Goal: Transaction & Acquisition: Purchase product/service

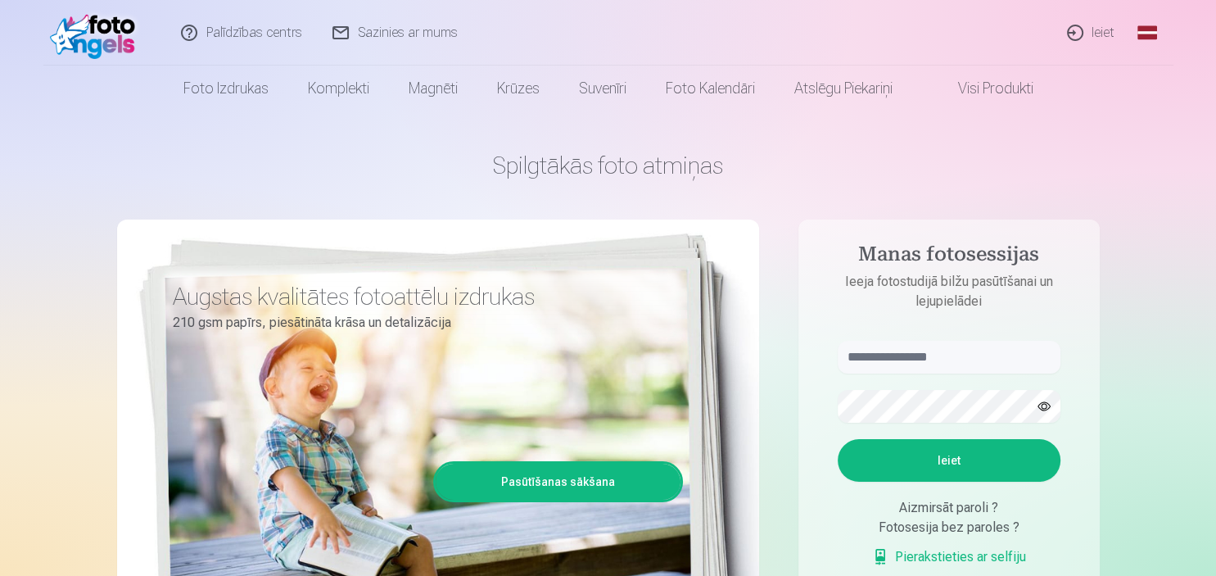
click at [1105, 31] on link "Ieiet" at bounding box center [1091, 33] width 79 height 66
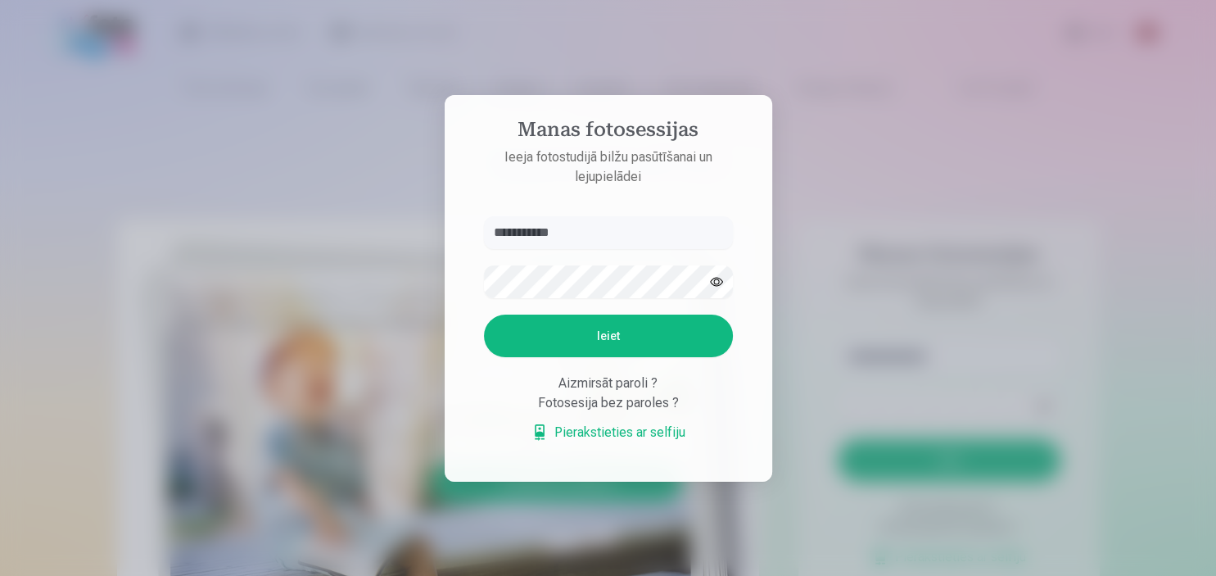
type input "**********"
click at [670, 341] on button "Ieiet" at bounding box center [608, 335] width 249 height 43
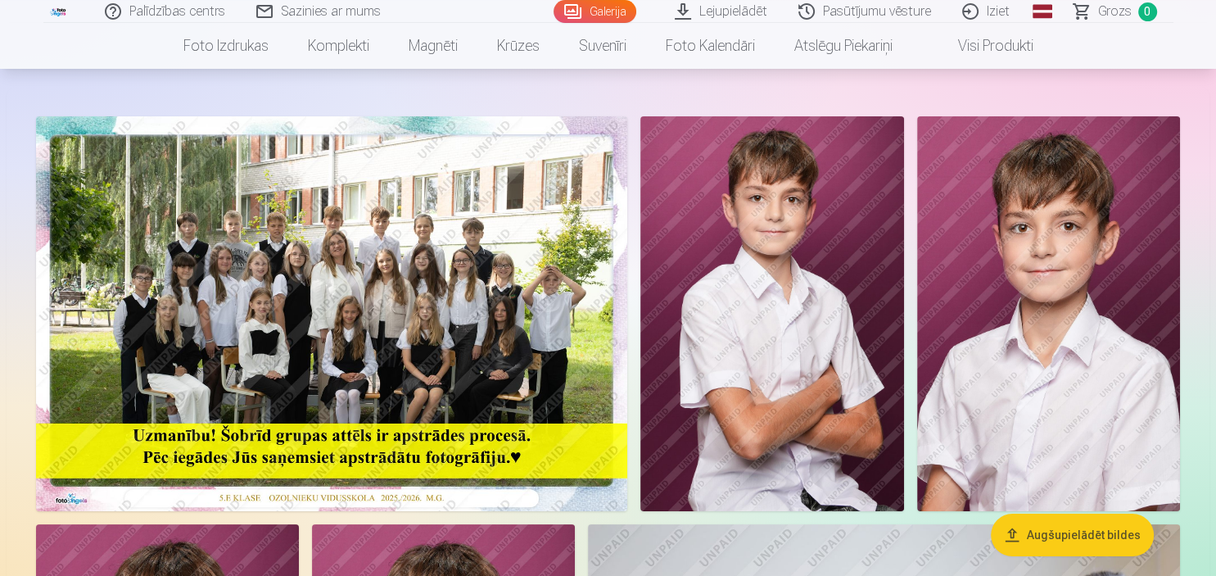
scroll to position [115, 0]
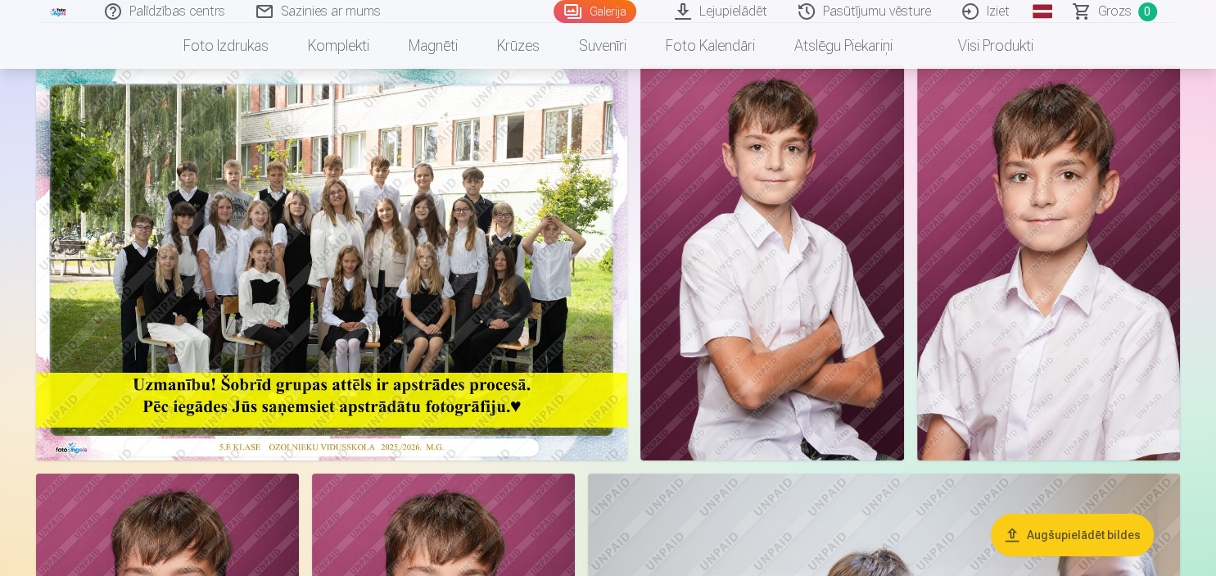
click at [762, 152] on img at bounding box center [771, 263] width 263 height 395
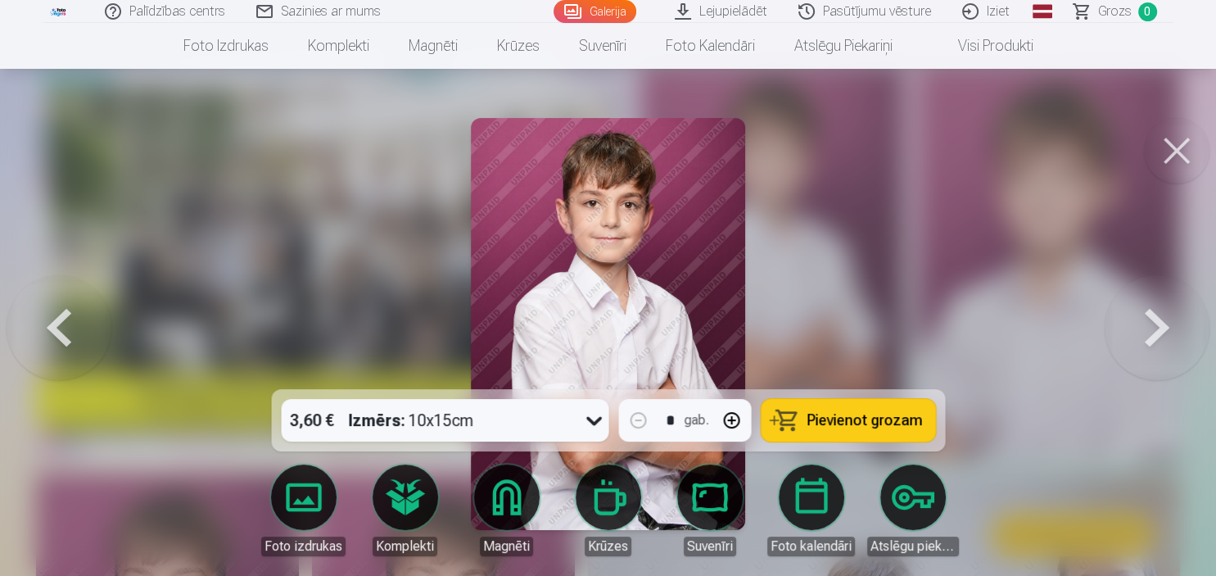
click at [1162, 323] on button at bounding box center [1157, 323] width 105 height 97
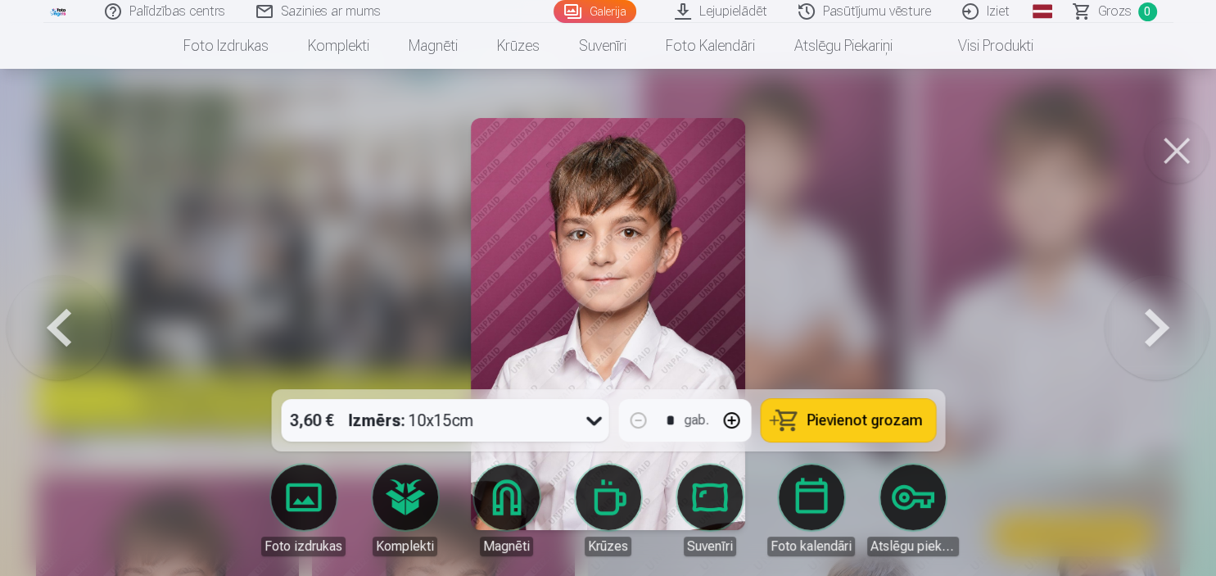
click at [61, 334] on button at bounding box center [59, 323] width 105 height 97
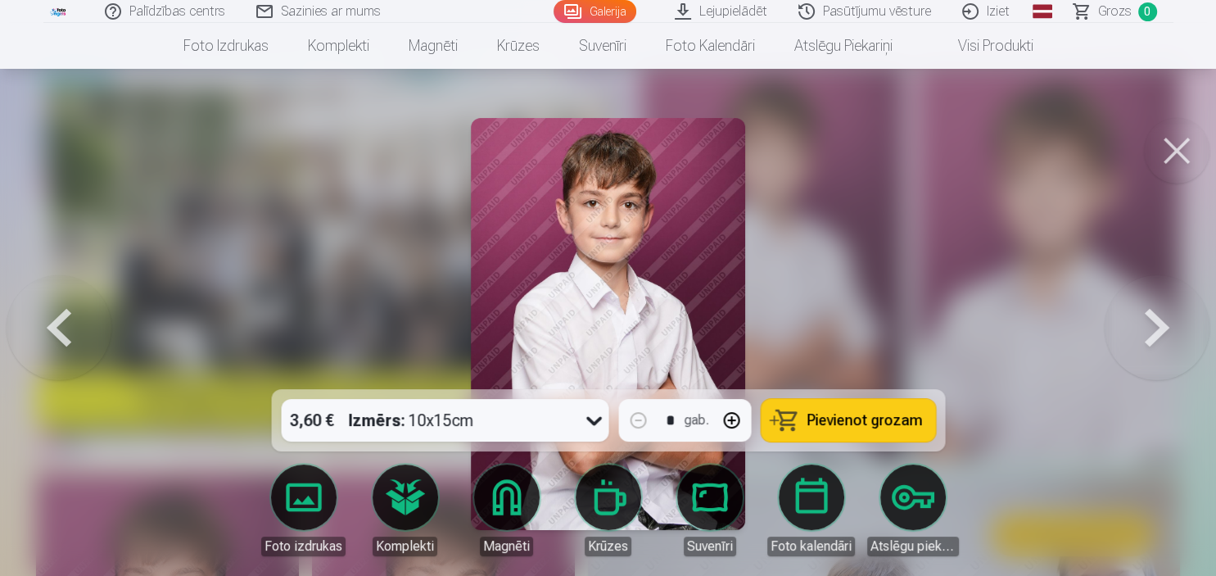
click at [1178, 142] on button at bounding box center [1177, 151] width 66 height 66
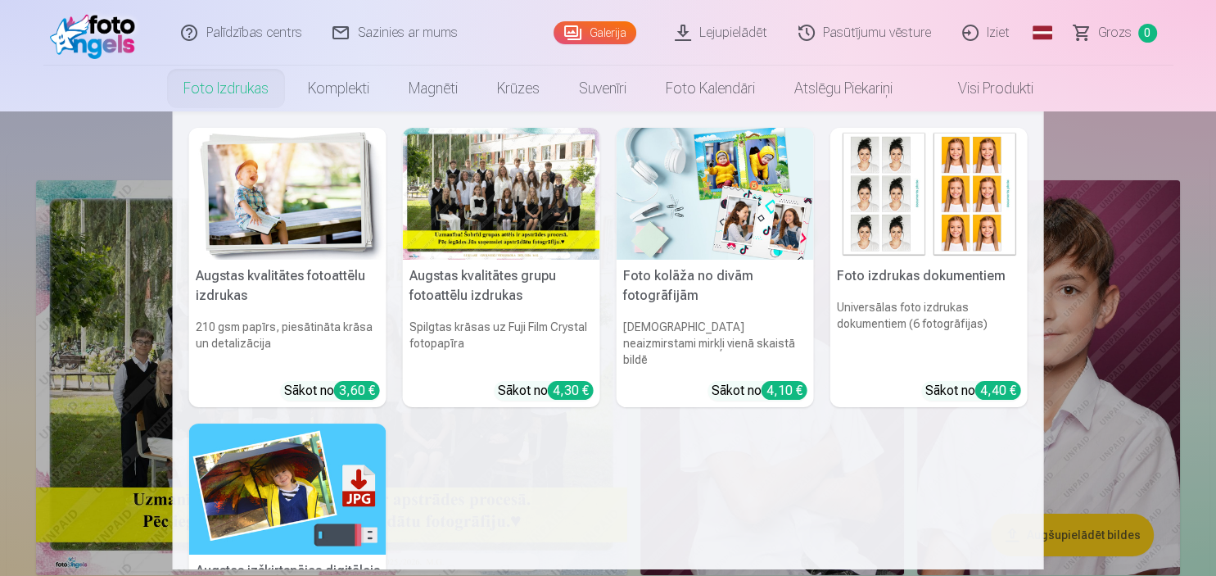
click at [225, 93] on link "Foto izdrukas" at bounding box center [226, 89] width 124 height 46
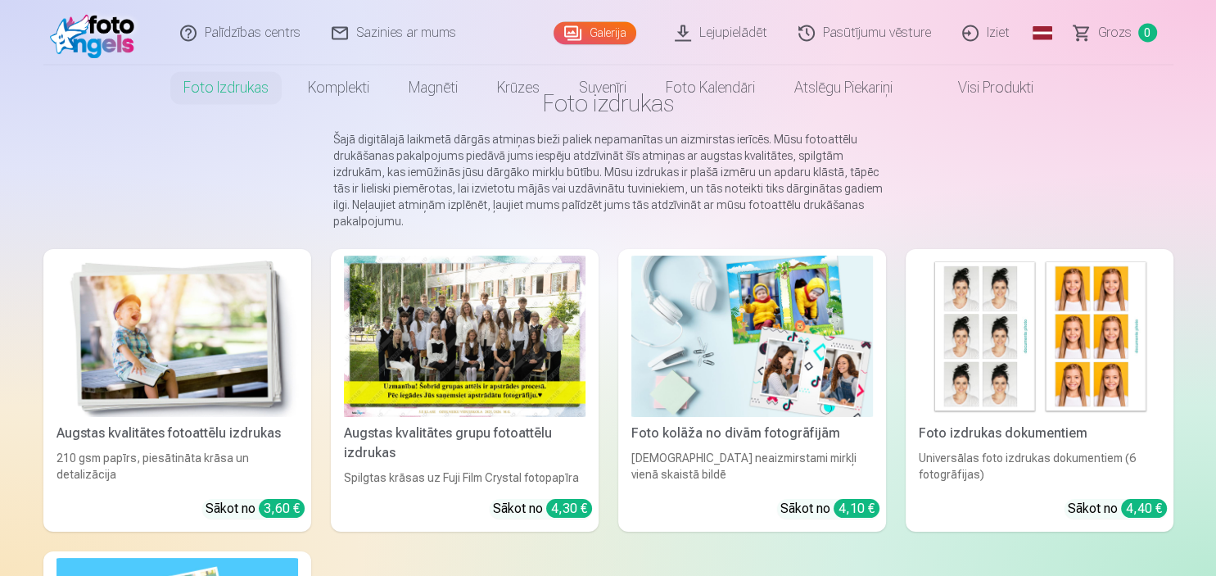
scroll to position [115, 0]
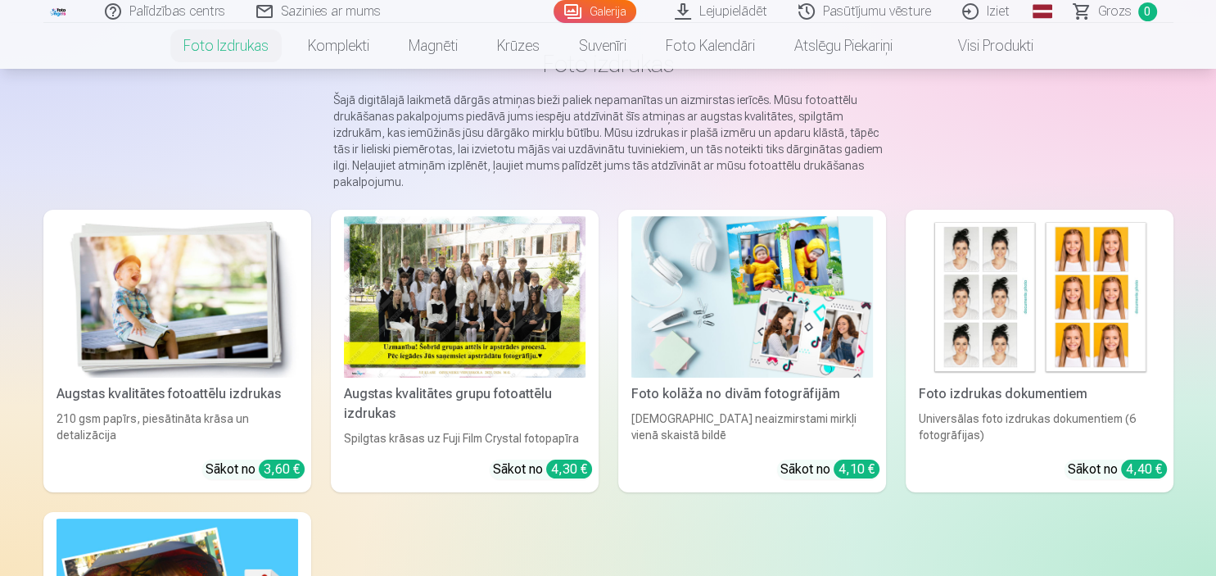
click at [234, 303] on img at bounding box center [178, 296] width 242 height 161
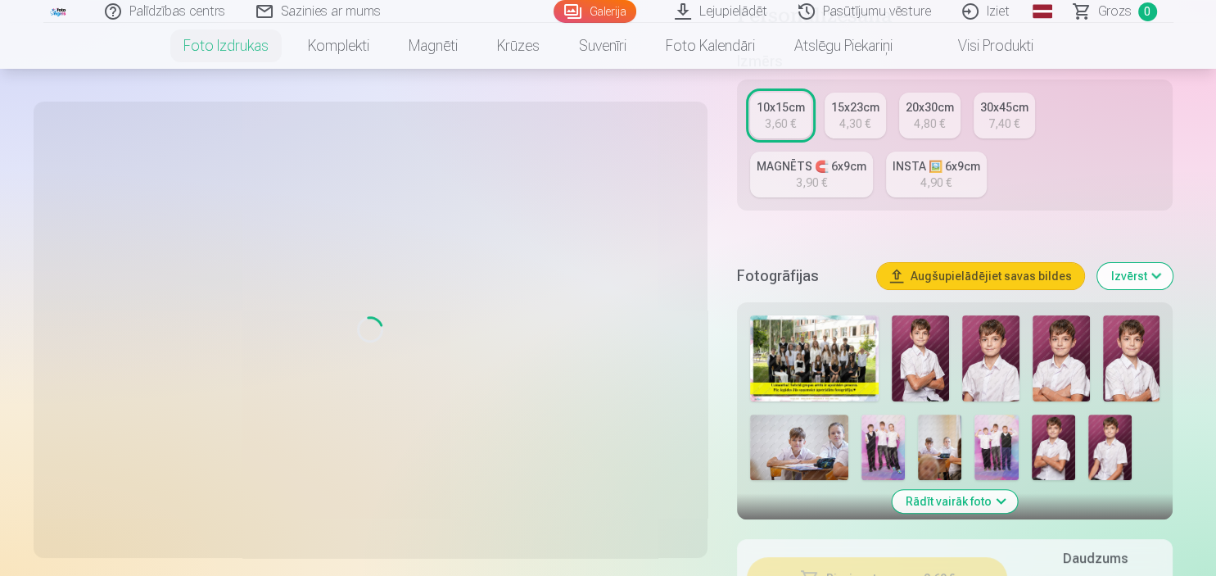
scroll to position [403, 0]
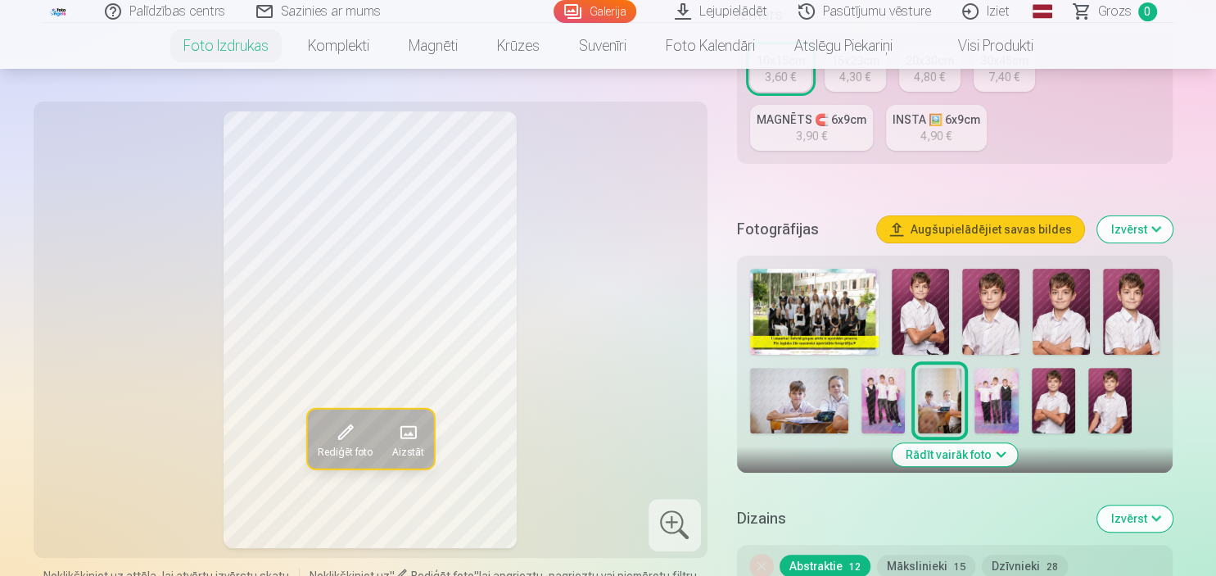
click at [928, 306] on img at bounding box center [920, 312] width 57 height 86
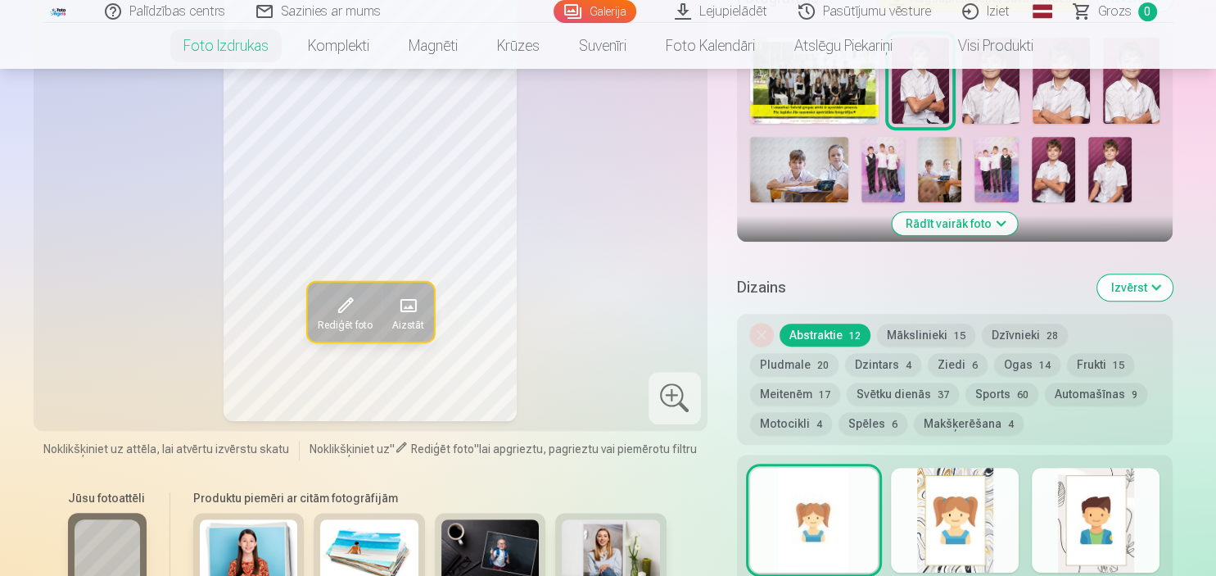
scroll to position [518, 0]
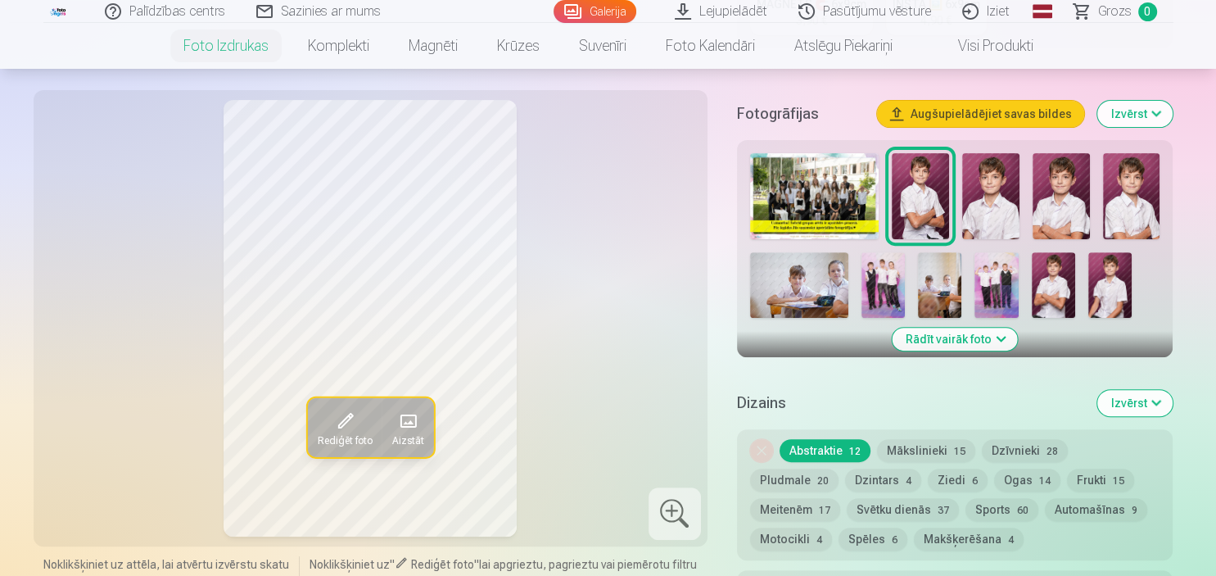
click at [1163, 110] on button "Izvērst" at bounding box center [1134, 114] width 75 height 26
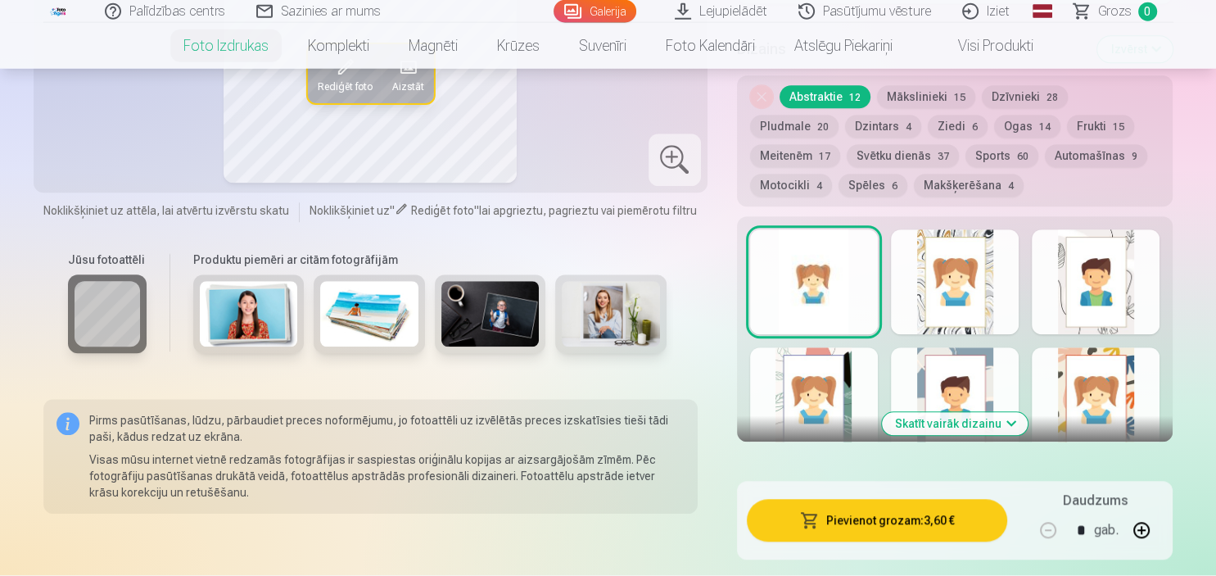
scroll to position [1441, 0]
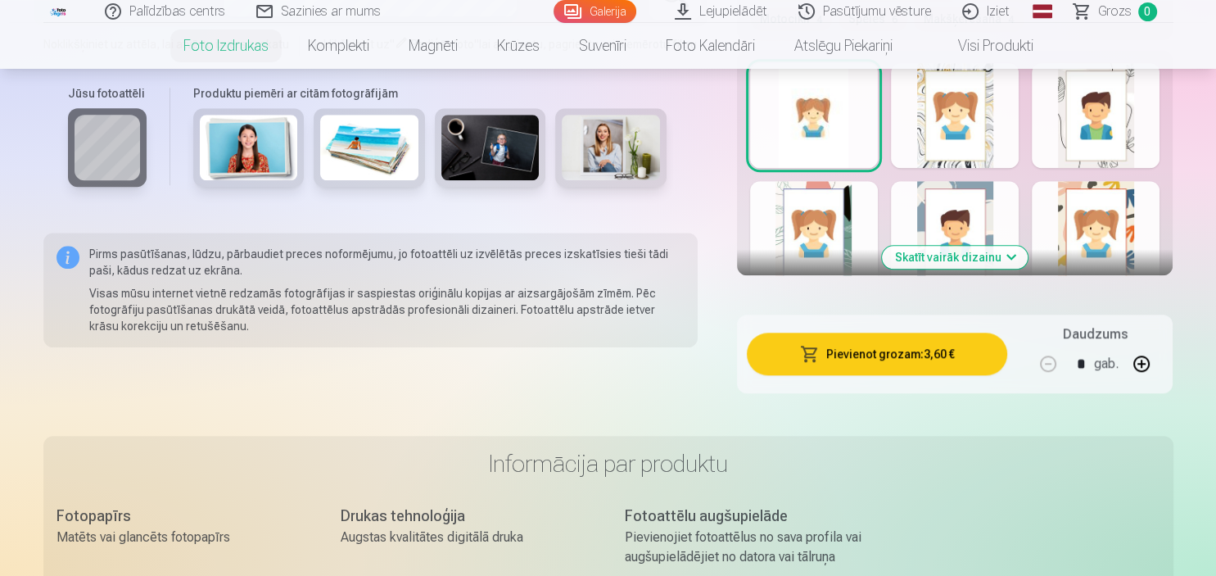
click at [966, 257] on button "Skatīt vairāk dizainu" at bounding box center [955, 257] width 146 height 23
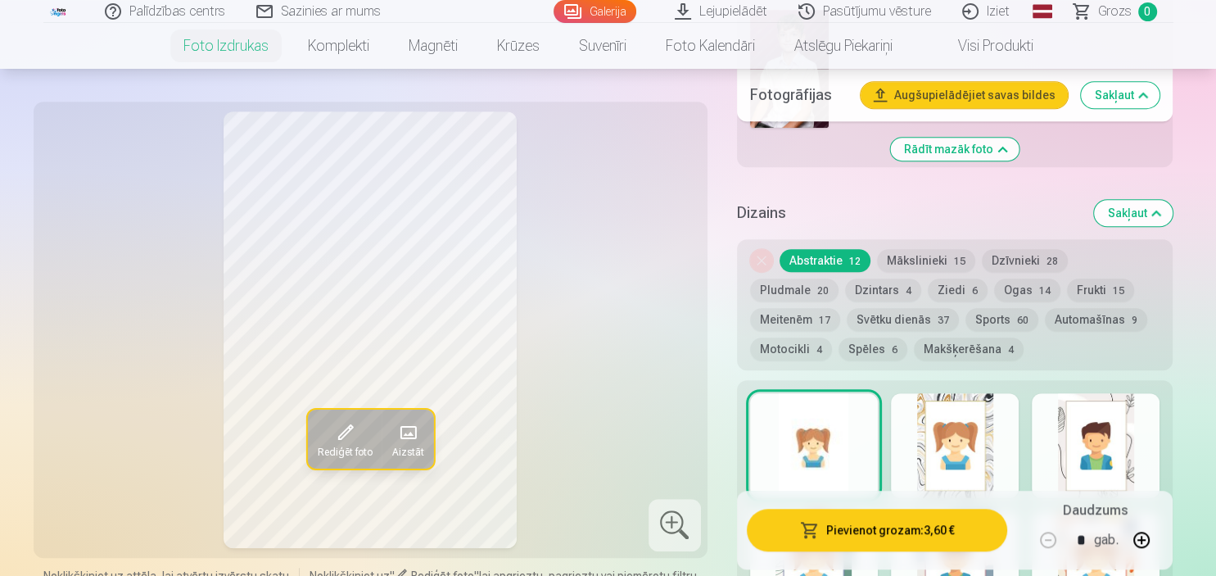
scroll to position [1095, 0]
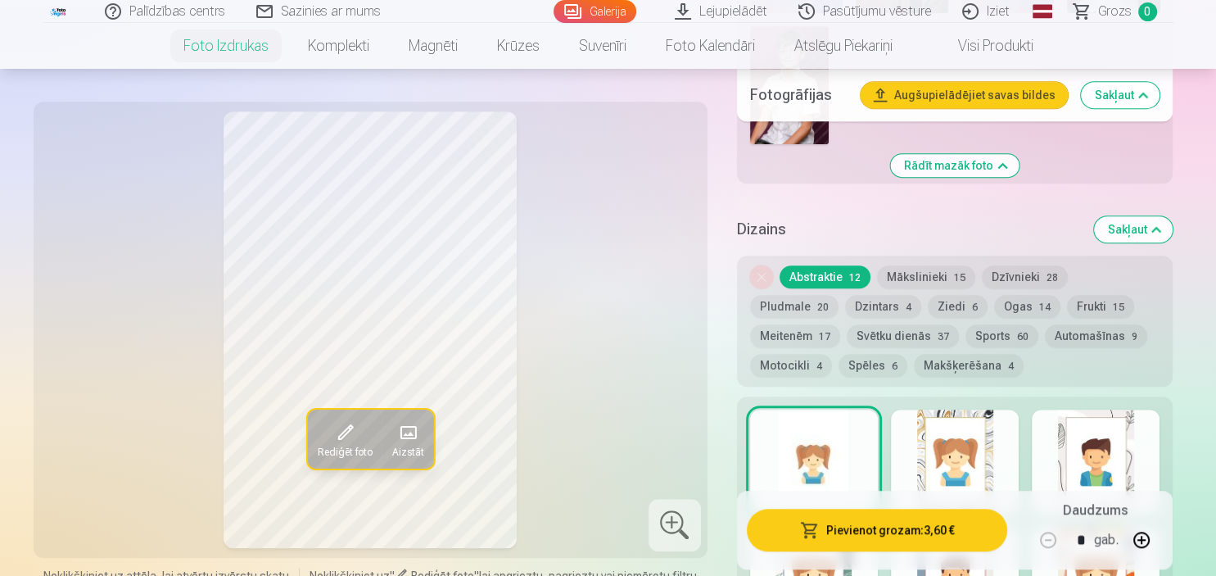
click at [348, 419] on span at bounding box center [345, 432] width 26 height 26
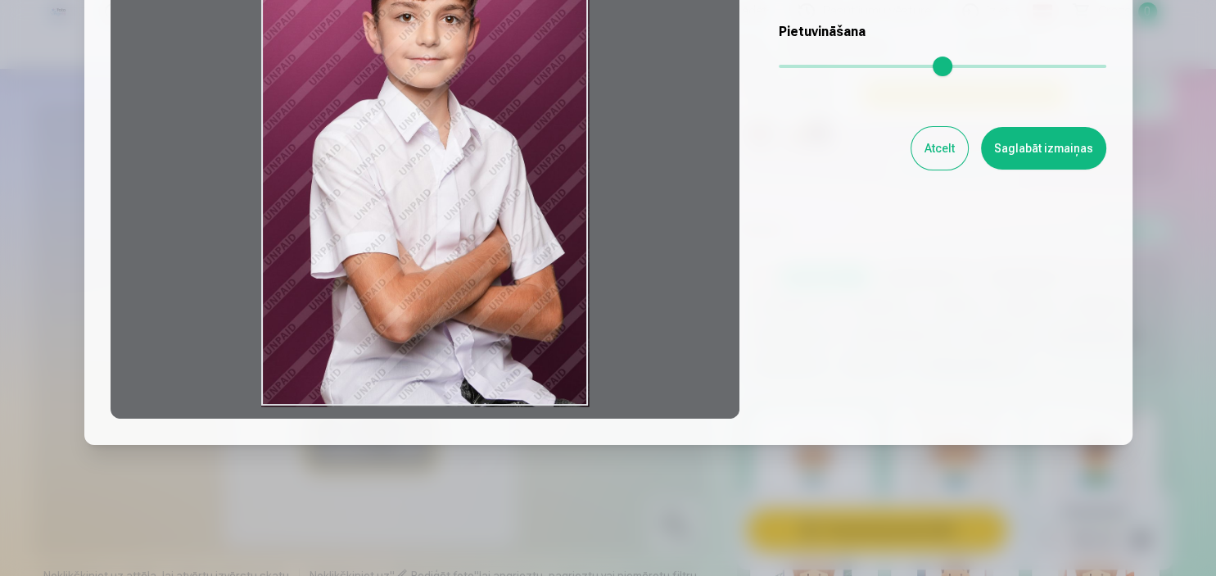
scroll to position [0, 0]
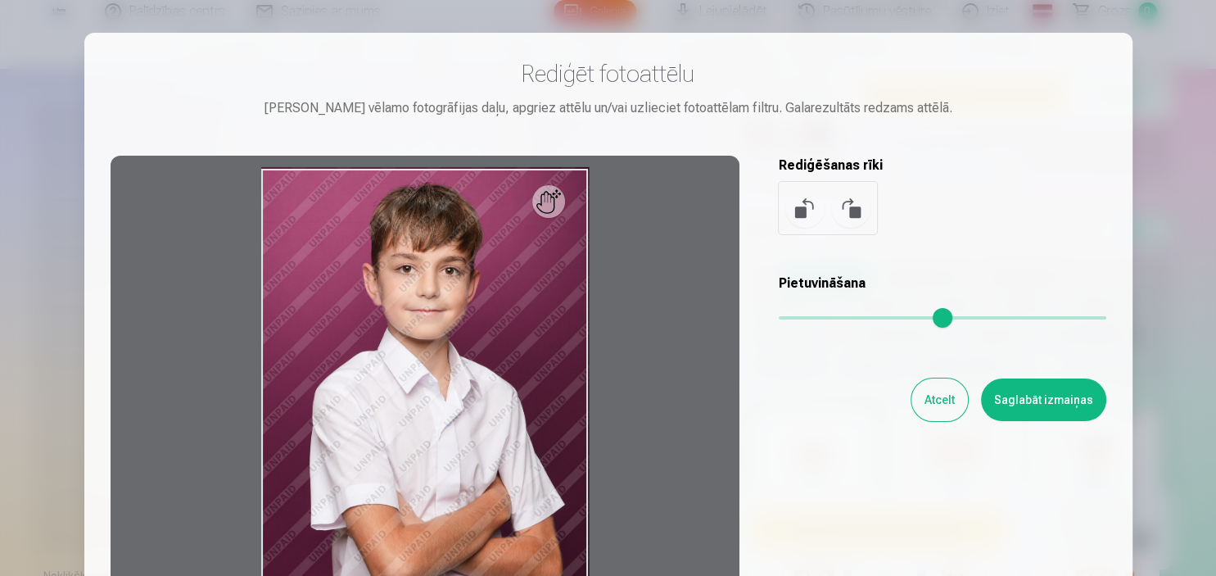
click at [947, 414] on button "Atcelt" at bounding box center [939, 399] width 57 height 43
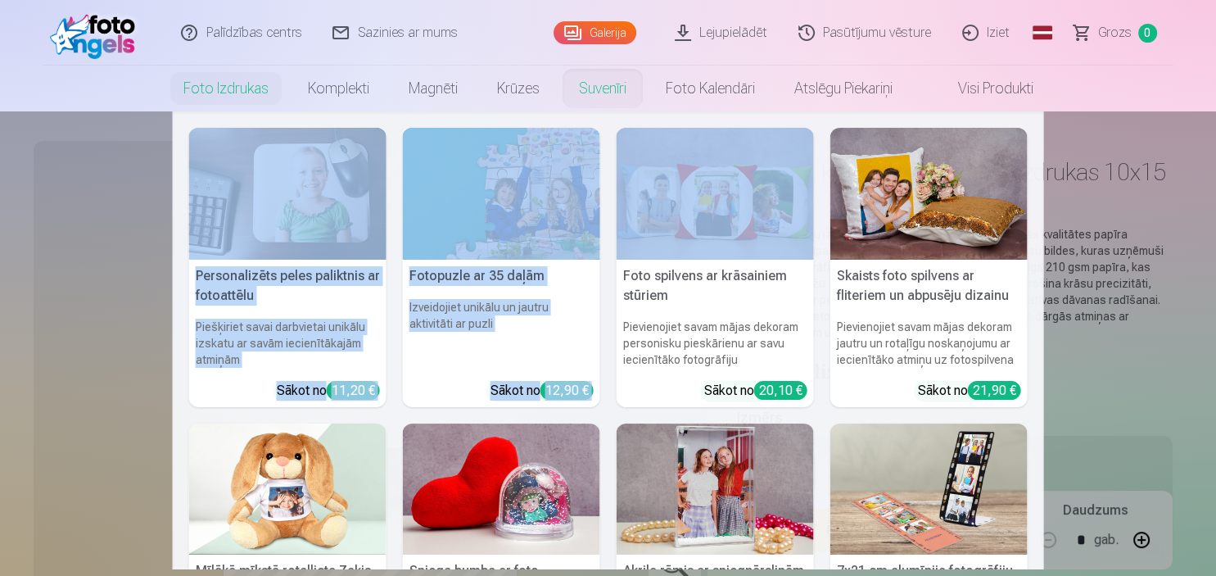
click at [111, 187] on nav "Personalizēts peles paliktnis ar fotoattēlu Piešķiriet savai darbvietai unikālu…" at bounding box center [608, 340] width 1216 height 458
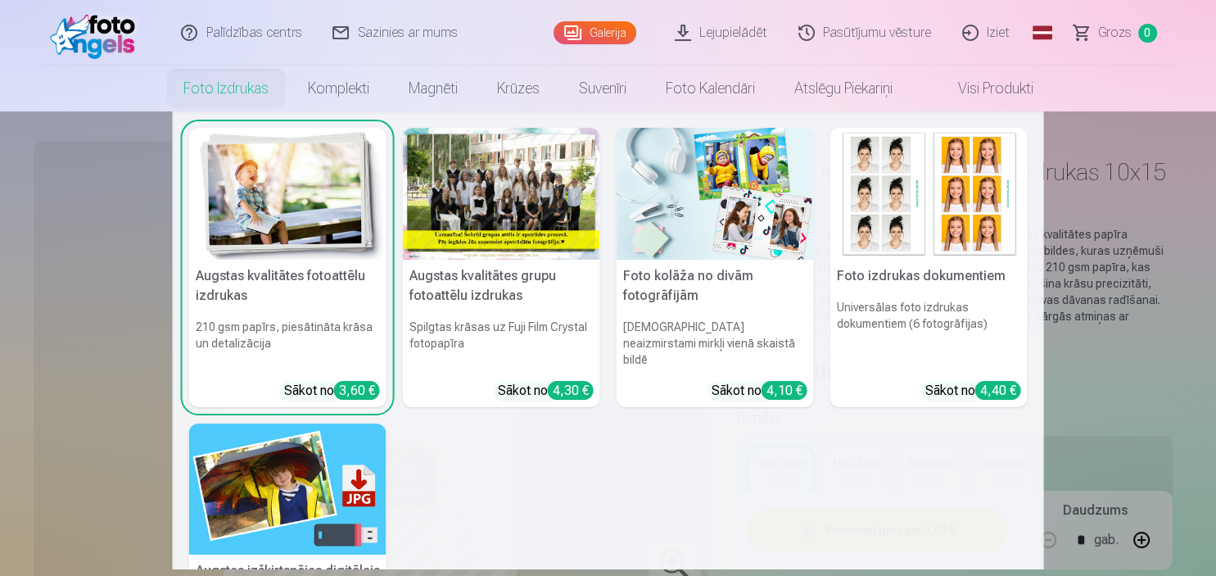
click at [254, 95] on link "Foto izdrukas" at bounding box center [226, 89] width 124 height 46
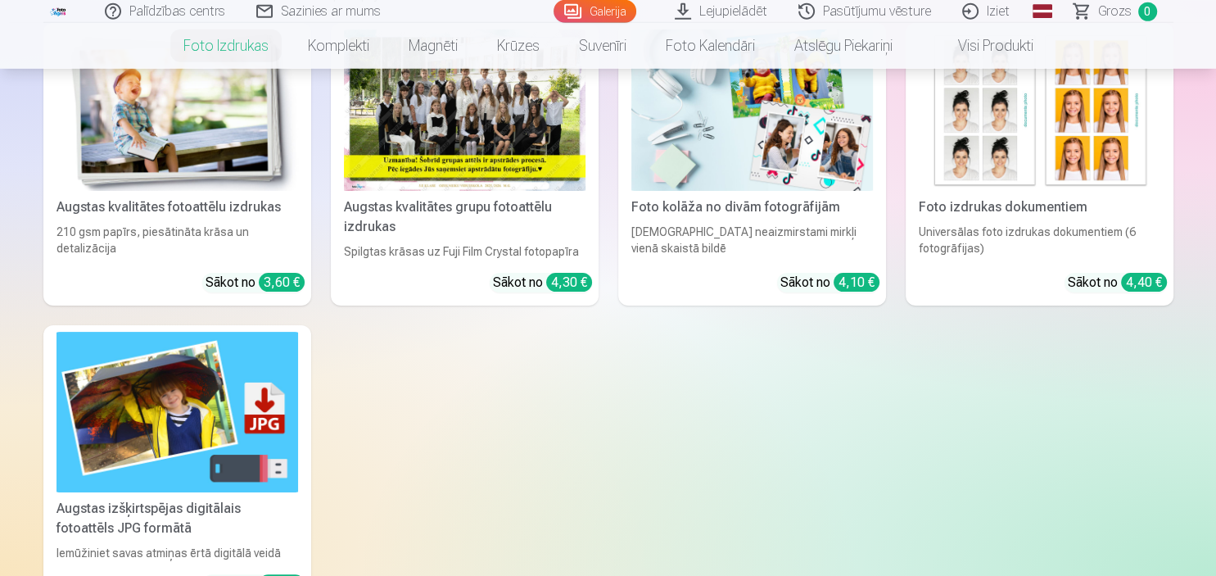
scroll to position [346, 0]
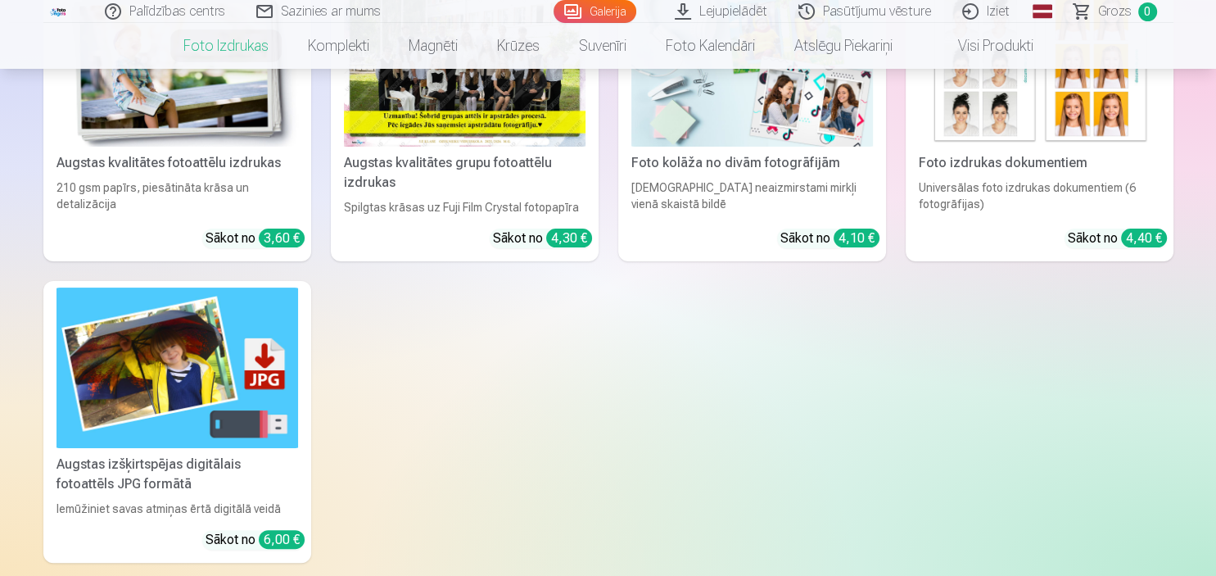
click at [224, 165] on div "Augstas kvalitātes fotoattēlu izdrukas" at bounding box center [177, 163] width 255 height 20
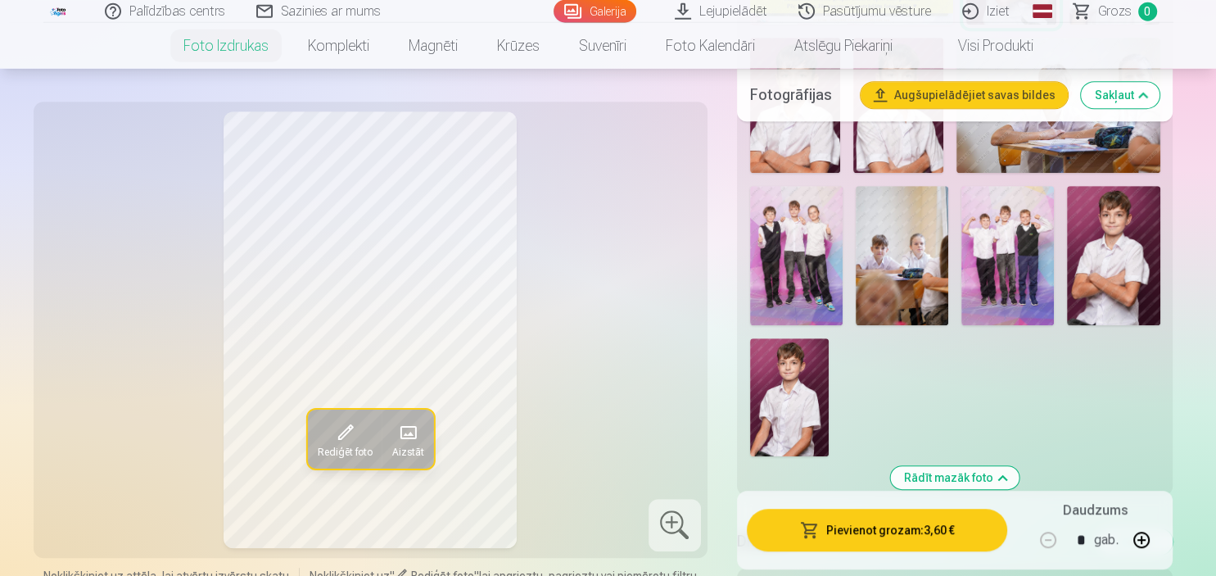
scroll to position [807, 0]
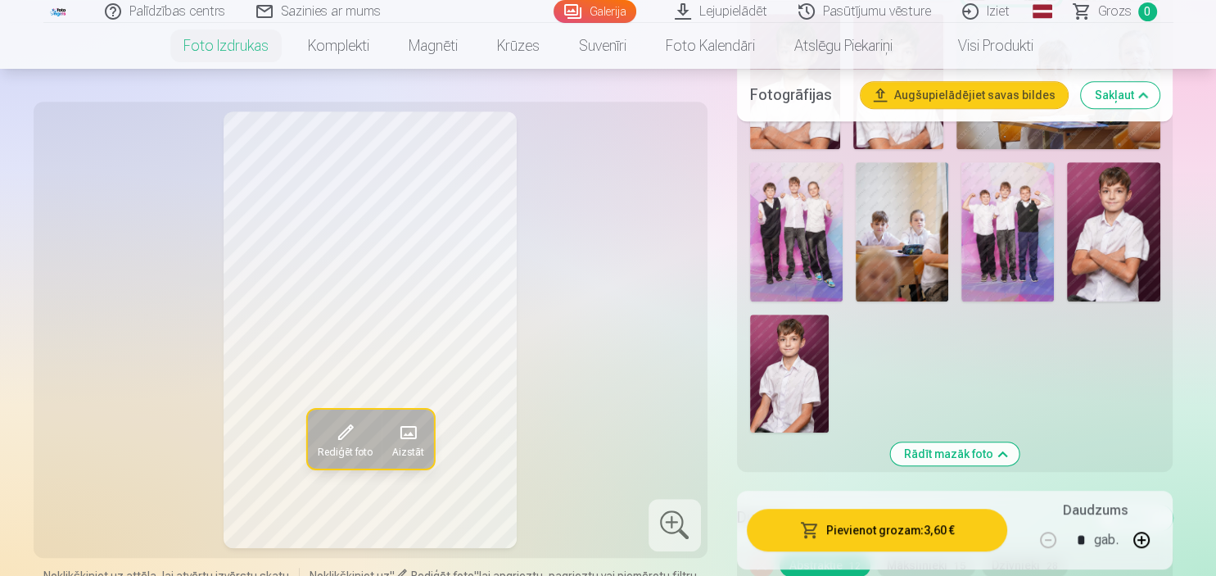
click at [1006, 250] on img at bounding box center [1007, 231] width 93 height 139
click at [57, 15] on img at bounding box center [59, 12] width 18 height 10
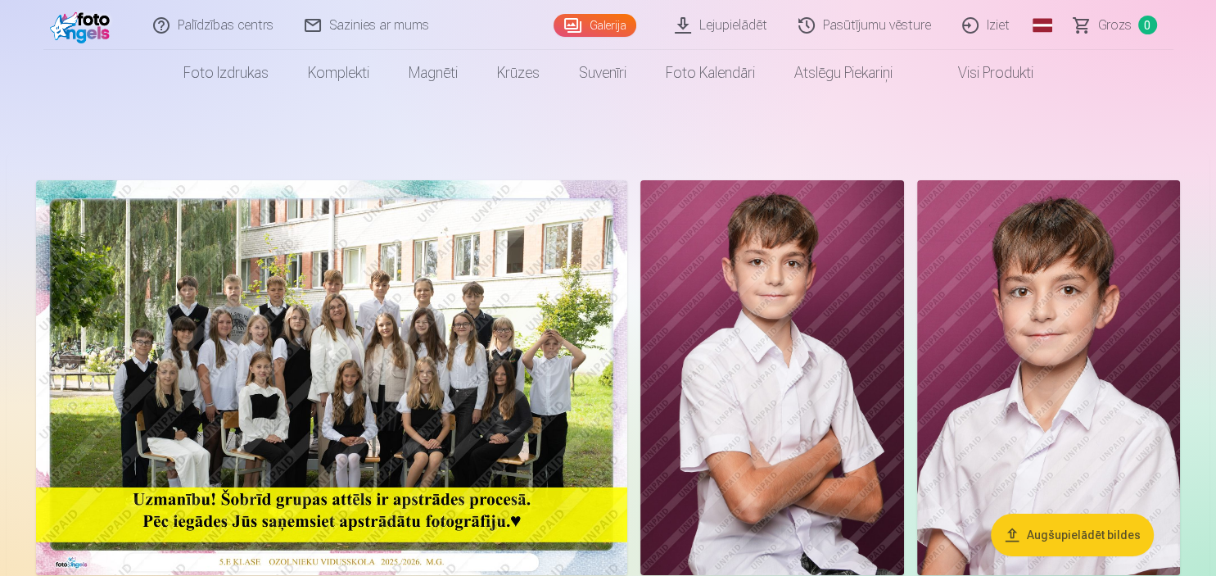
scroll to position [173, 0]
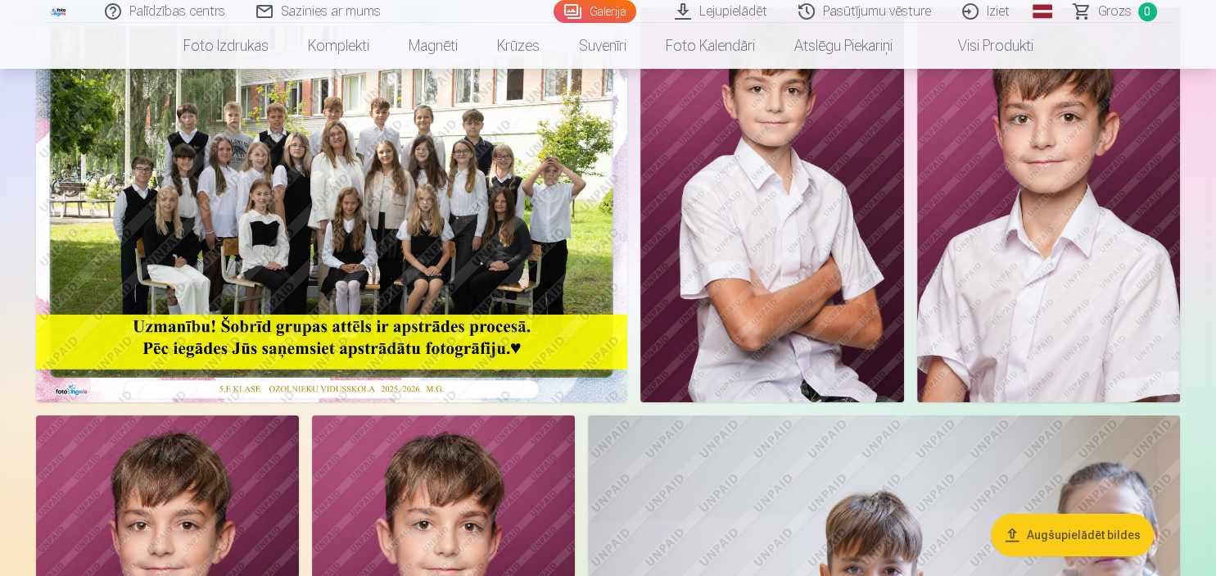
click at [378, 145] on img at bounding box center [331, 204] width 591 height 395
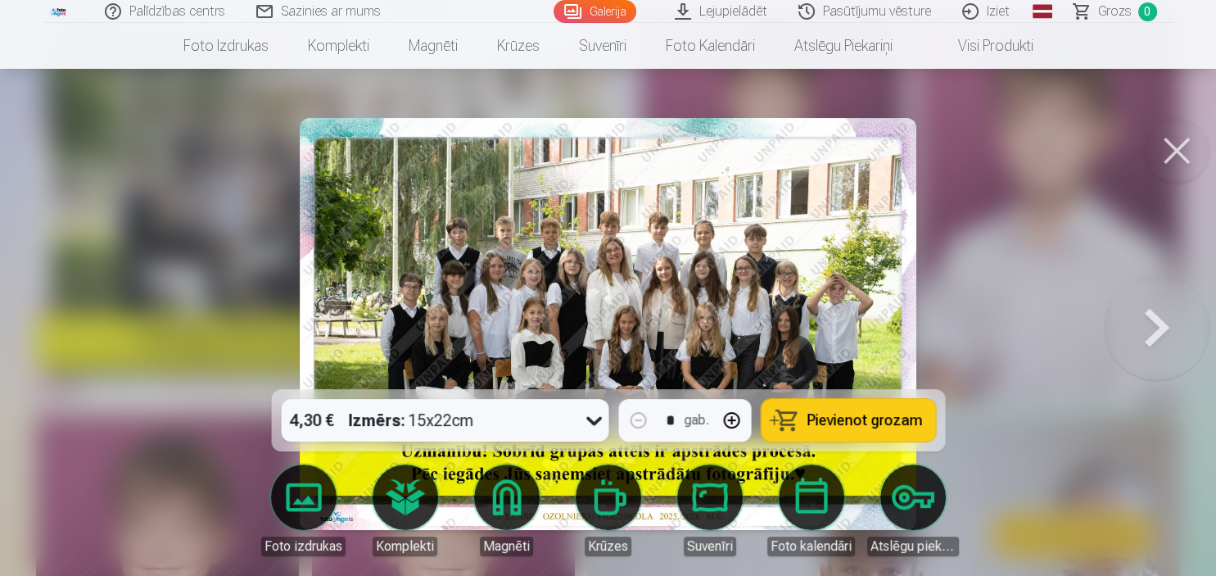
click at [591, 417] on icon at bounding box center [594, 420] width 26 height 26
click at [980, 233] on div at bounding box center [608, 288] width 1216 height 576
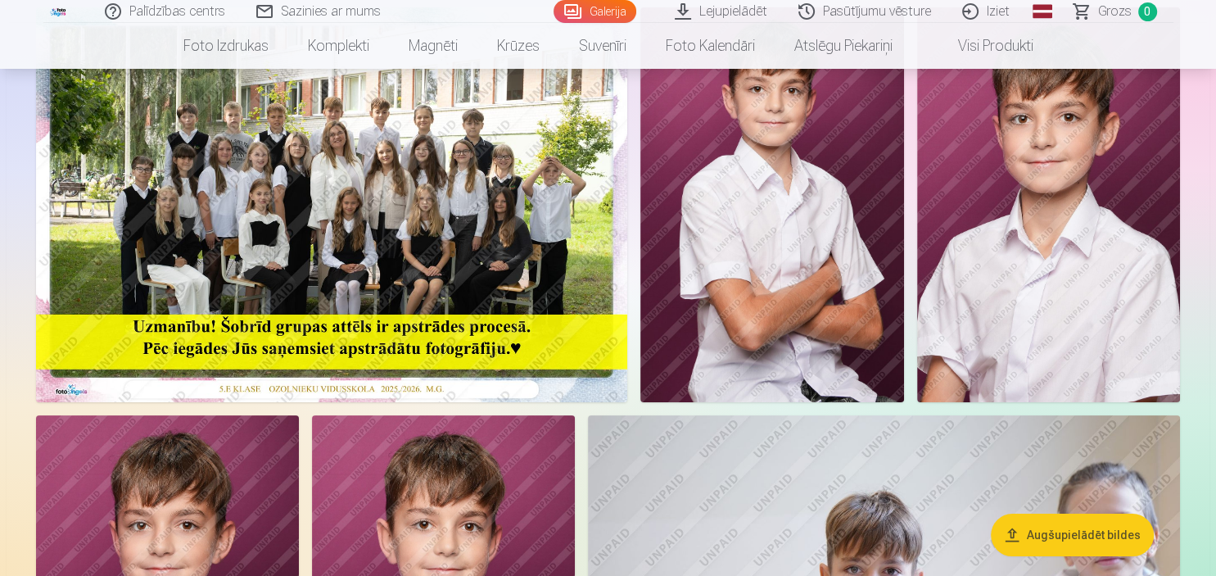
click at [464, 218] on img at bounding box center [331, 204] width 591 height 395
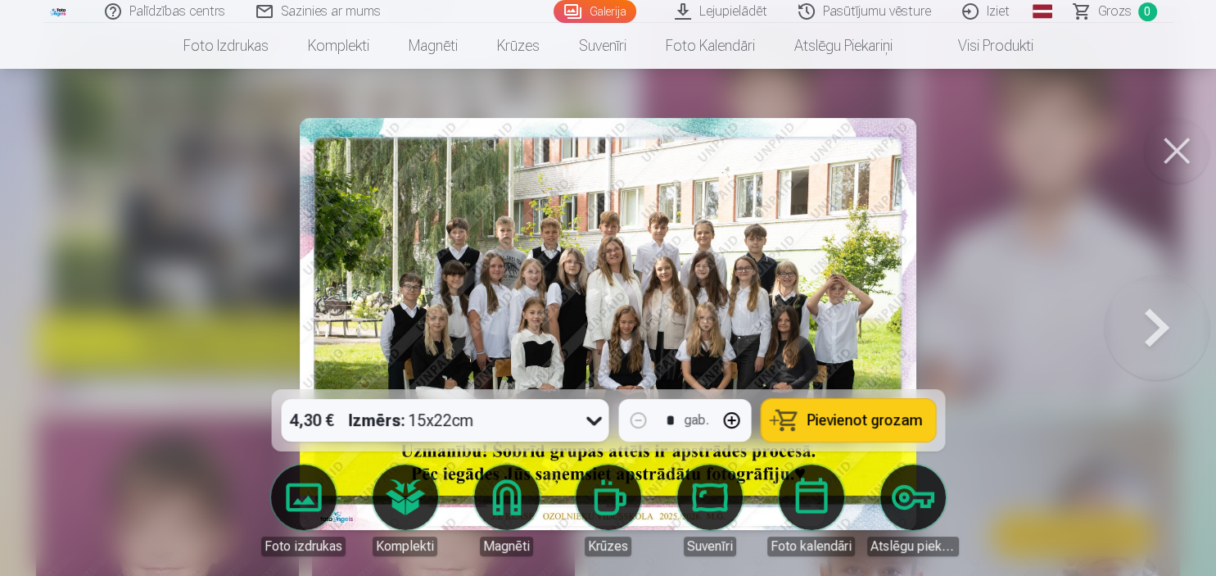
click at [766, 261] on img at bounding box center [608, 324] width 617 height 412
click at [853, 15] on link "Pasūtījumu vēsture" at bounding box center [866, 11] width 164 height 23
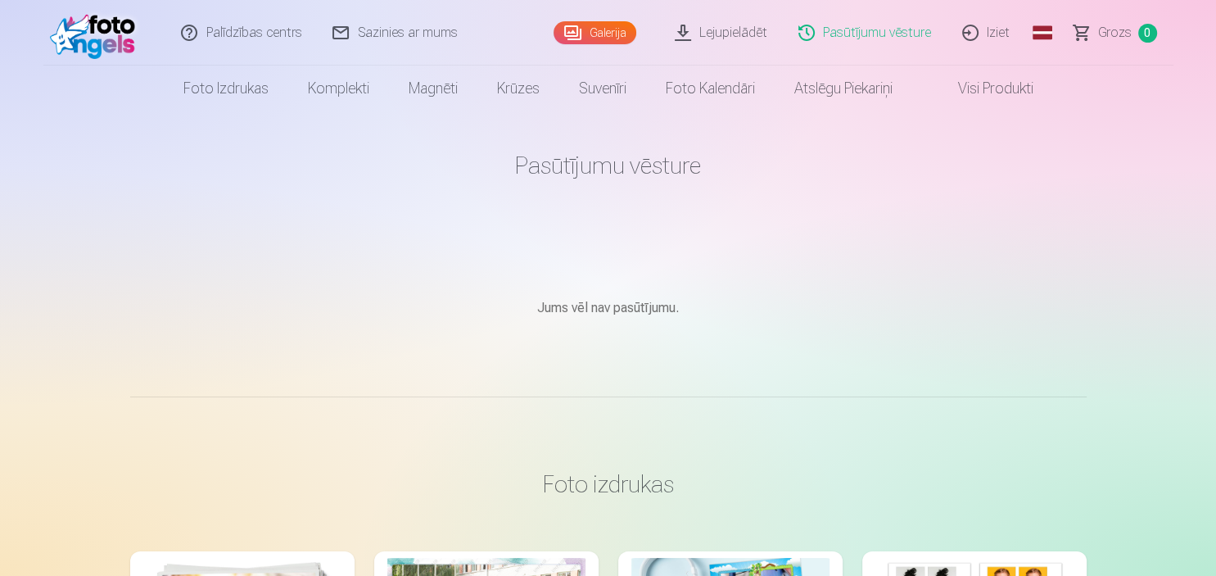
click at [615, 31] on link "Galerija" at bounding box center [595, 32] width 83 height 23
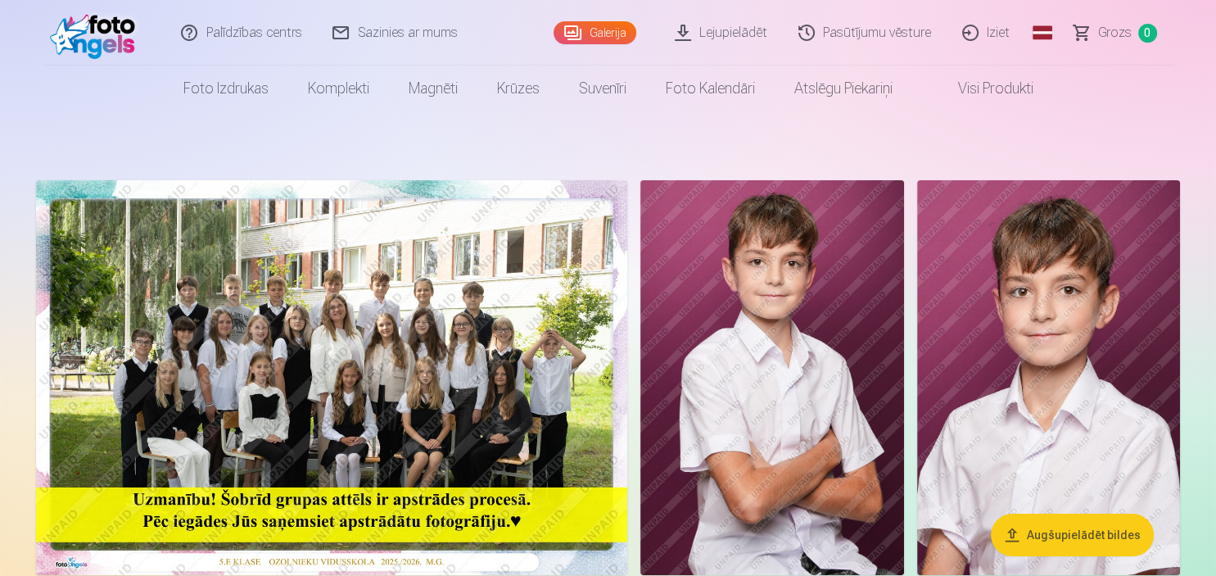
click at [454, 314] on img at bounding box center [331, 377] width 591 height 395
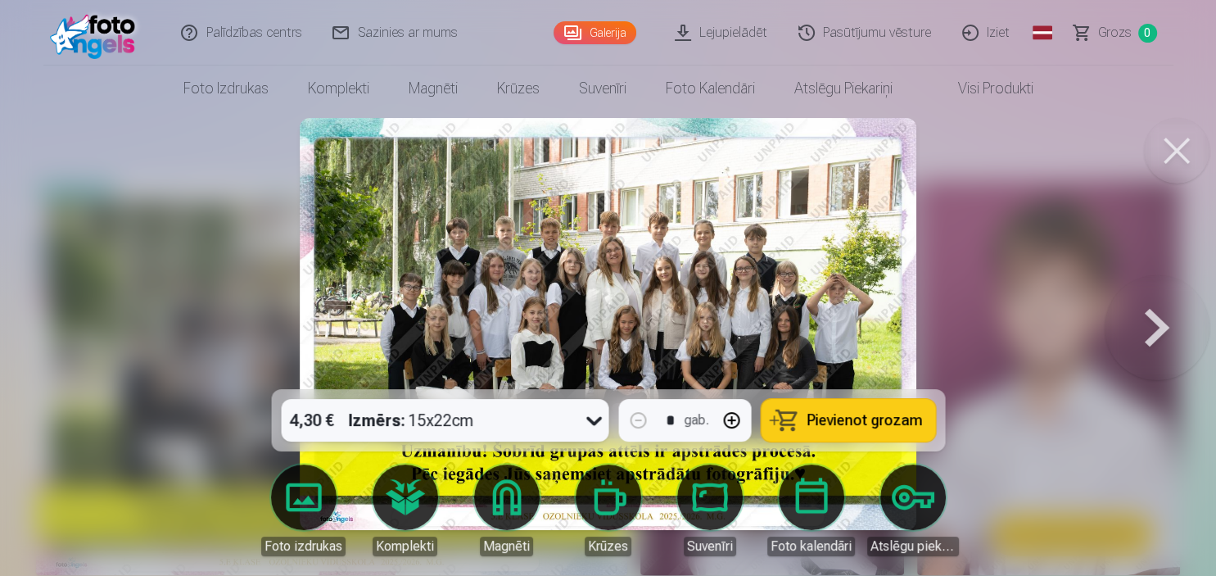
click at [826, 422] on span "Pievienot grozam" at bounding box center [864, 420] width 115 height 15
click at [1159, 317] on button at bounding box center [1157, 323] width 105 height 97
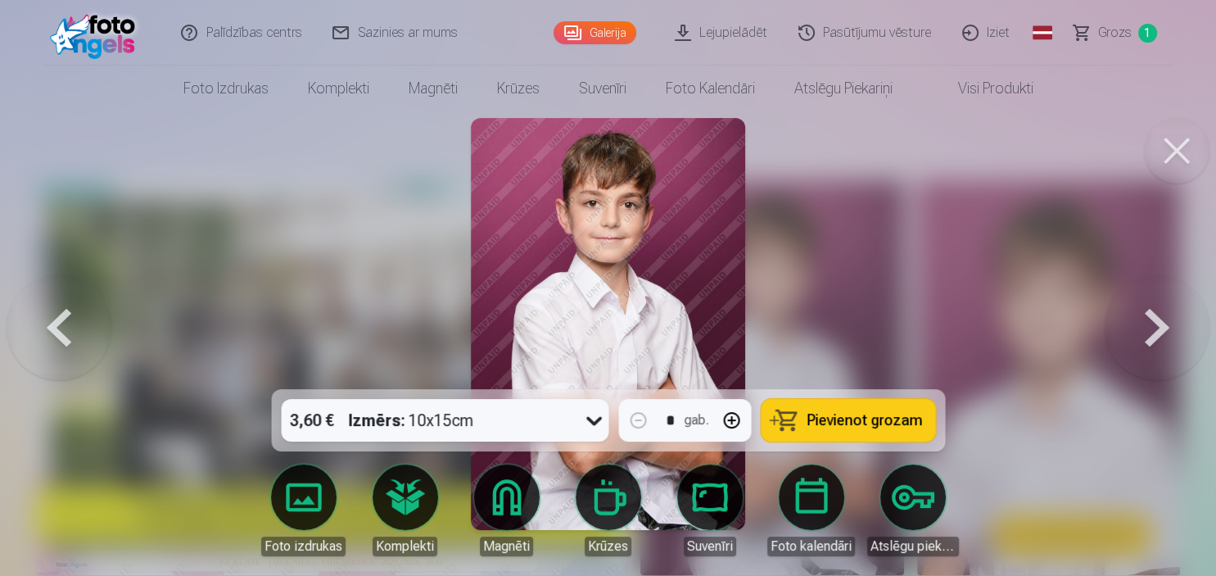
click at [585, 34] on link "Galerija" at bounding box center [595, 32] width 83 height 23
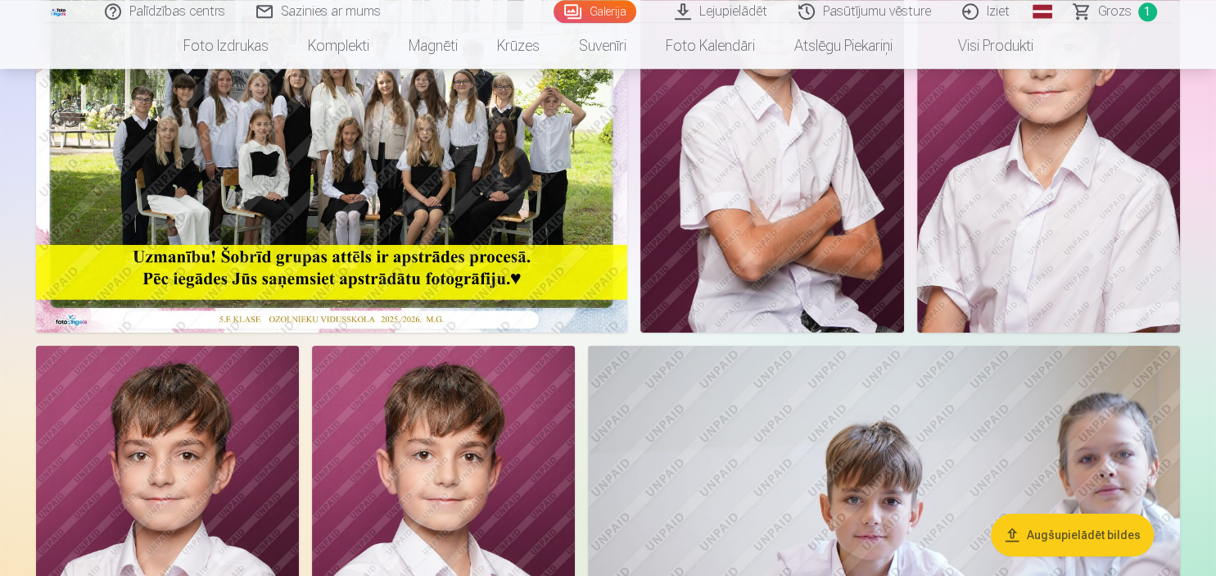
scroll to position [173, 0]
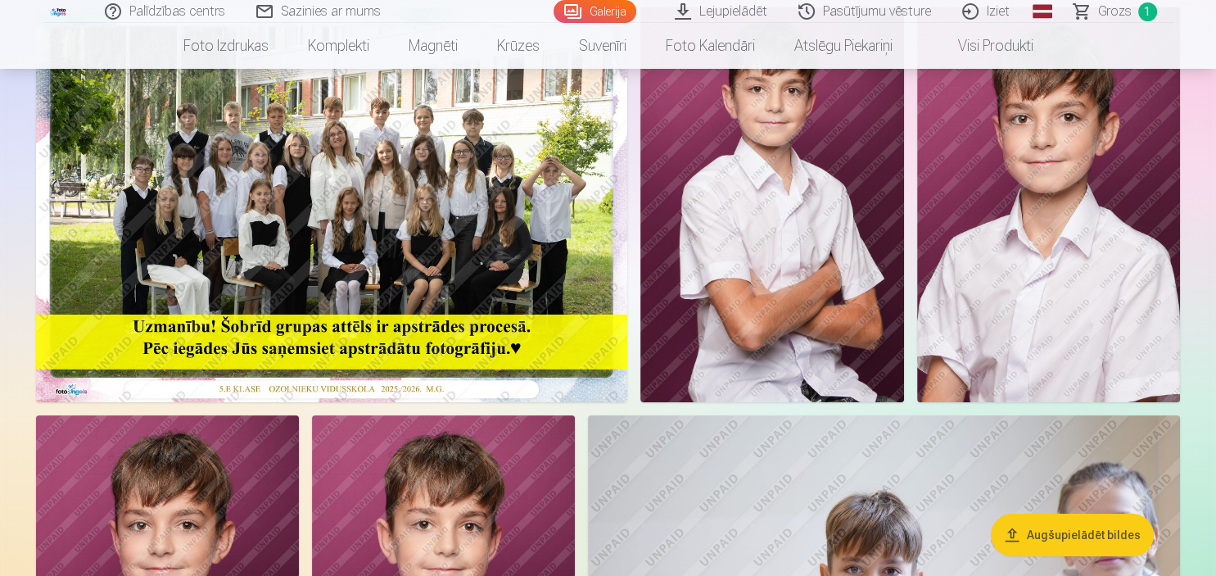
click at [743, 8] on link "Lejupielādēt" at bounding box center [722, 11] width 124 height 23
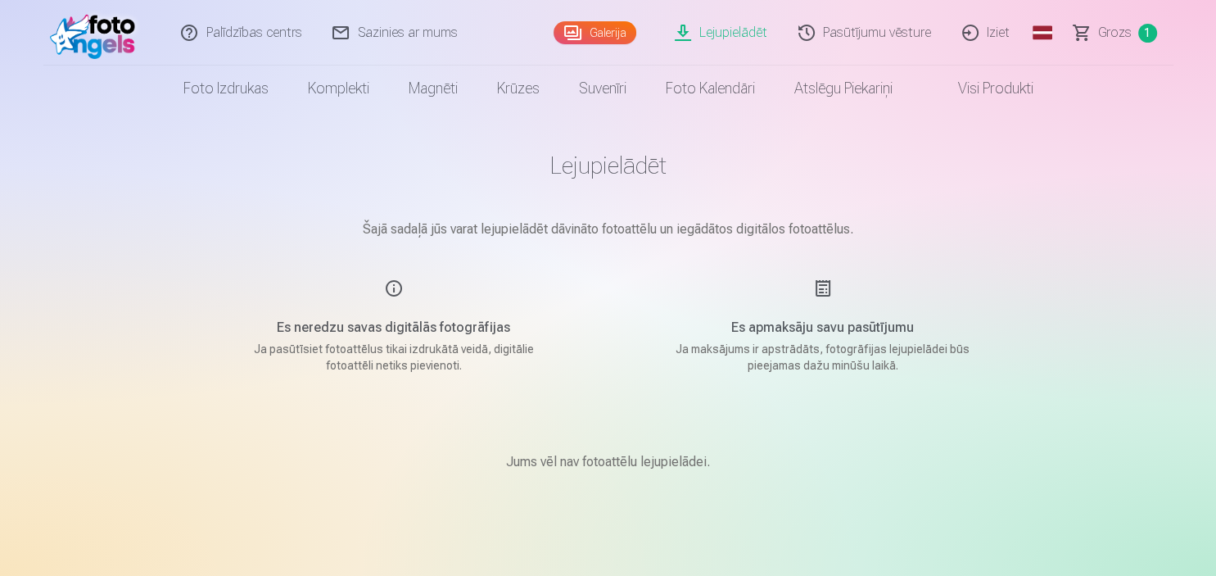
click at [608, 37] on link "Galerija" at bounding box center [595, 32] width 83 height 23
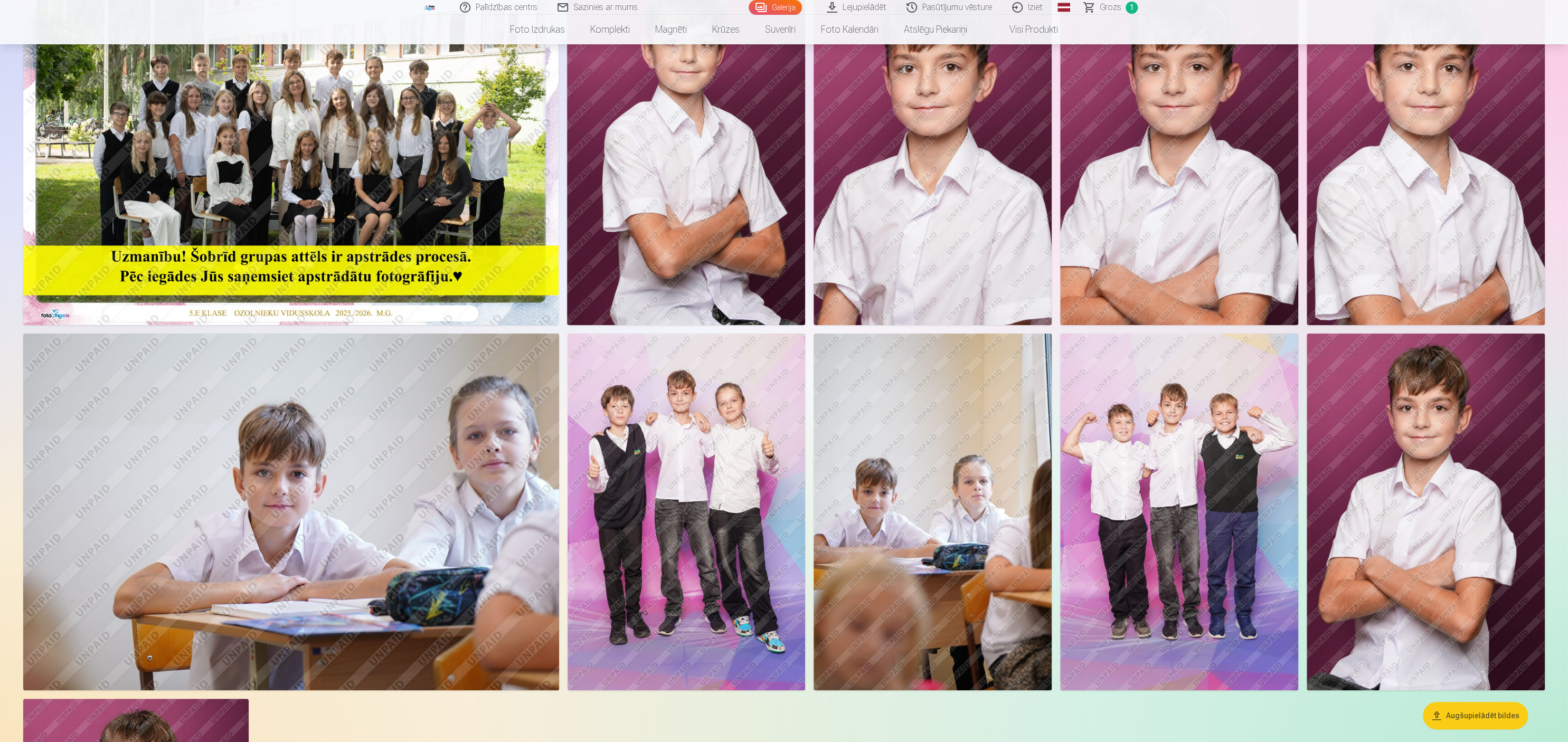
scroll to position [112, 0]
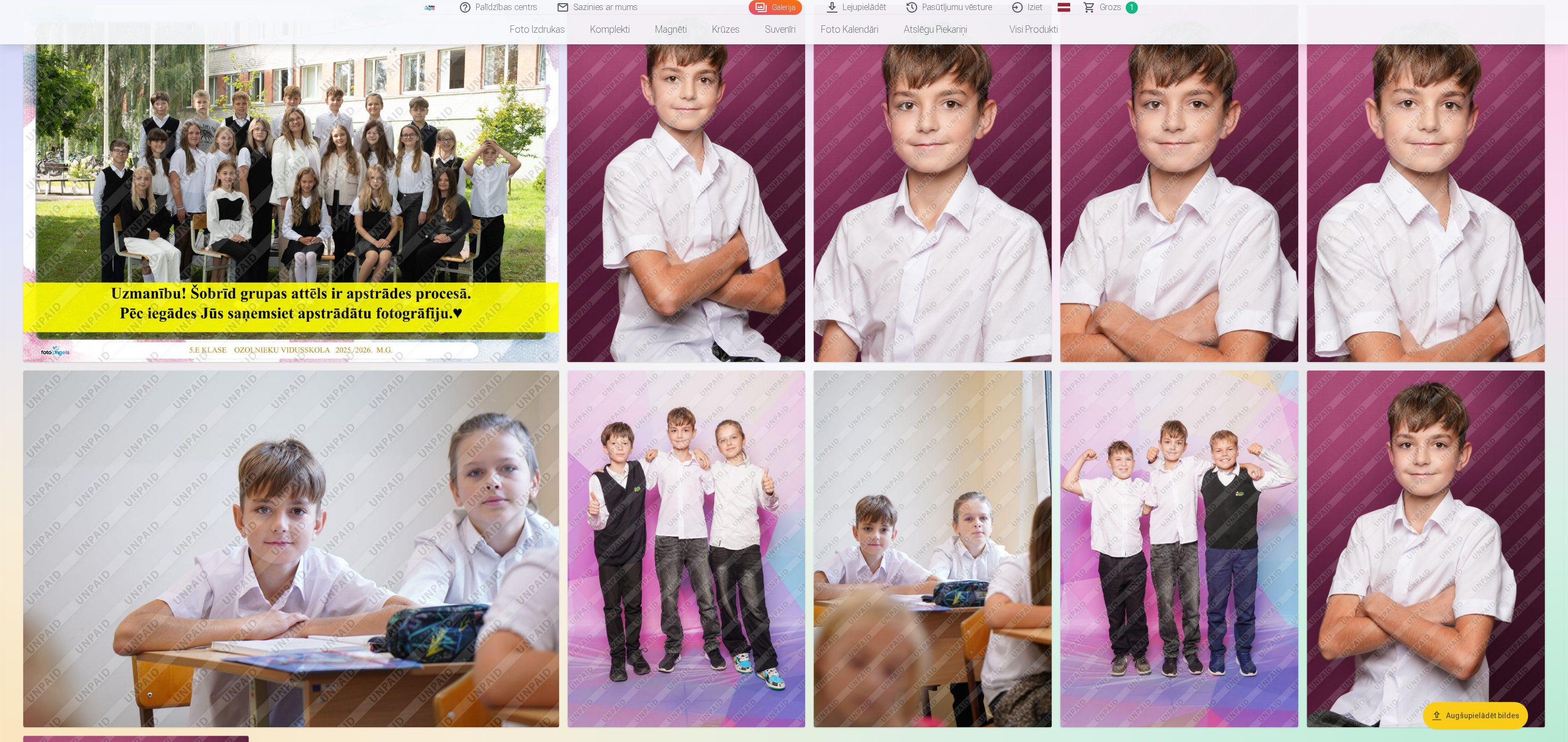
click at [672, 371] on img at bounding box center [686, 549] width 238 height 357
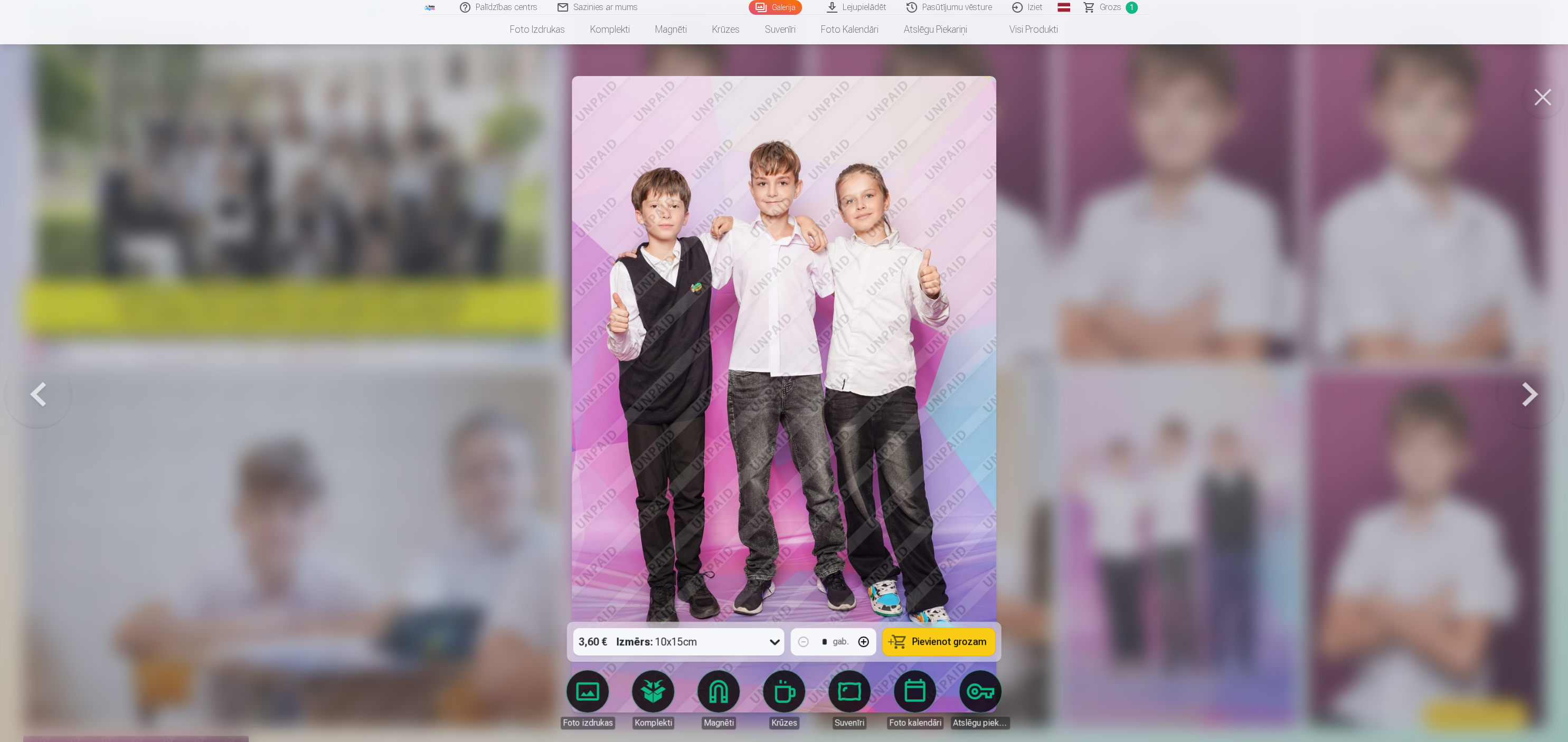
click at [783, 371] on span "Pievienot grozam" at bounding box center [949, 641] width 74 height 10
click at [783, 96] on button at bounding box center [1543, 97] width 43 height 43
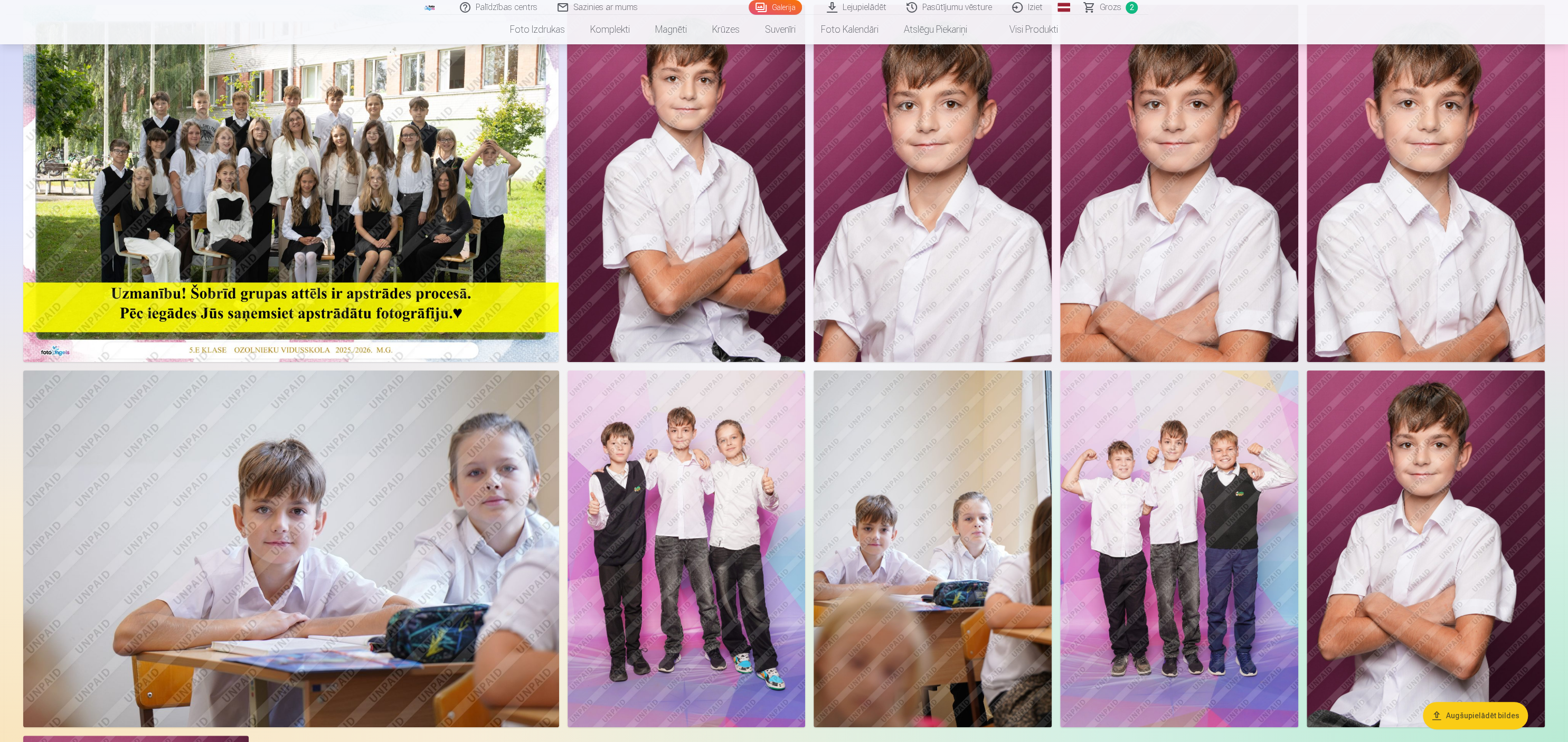
click at [783, 371] on img at bounding box center [1179, 549] width 238 height 357
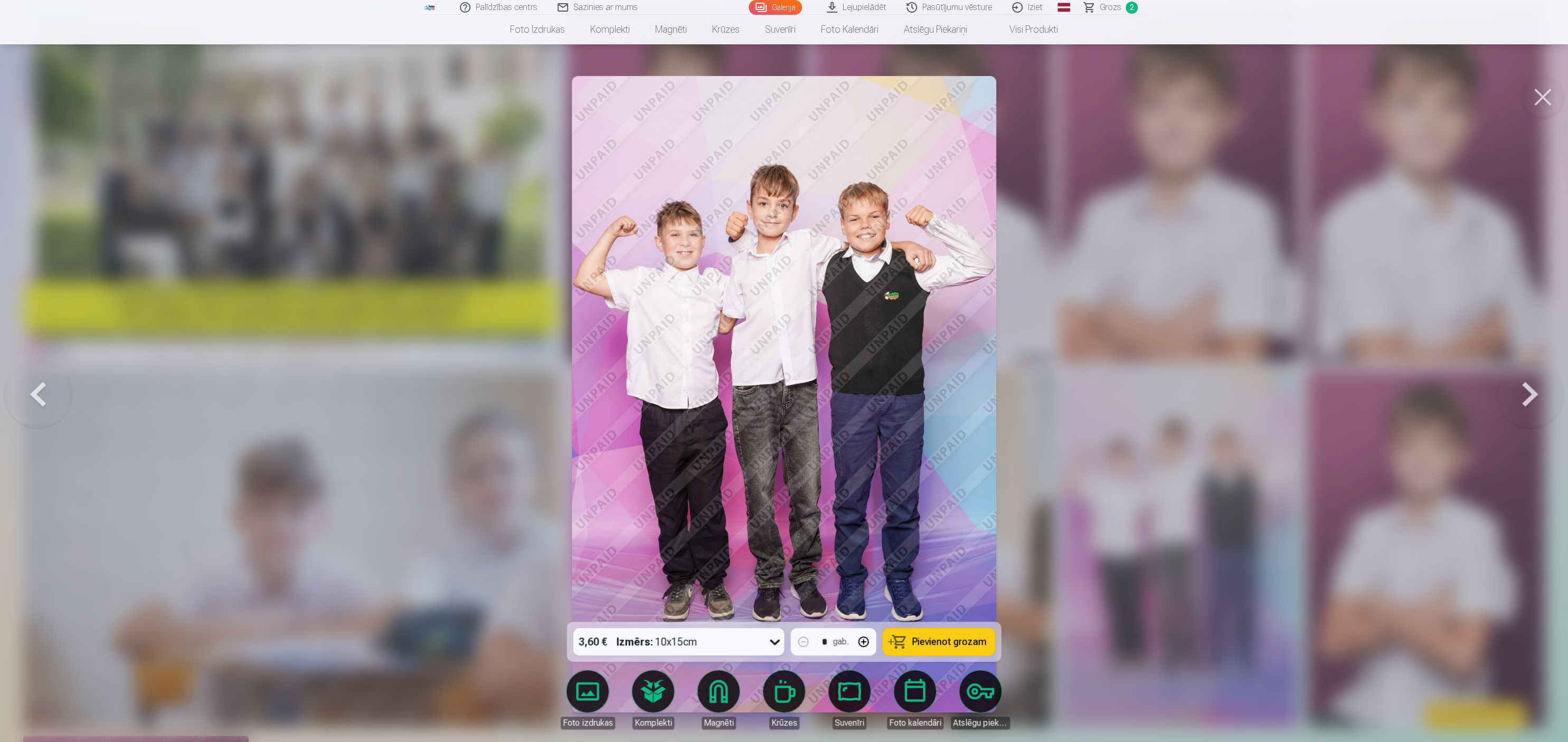
click at [783, 371] on span "Pievienot grozam" at bounding box center [949, 641] width 74 height 10
click at [783, 104] on button at bounding box center [1543, 97] width 43 height 43
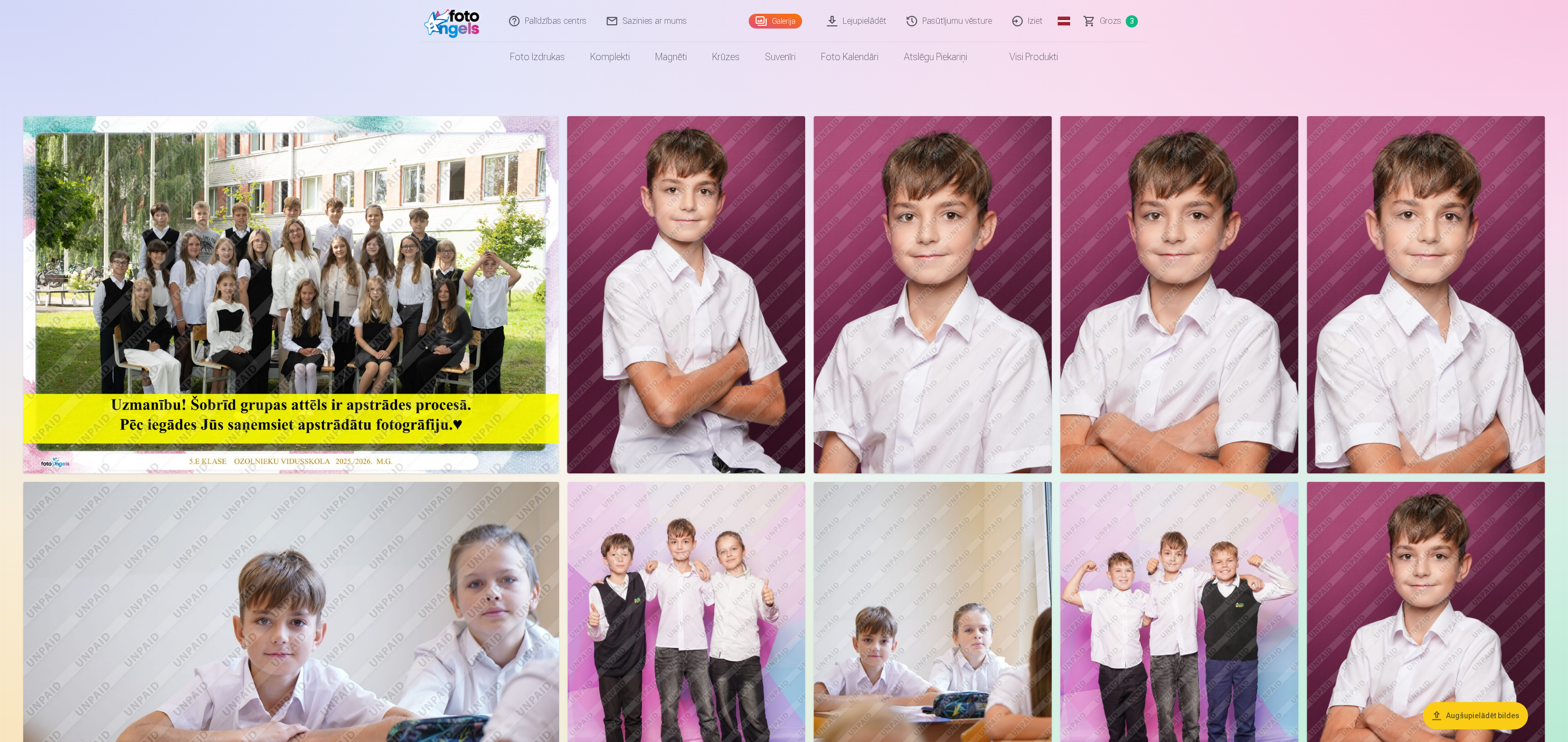
click at [691, 258] on img at bounding box center [686, 295] width 238 height 357
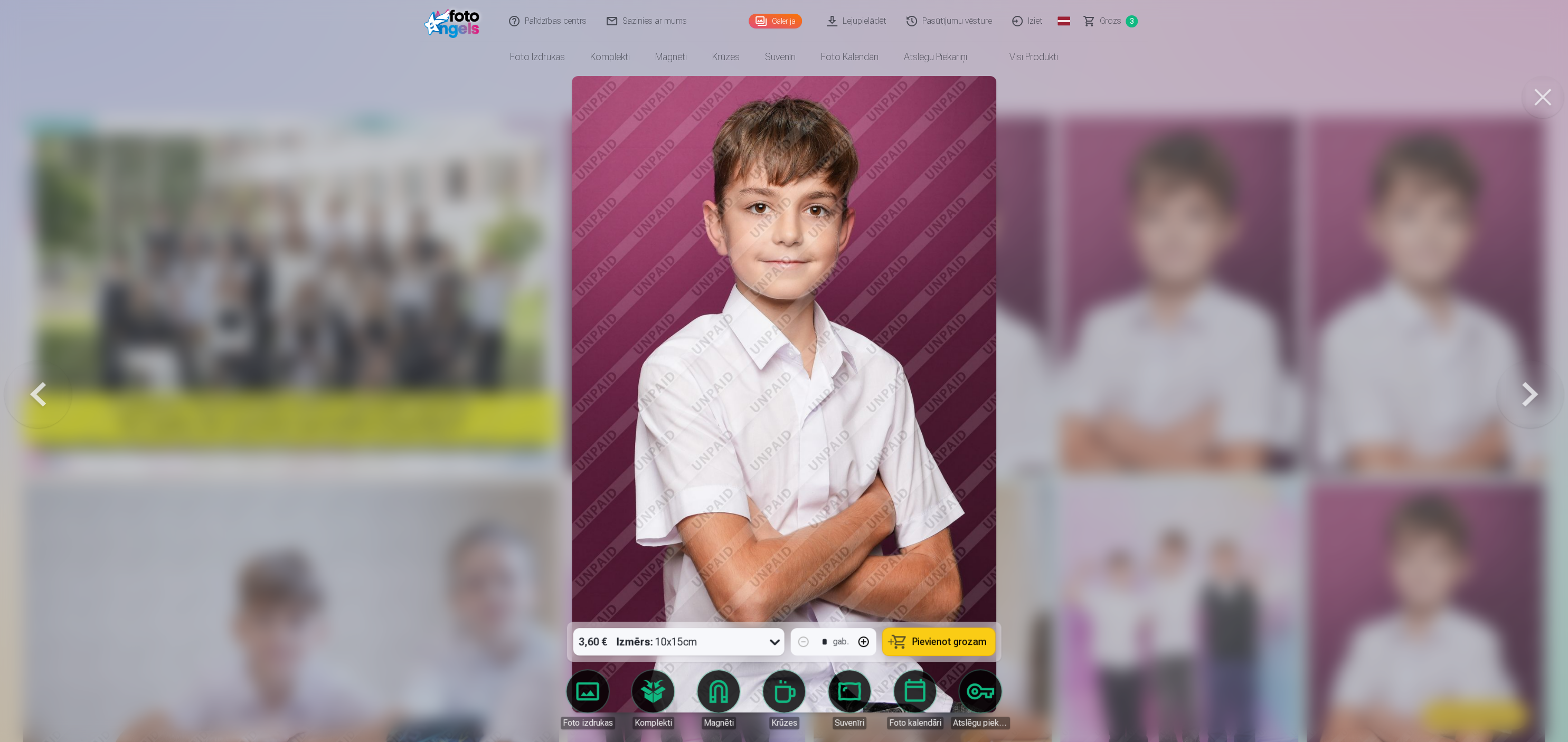
click at [783, 371] on span "Pievienot grozam" at bounding box center [949, 641] width 74 height 10
click at [783, 96] on button at bounding box center [1543, 97] width 43 height 43
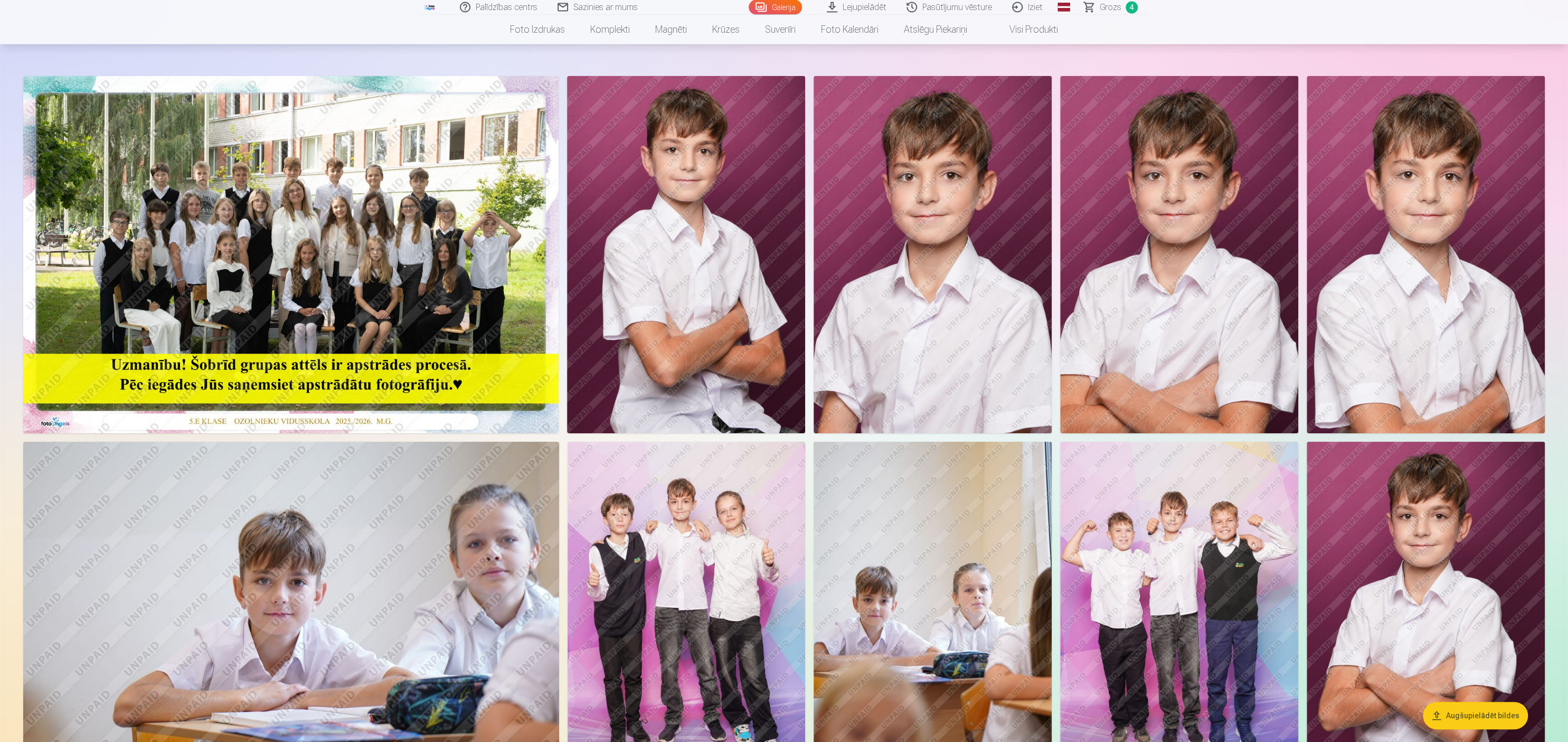
scroll to position [37, 0]
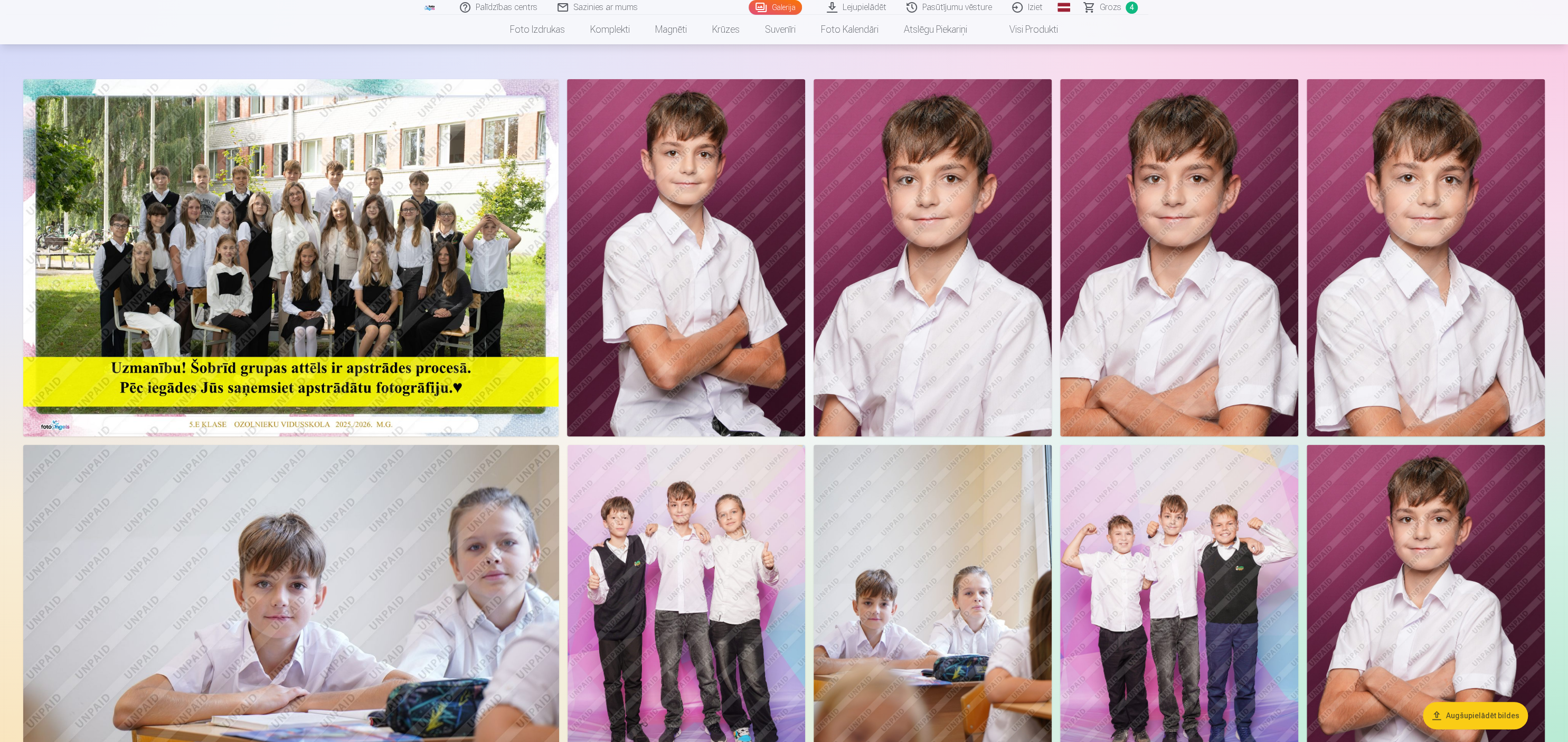
click at [783, 171] on img at bounding box center [932, 258] width 238 height 357
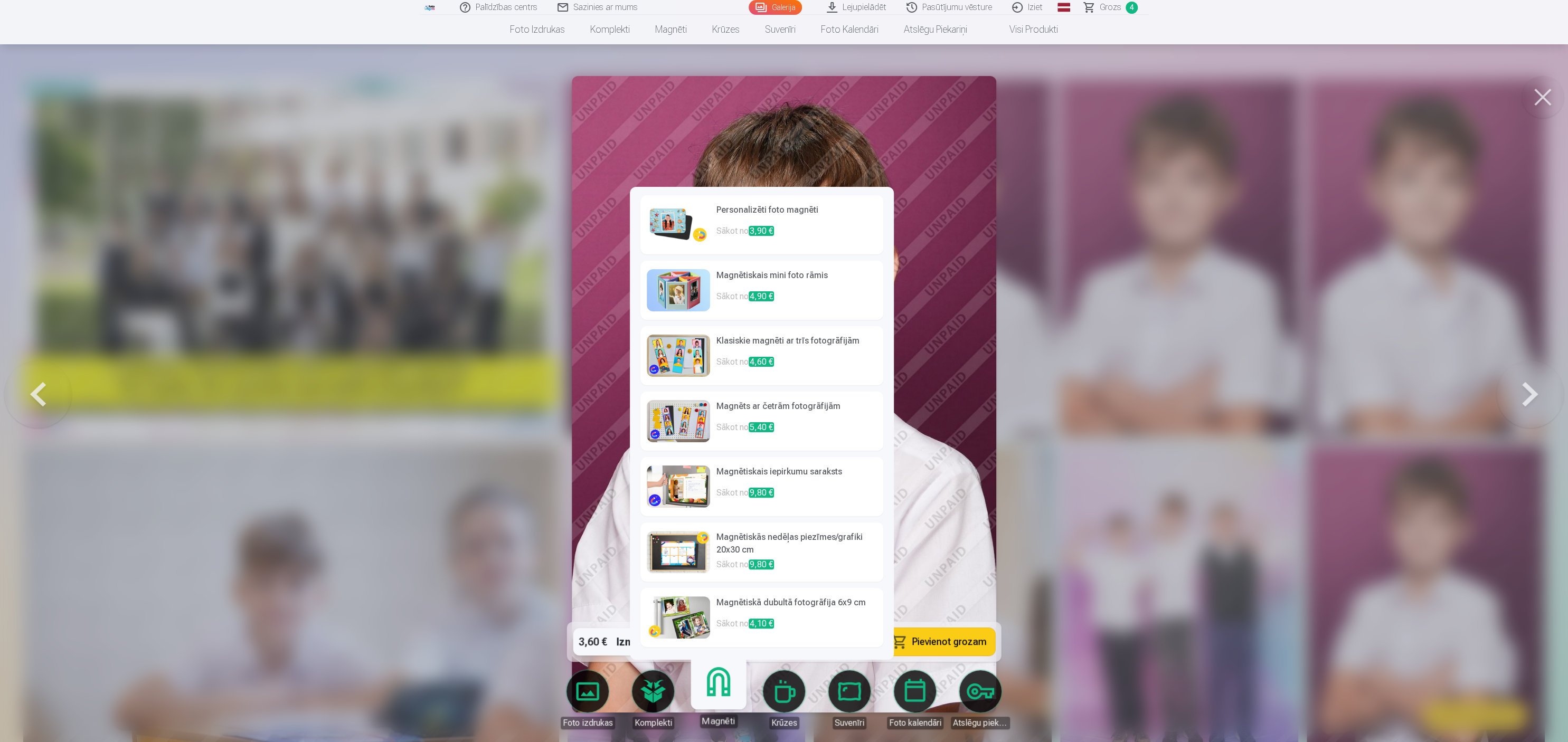
click at [724, 371] on link "Magnēti" at bounding box center [718, 696] width 65 height 65
click at [762, 208] on h6 "Personalizēti foto magnēti" at bounding box center [796, 214] width 161 height 21
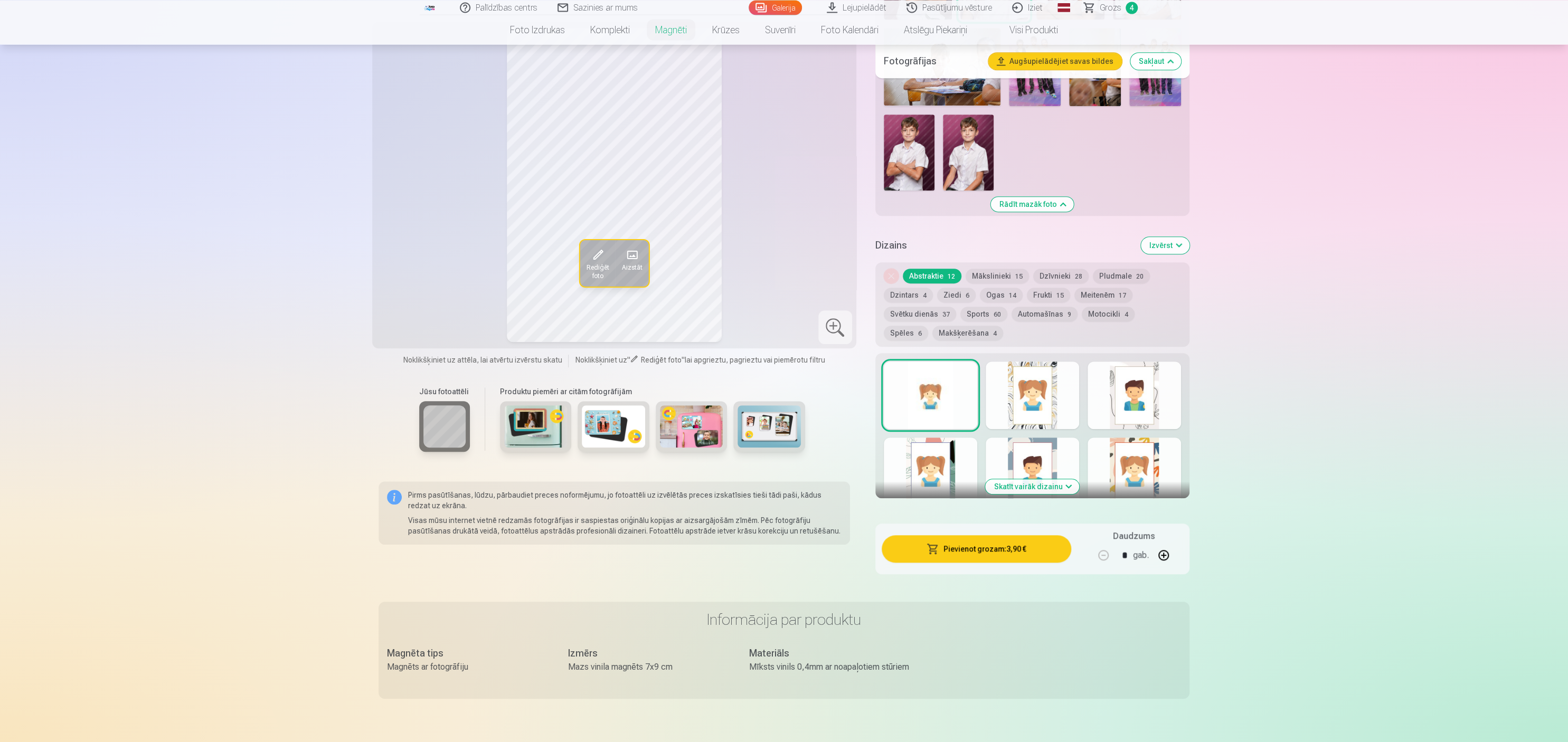
scroll to position [483, 0]
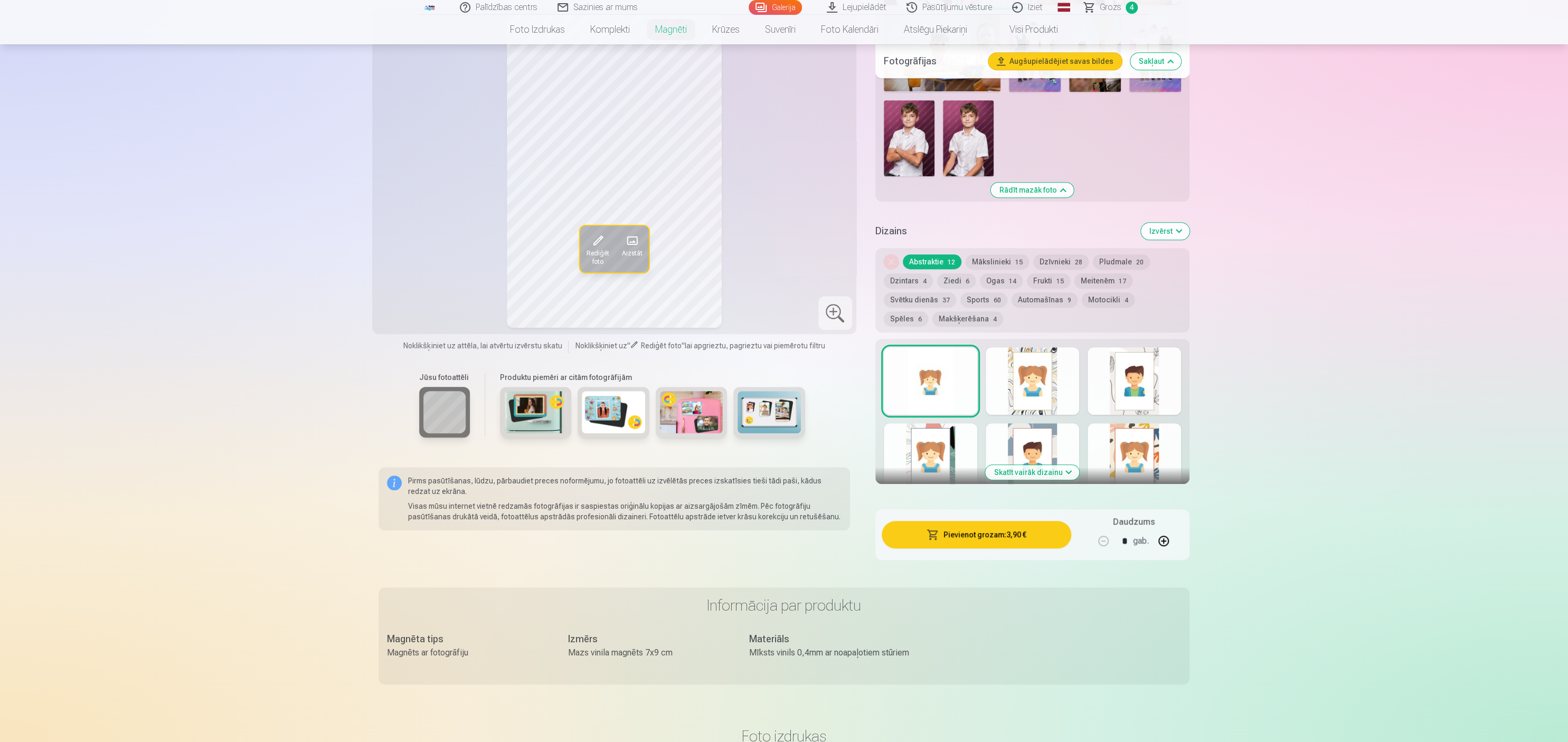
click at [783, 371] on button "Skatīt vairāk dizainu" at bounding box center [1032, 472] width 94 height 15
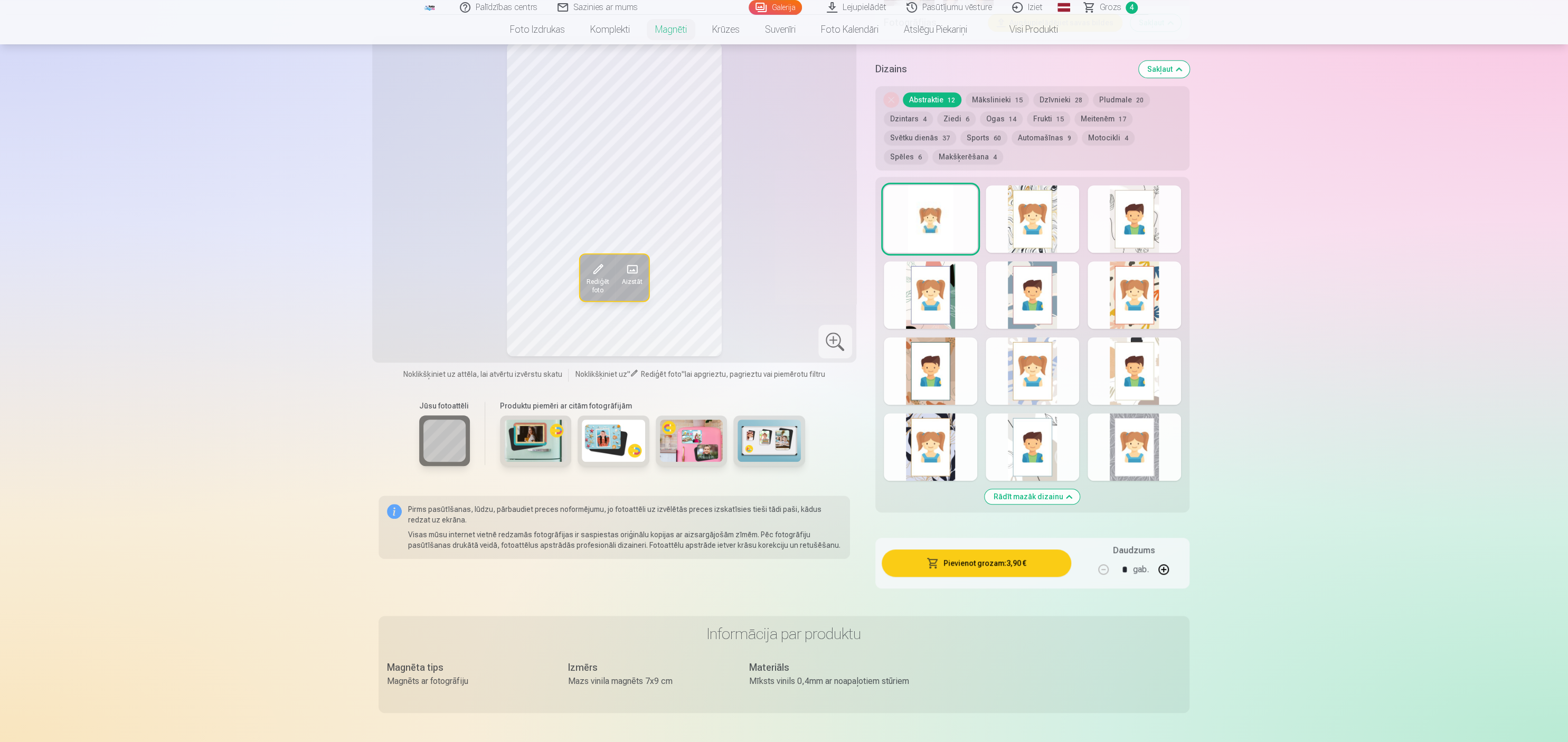
scroll to position [631, 0]
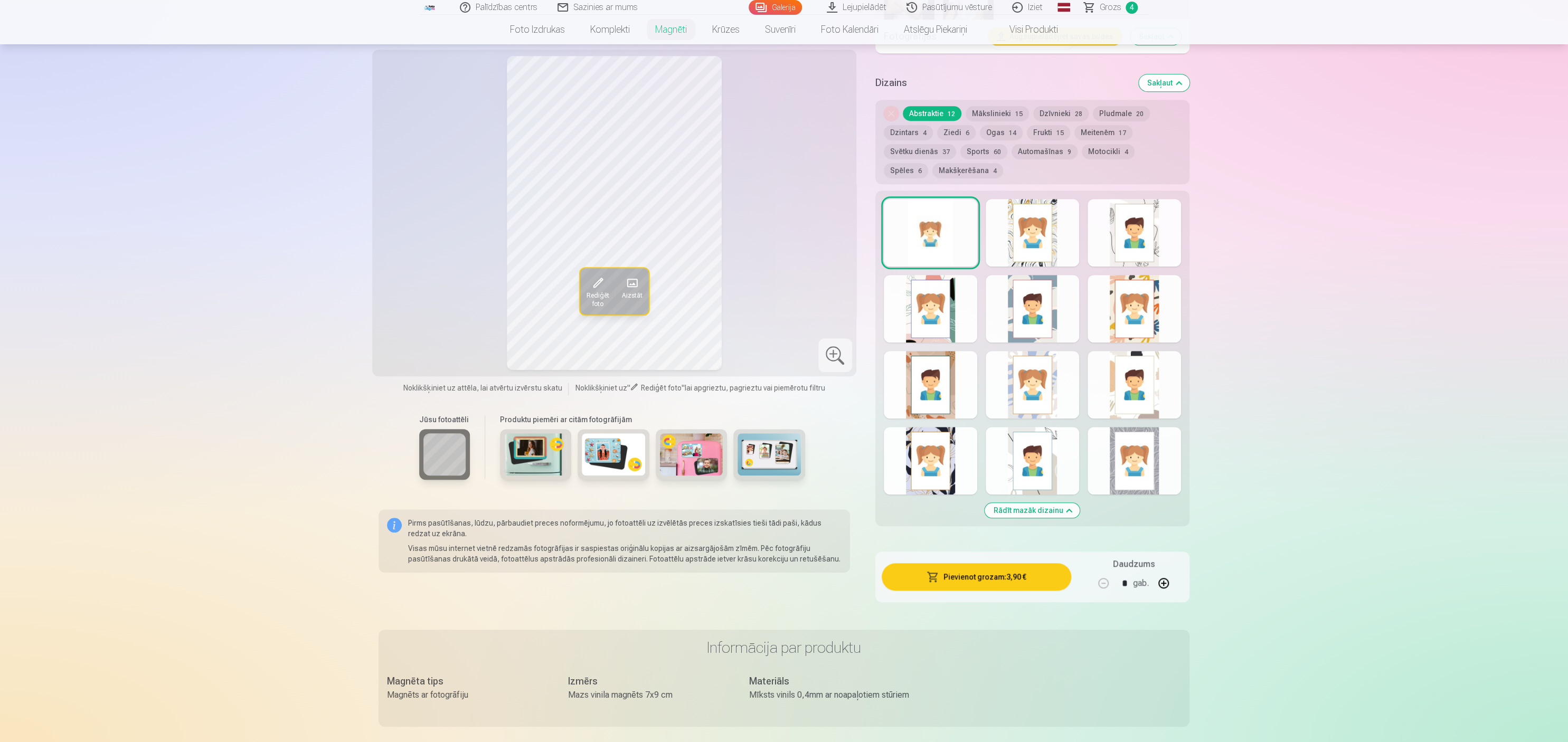
click at [783, 371] on div at bounding box center [1134, 385] width 93 height 68
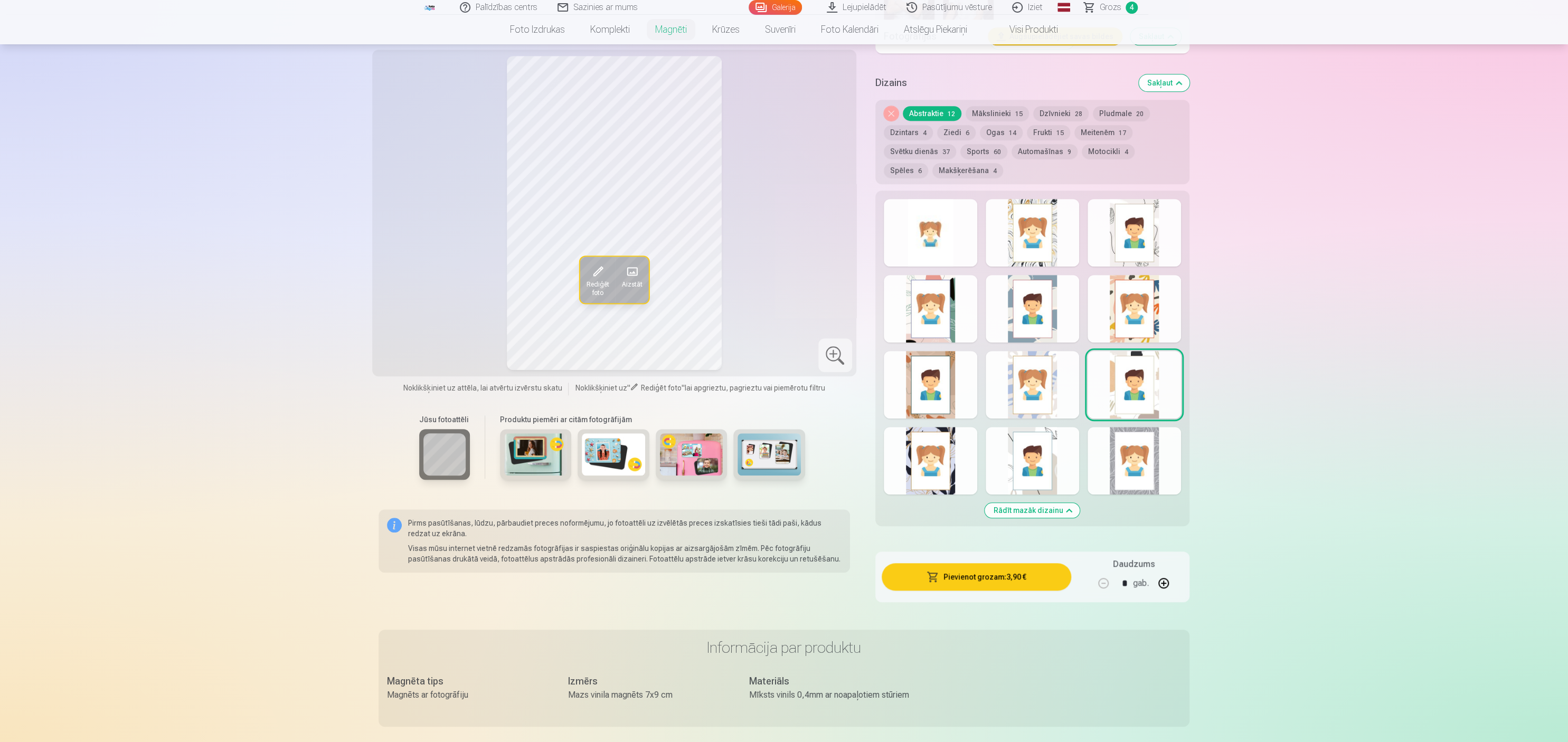
click at [783, 300] on div at bounding box center [1032, 309] width 93 height 68
click at [783, 371] on div at bounding box center [1032, 461] width 93 height 68
click at [783, 219] on div at bounding box center [930, 233] width 93 height 68
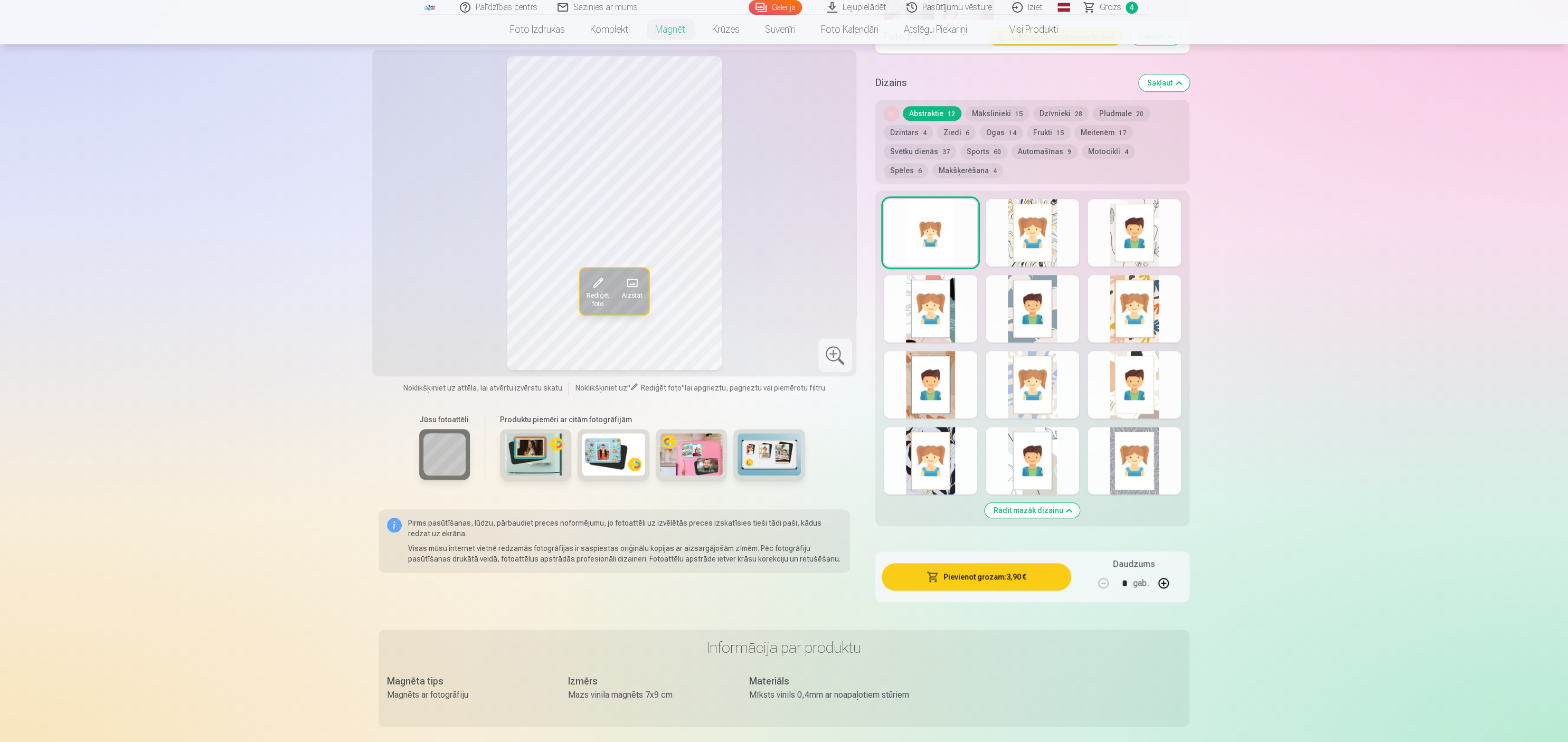
click at [783, 226] on div at bounding box center [1032, 233] width 93 height 68
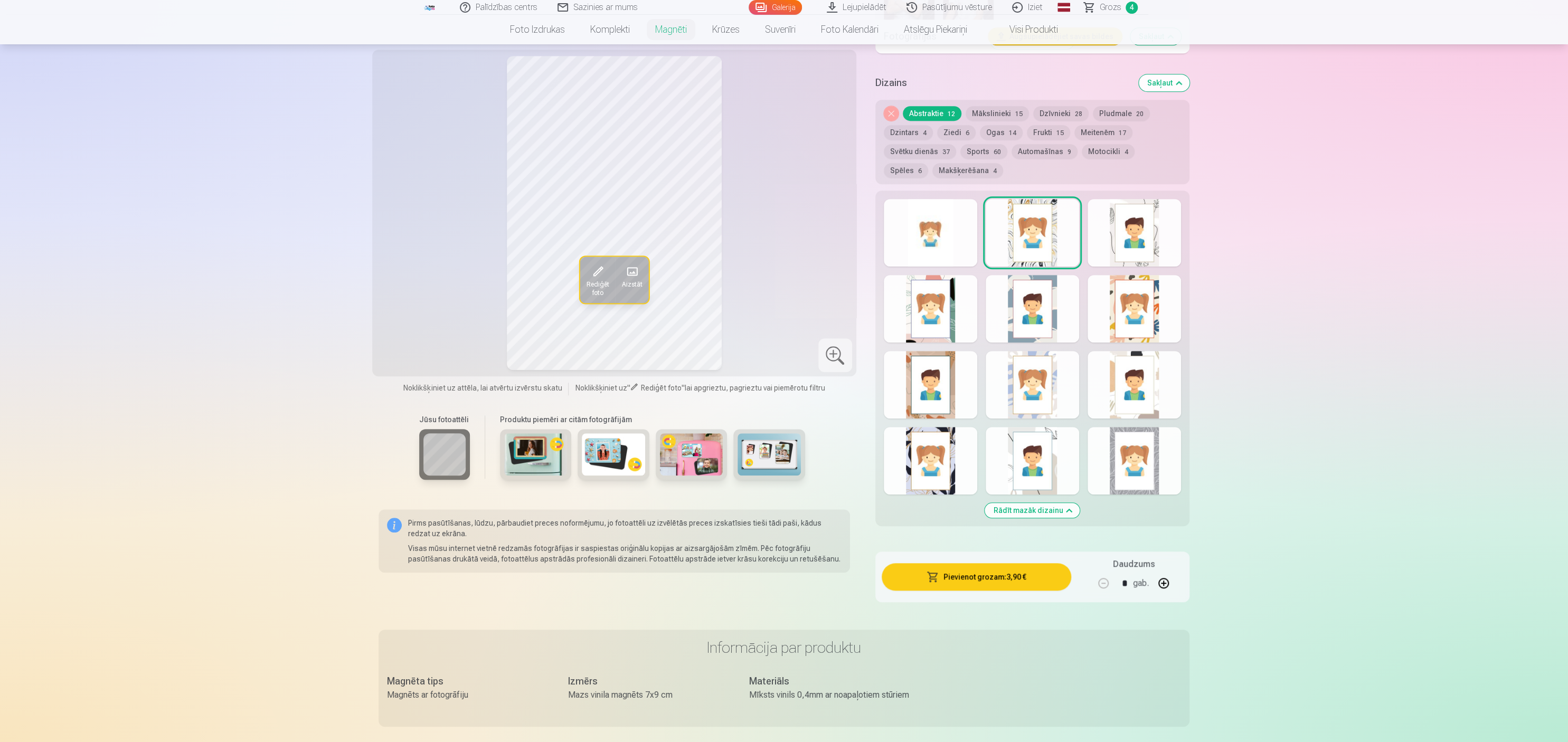
click at [783, 229] on div at bounding box center [1134, 233] width 93 height 68
click at [783, 294] on div at bounding box center [930, 309] width 93 height 68
click at [783, 302] on div at bounding box center [1032, 309] width 93 height 68
click at [783, 303] on div at bounding box center [1134, 309] width 93 height 68
click at [783, 371] on div at bounding box center [930, 385] width 93 height 68
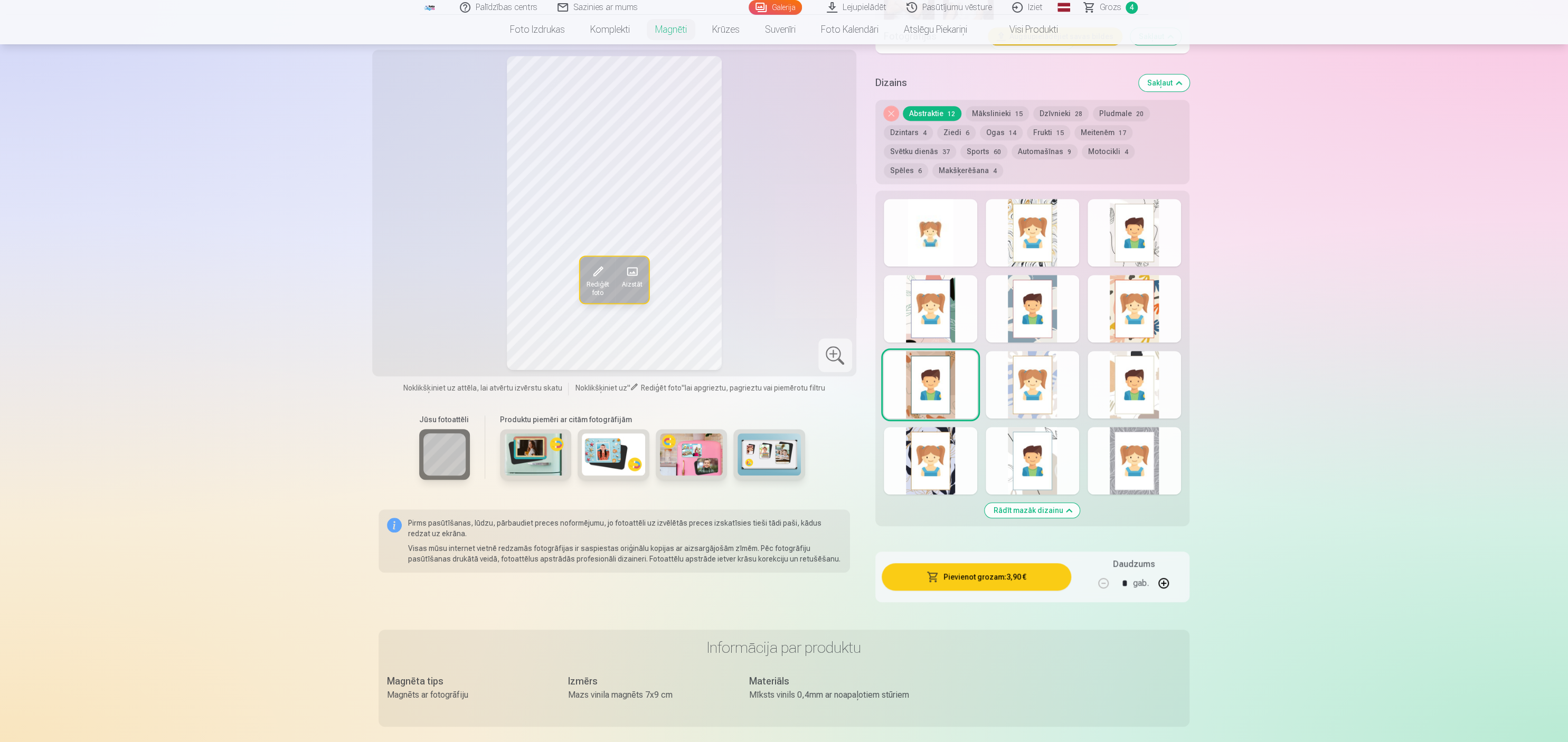
click at [783, 371] on div at bounding box center [1032, 385] width 93 height 68
click at [783, 371] on div at bounding box center [1134, 385] width 93 height 68
click at [783, 371] on div at bounding box center [930, 461] width 93 height 68
click at [783, 371] on div at bounding box center [1032, 461] width 93 height 68
click at [783, 371] on div at bounding box center [1134, 461] width 93 height 68
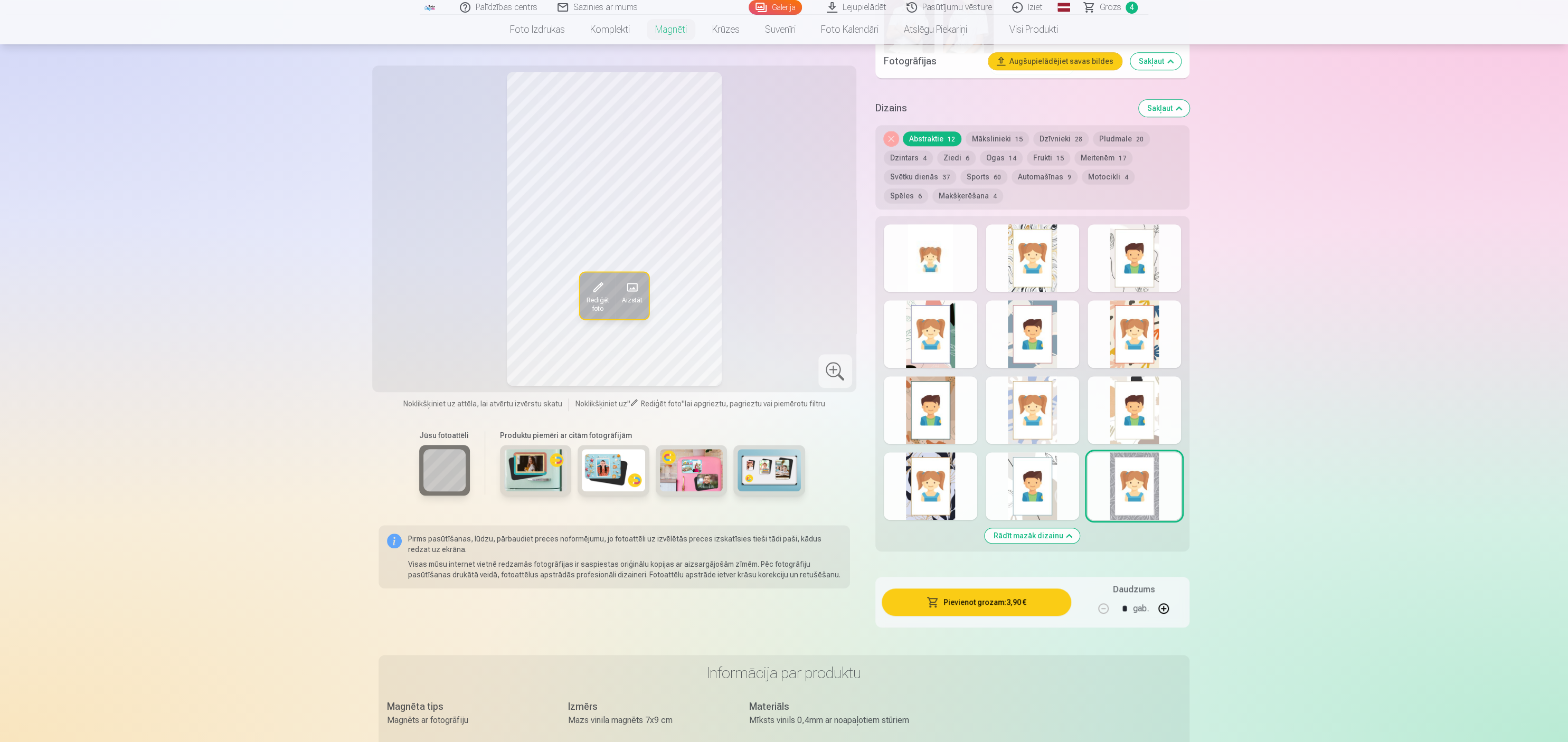
scroll to position [594, 0]
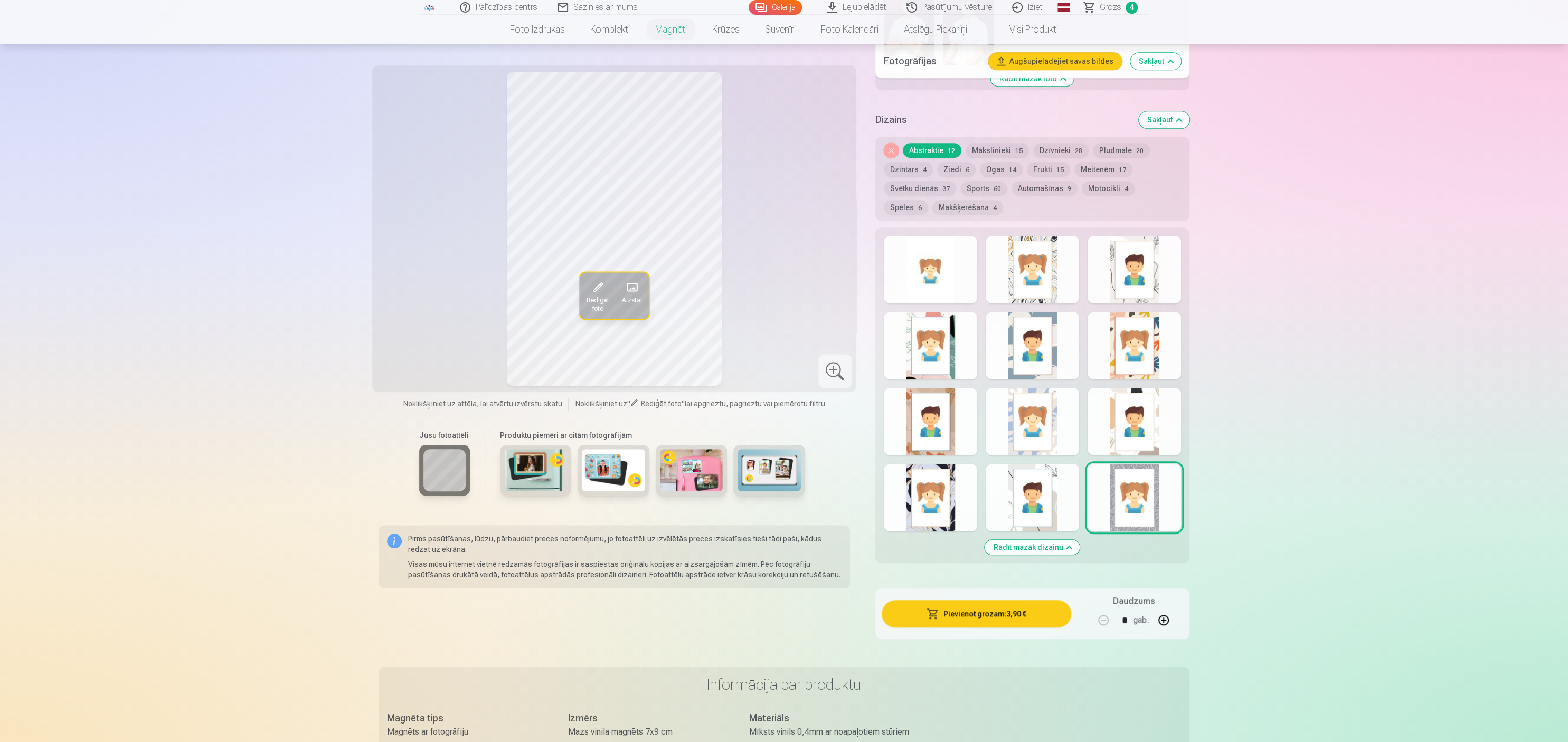
click at [783, 260] on div at bounding box center [930, 269] width 93 height 68
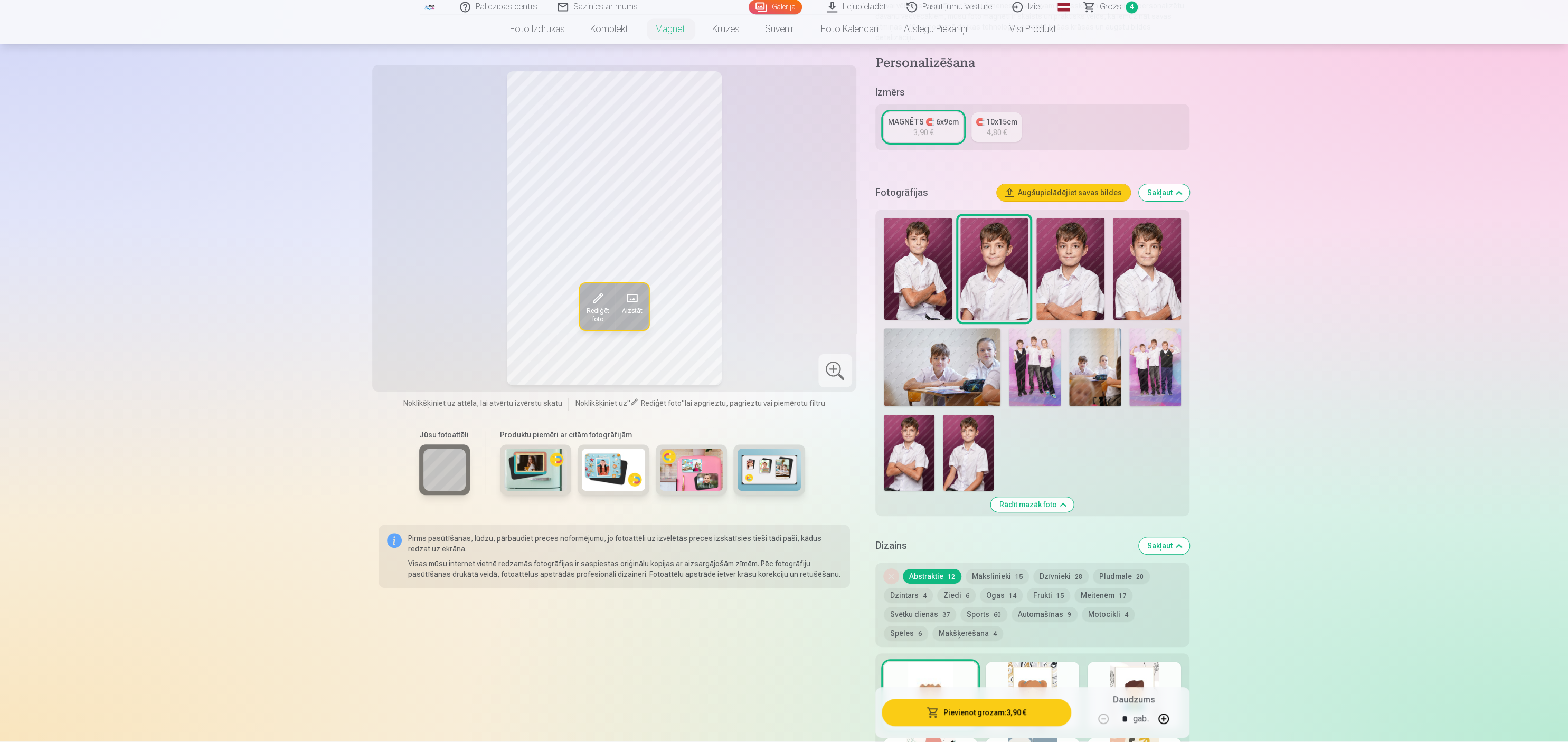
scroll to position [148, 0]
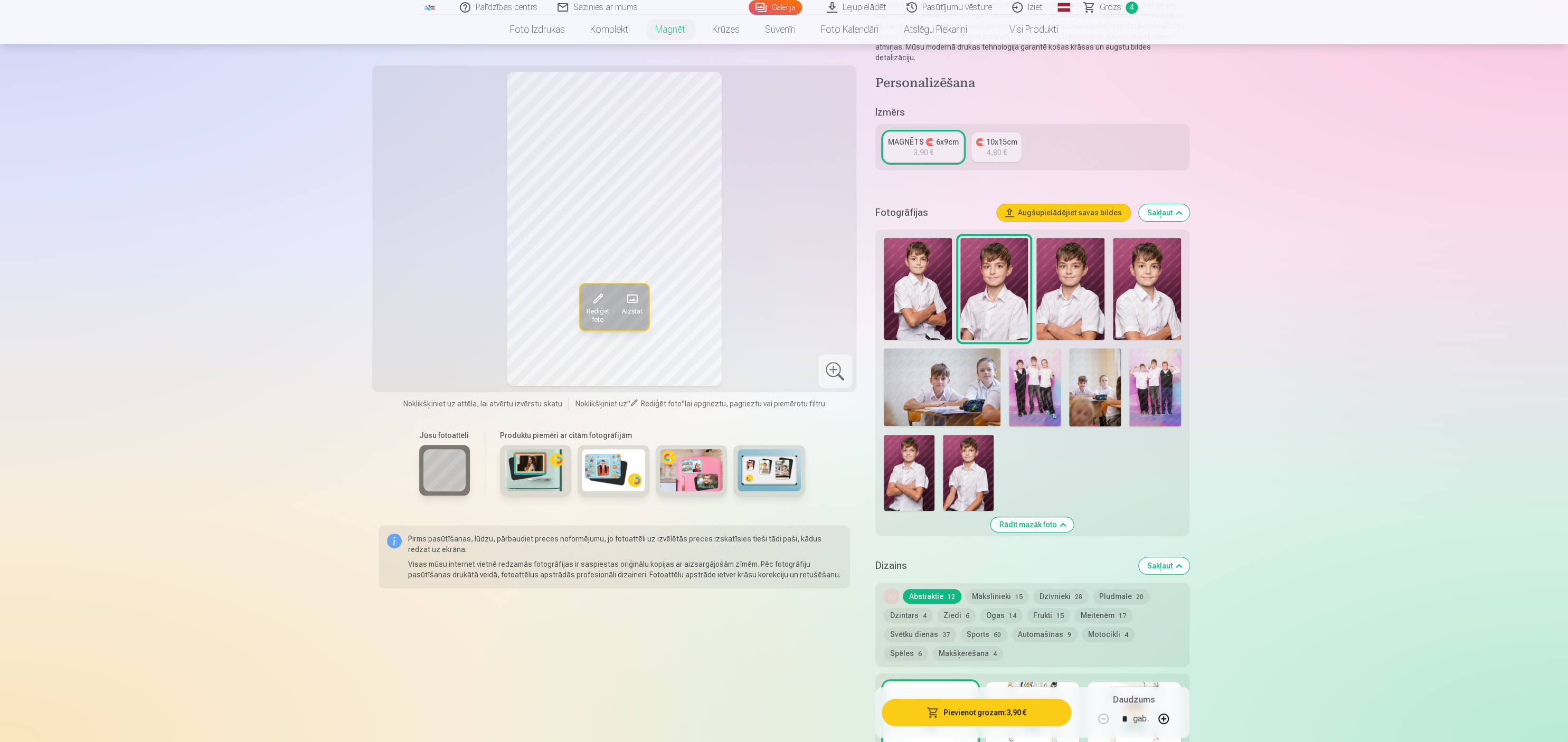
click at [783, 267] on img at bounding box center [1071, 289] width 68 height 102
click at [783, 275] on img at bounding box center [995, 289] width 68 height 102
click at [783, 275] on img at bounding box center [1147, 289] width 68 height 102
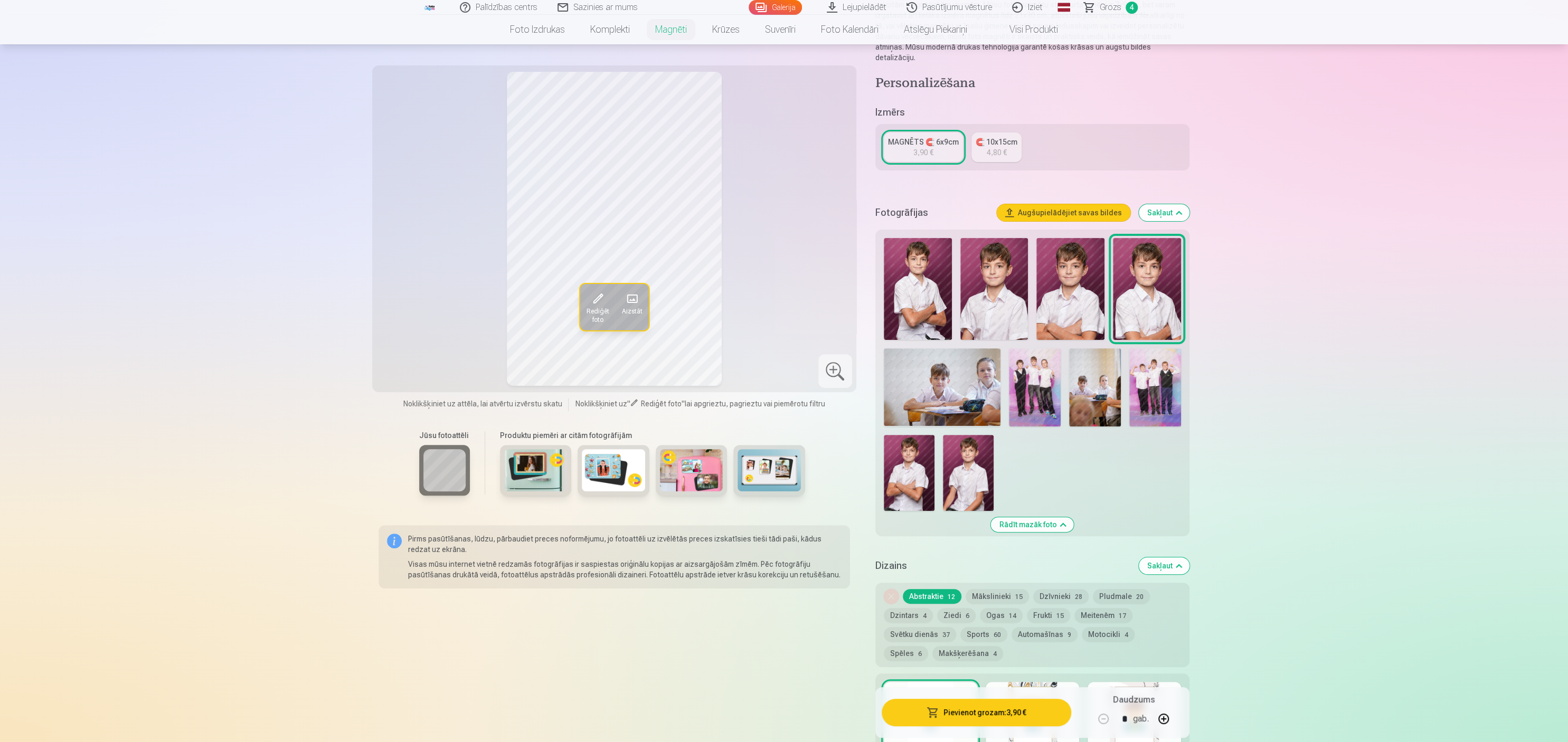
click at [783, 275] on img at bounding box center [918, 289] width 68 height 102
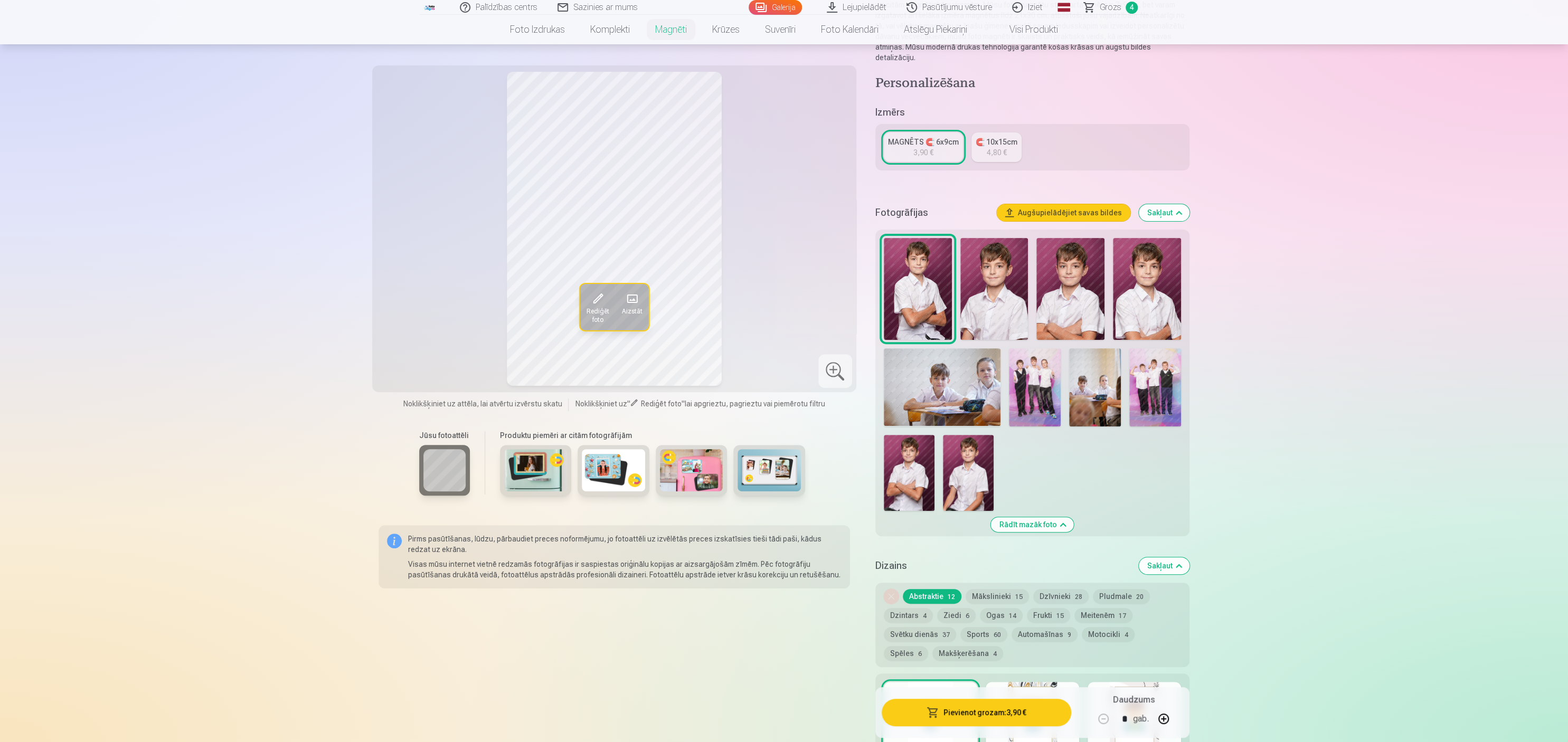
click at [783, 275] on img at bounding box center [995, 289] width 68 height 102
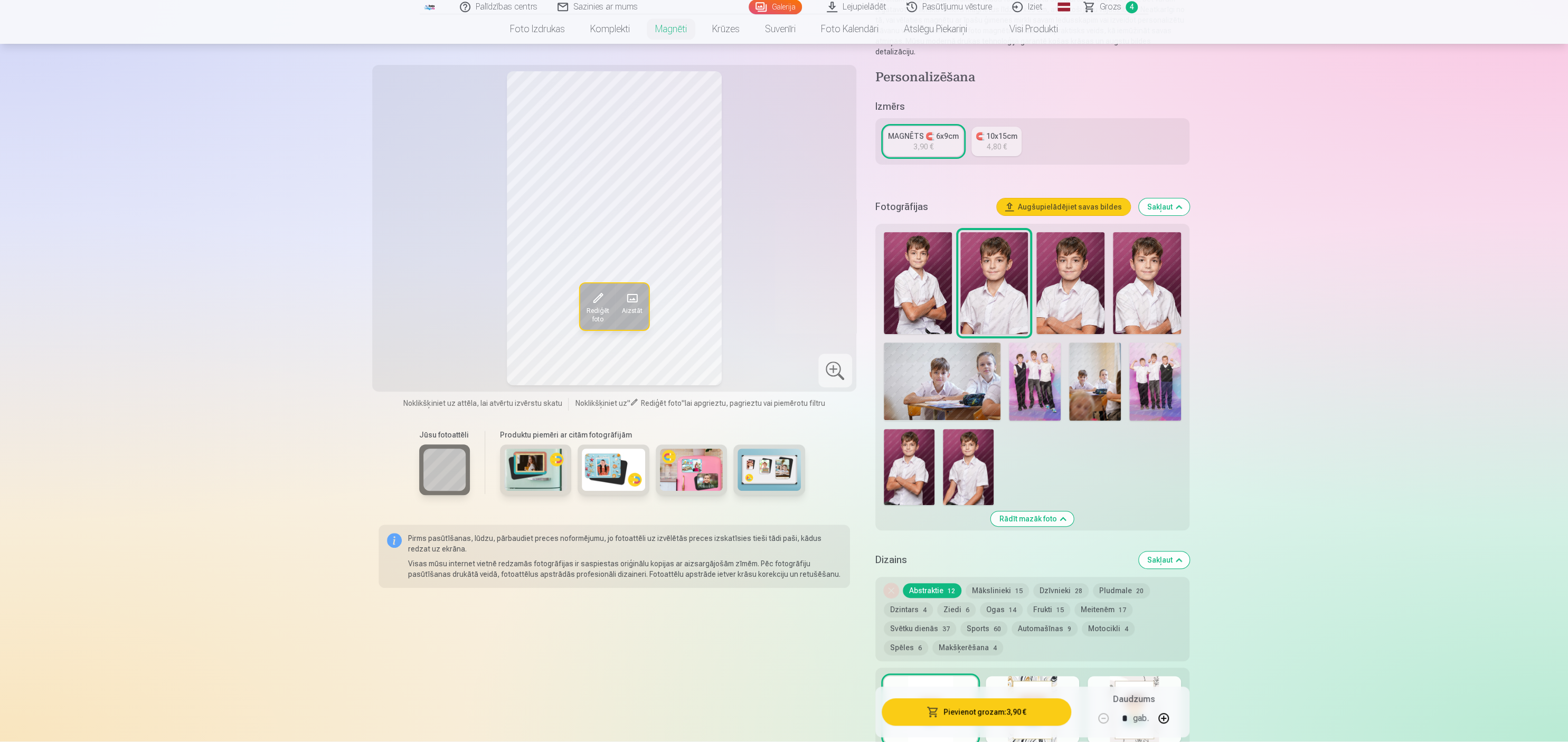
scroll to position [186, 0]
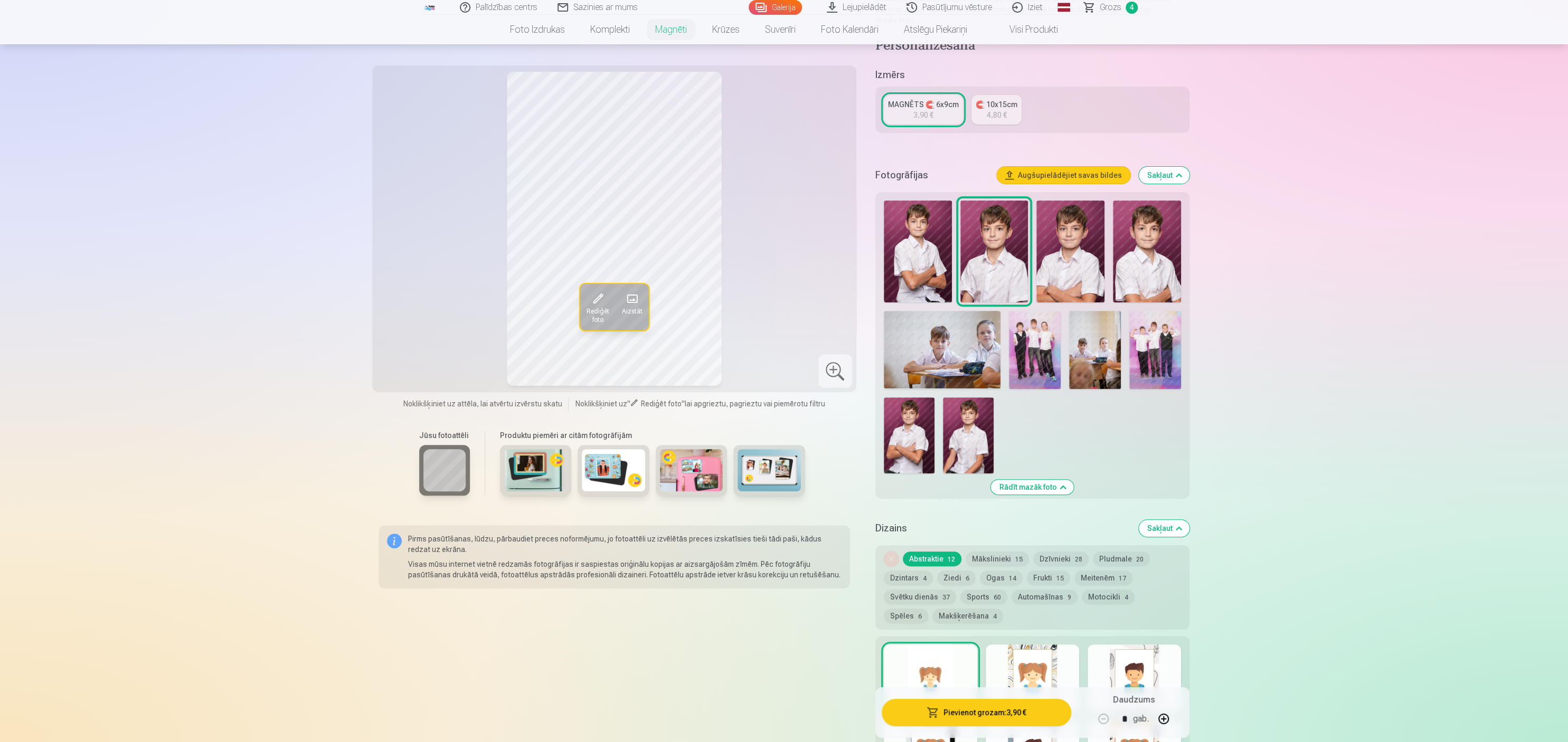
click at [783, 371] on button "Pievienot grozam : 3,90 €" at bounding box center [977, 712] width 190 height 28
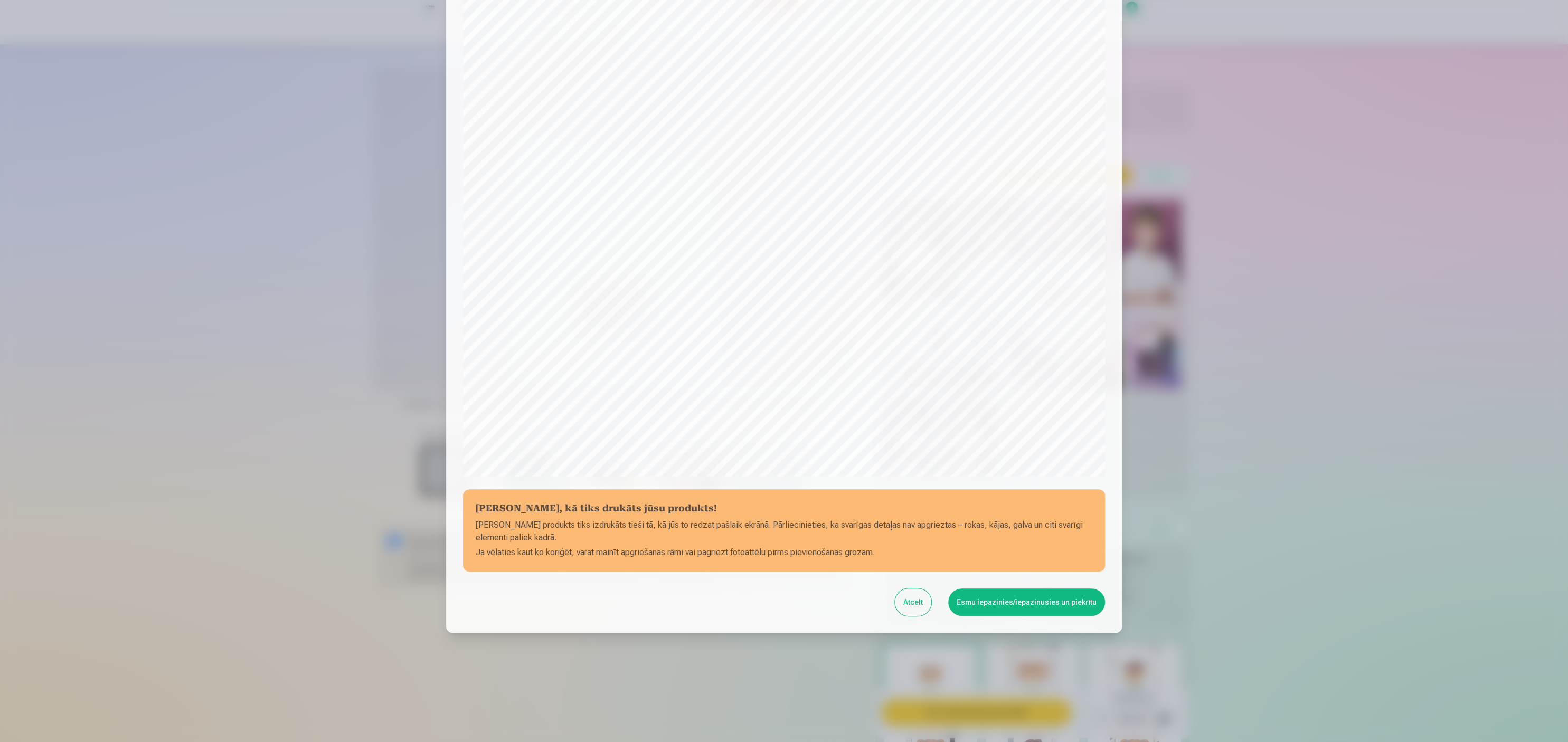
scroll to position [72, 0]
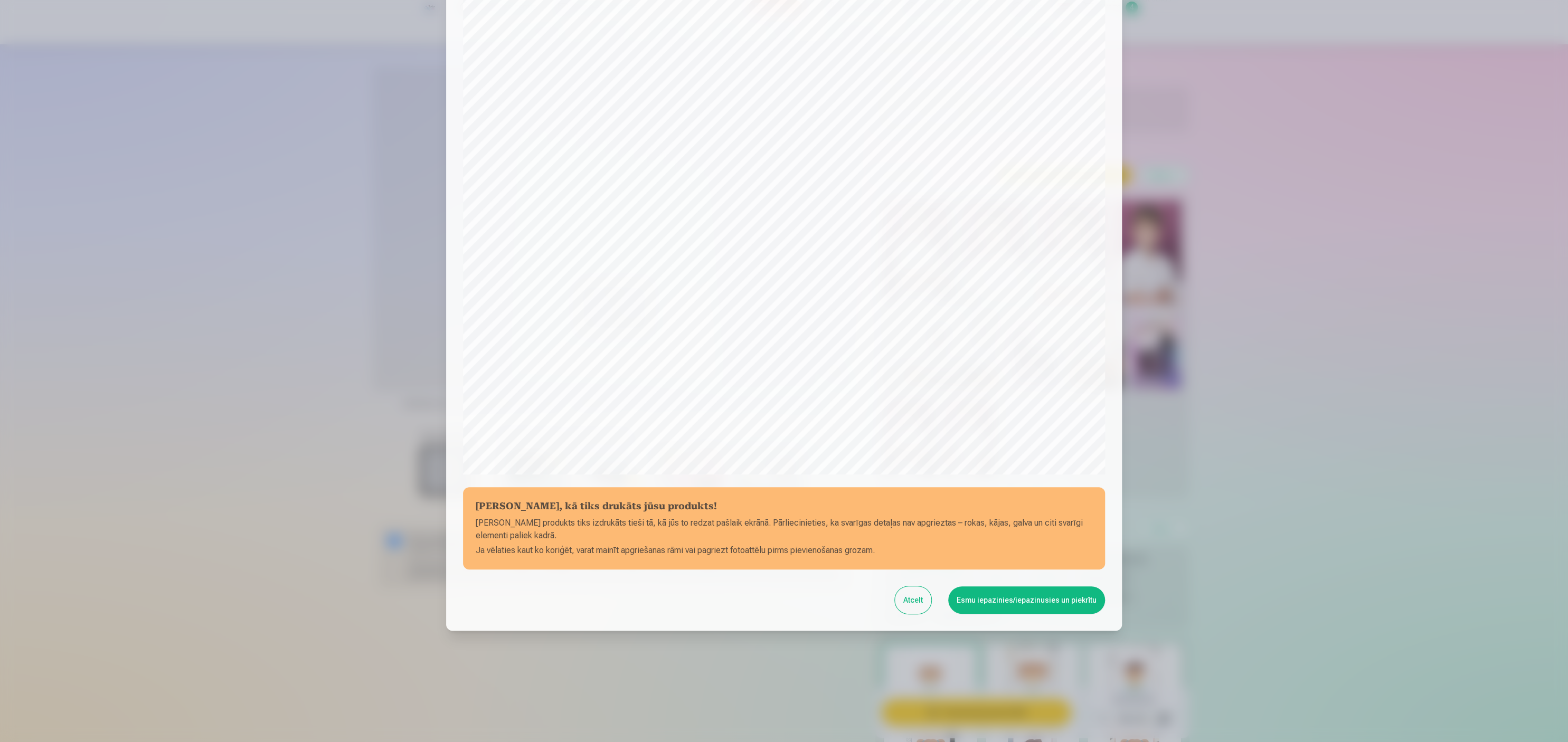
click at [783, 371] on button "Esmu iepazinies/iepazinusies un piekrītu" at bounding box center [1026, 600] width 157 height 28
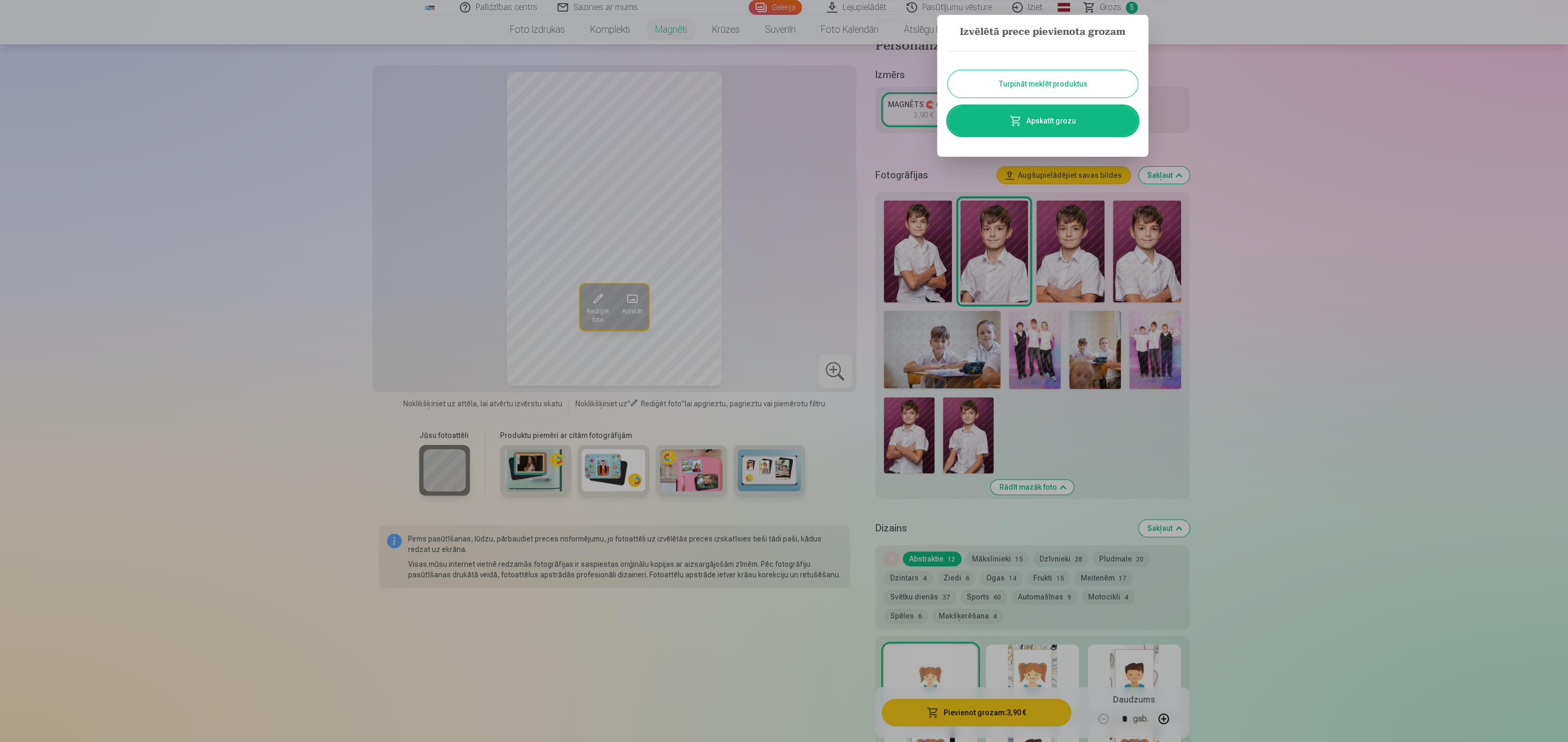
click at [783, 81] on button "Turpināt meklēt produktus" at bounding box center [1043, 84] width 190 height 28
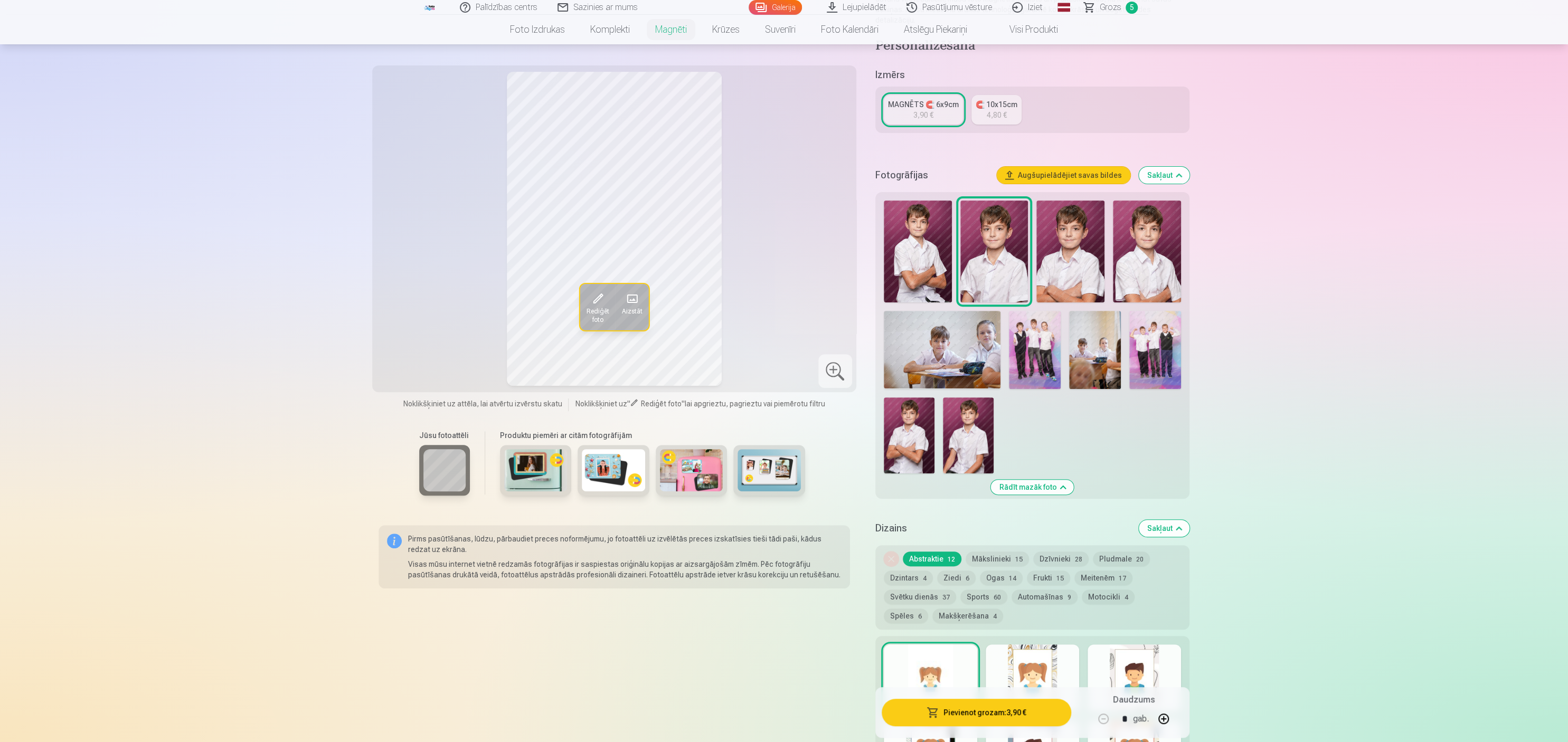
scroll to position [0, 0]
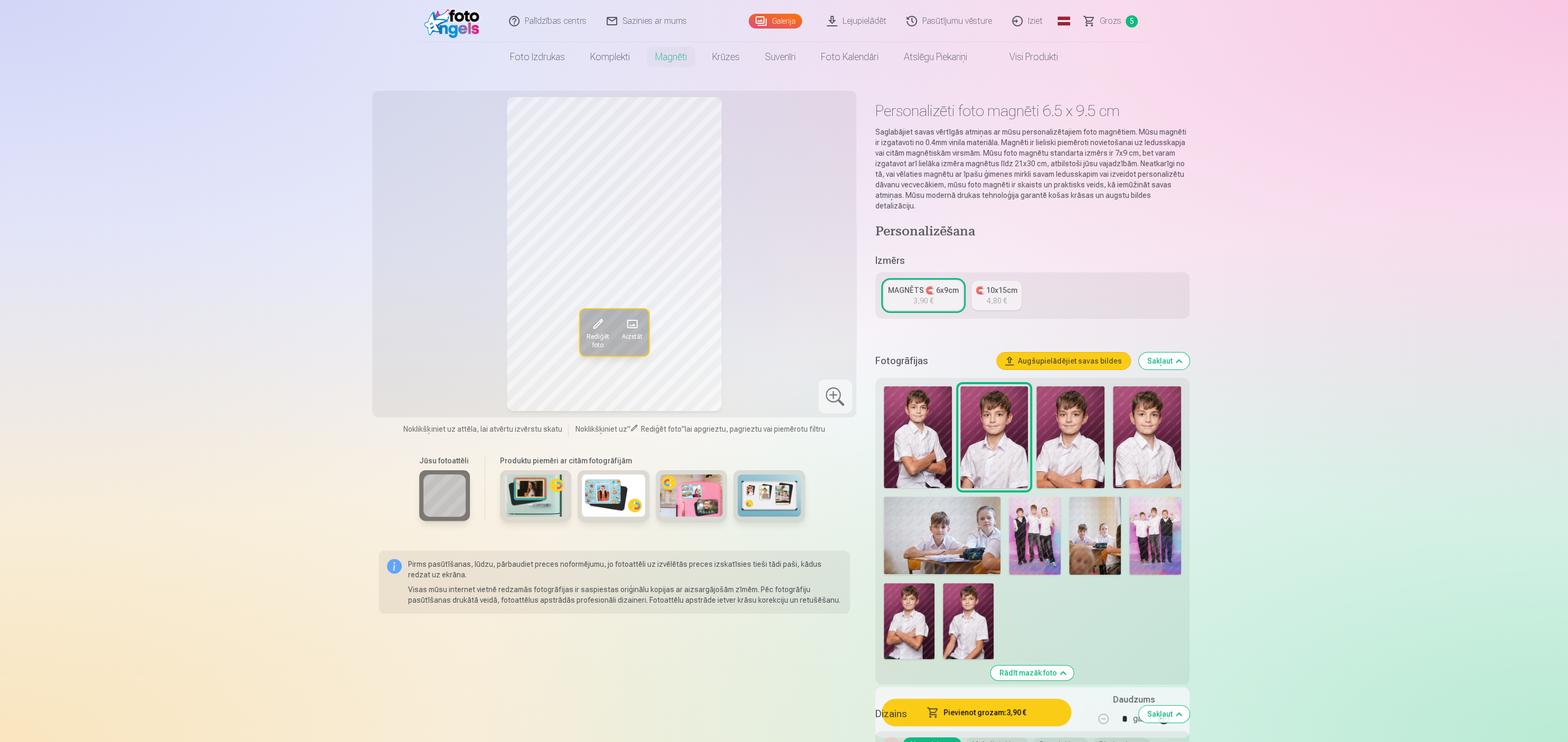
click at [783, 15] on link "Galerija" at bounding box center [775, 21] width 54 height 15
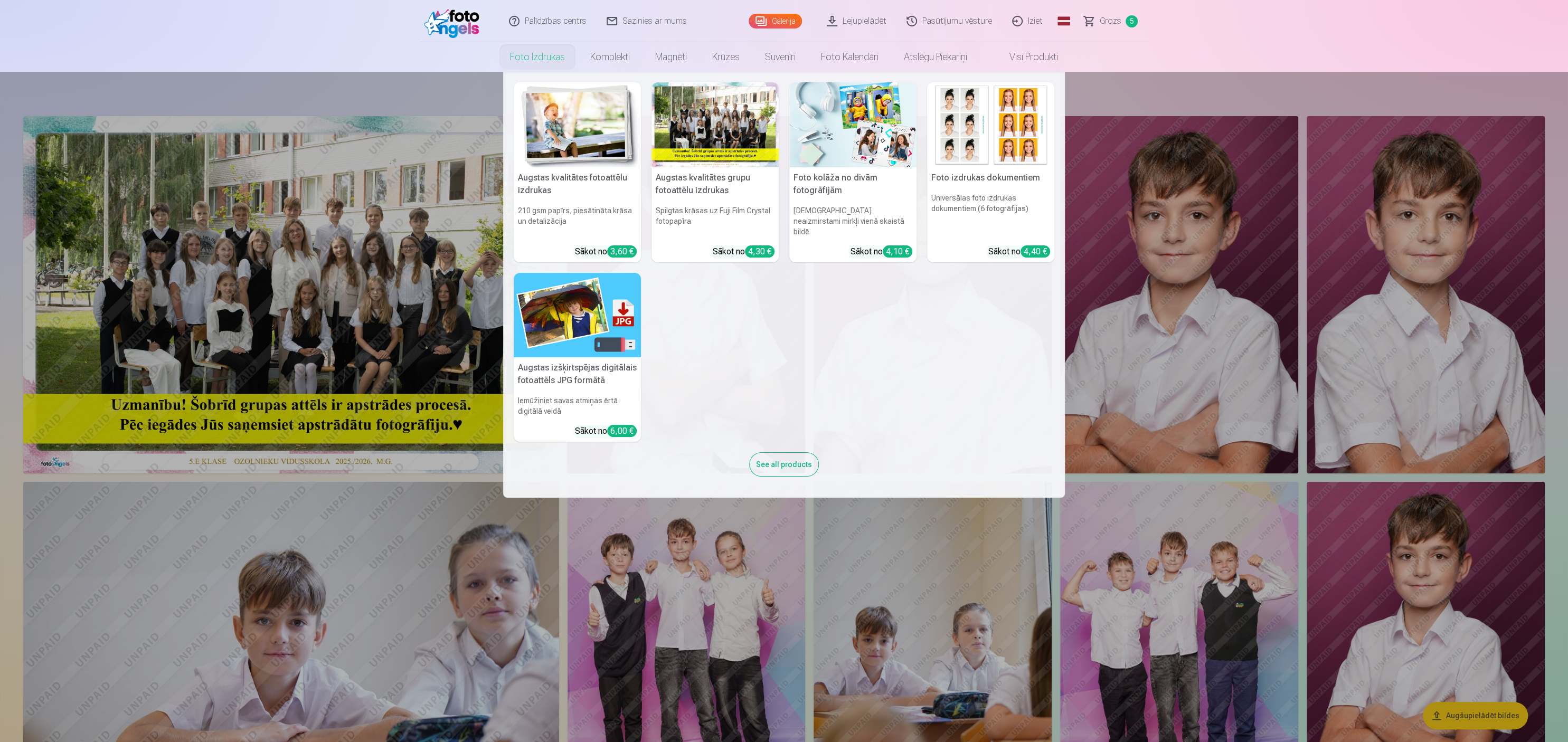
click at [536, 52] on link "Foto izdrukas" at bounding box center [537, 57] width 80 height 30
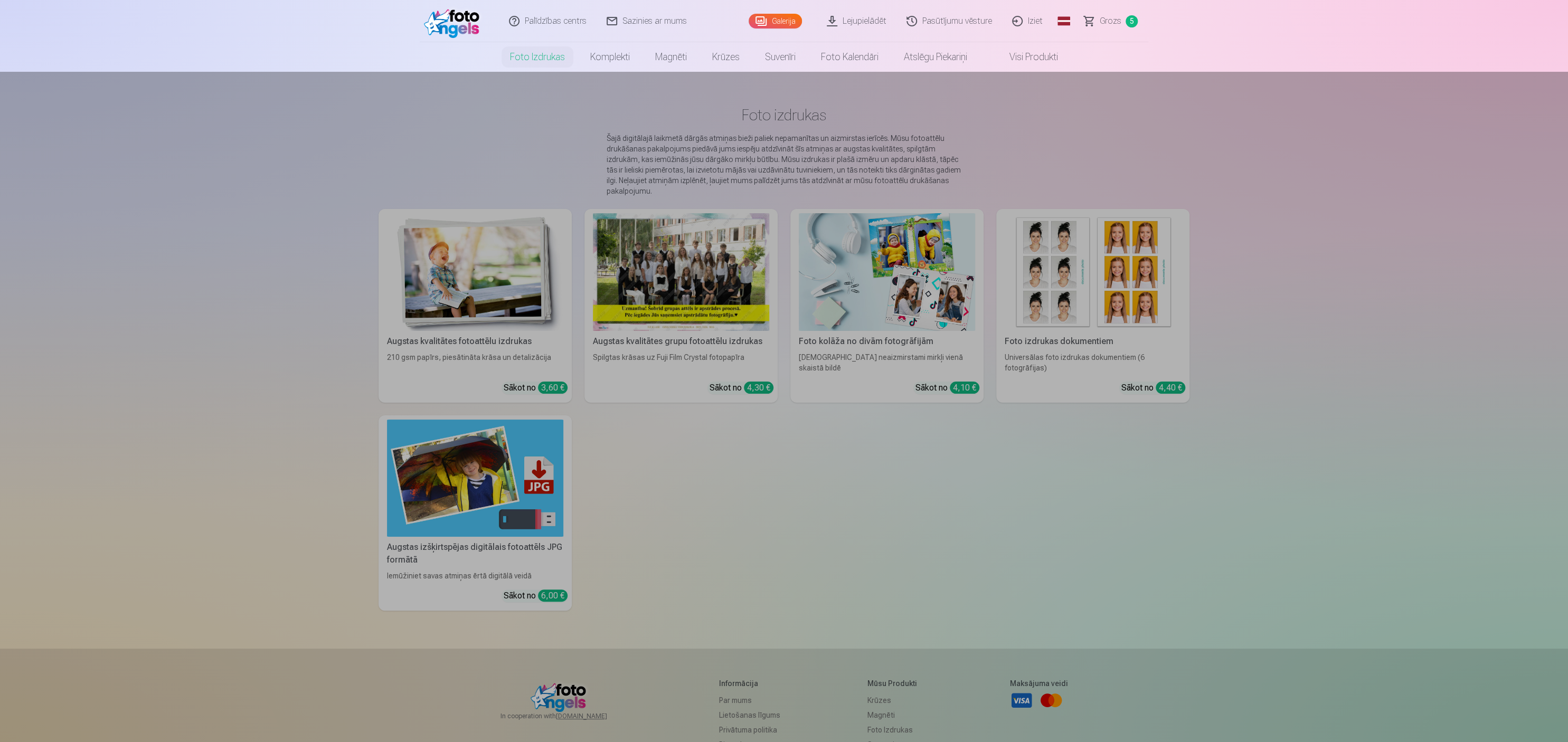
click at [603, 55] on link "Komplekti" at bounding box center [610, 57] width 65 height 30
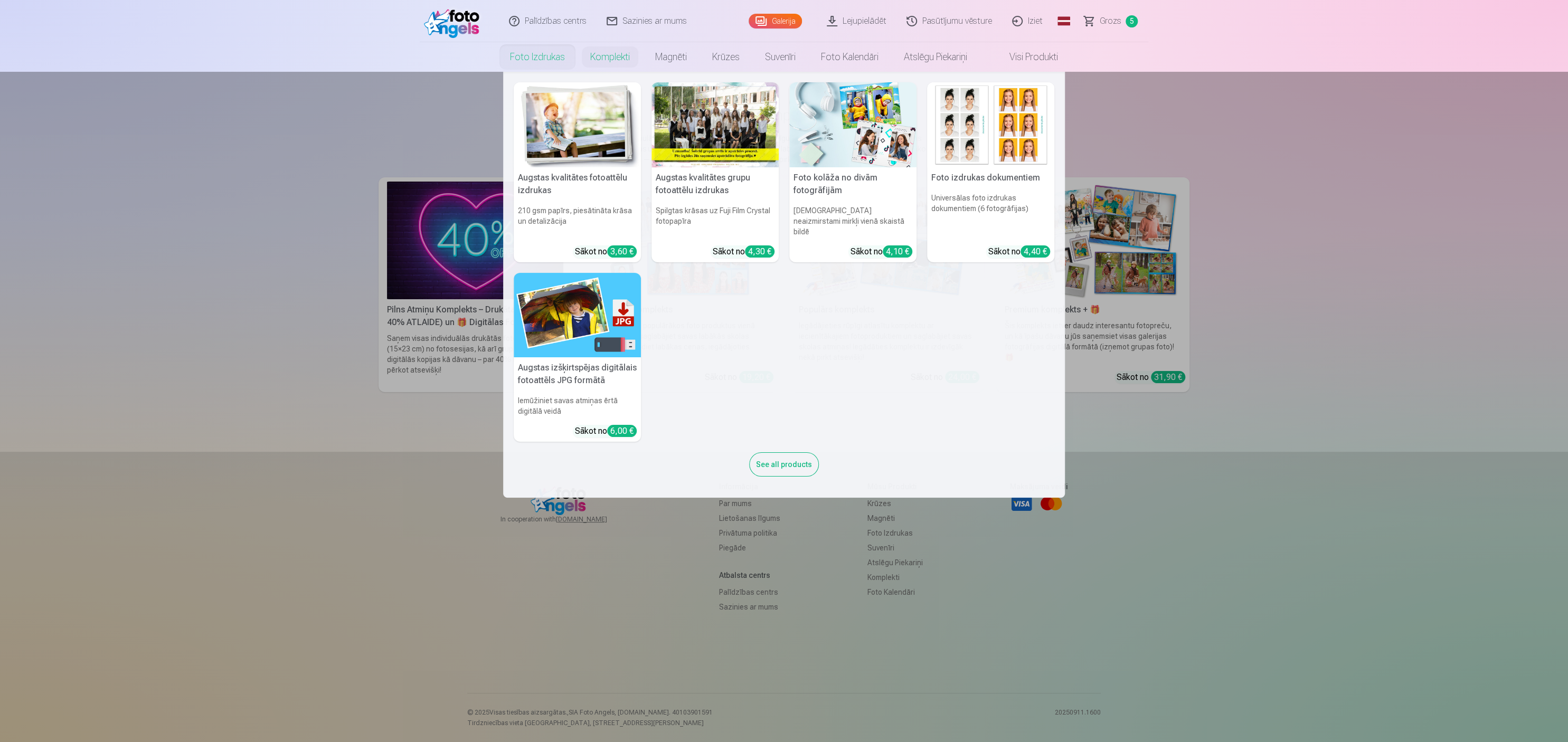
click at [525, 57] on link "Foto izdrukas" at bounding box center [537, 57] width 80 height 30
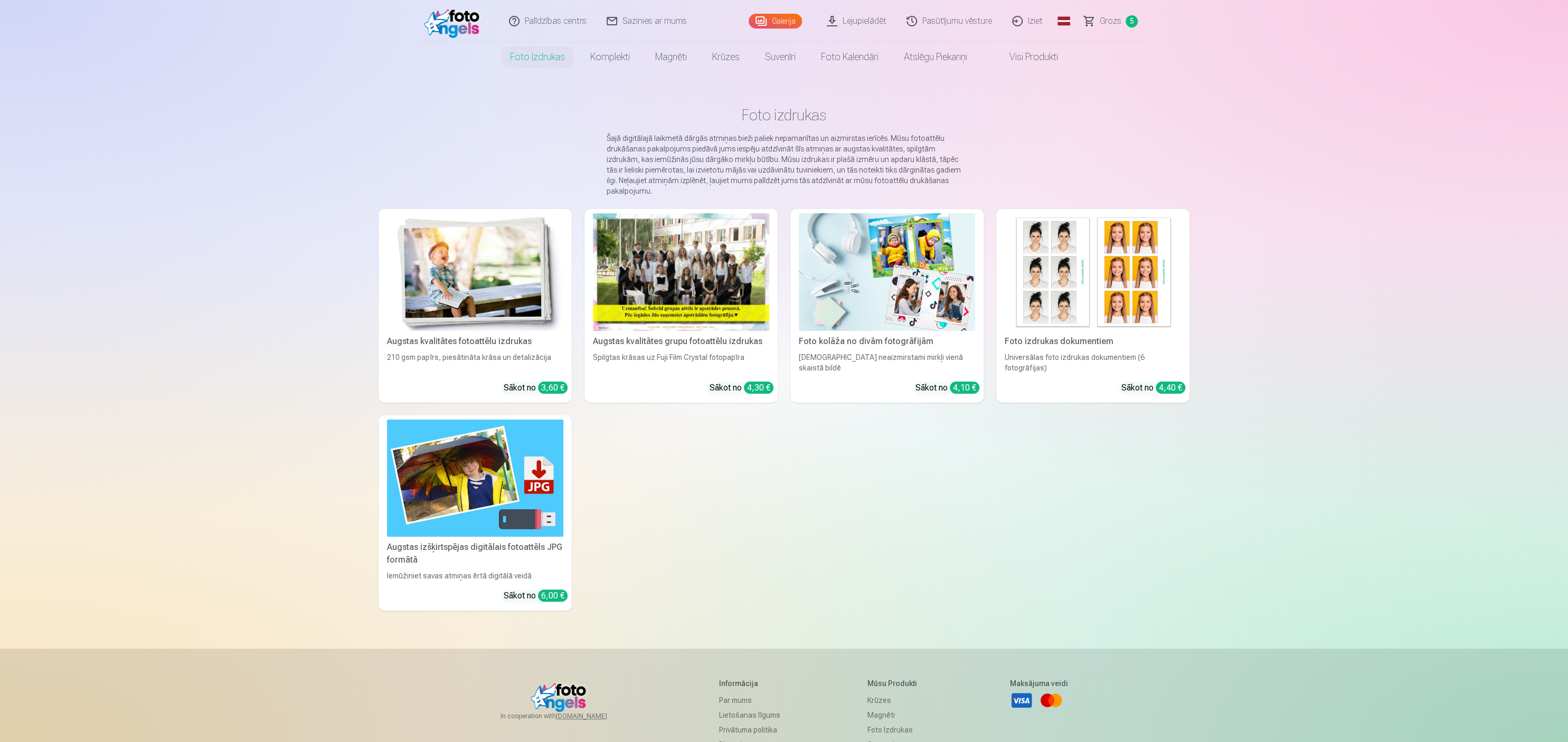
click at [459, 284] on img at bounding box center [475, 272] width 177 height 118
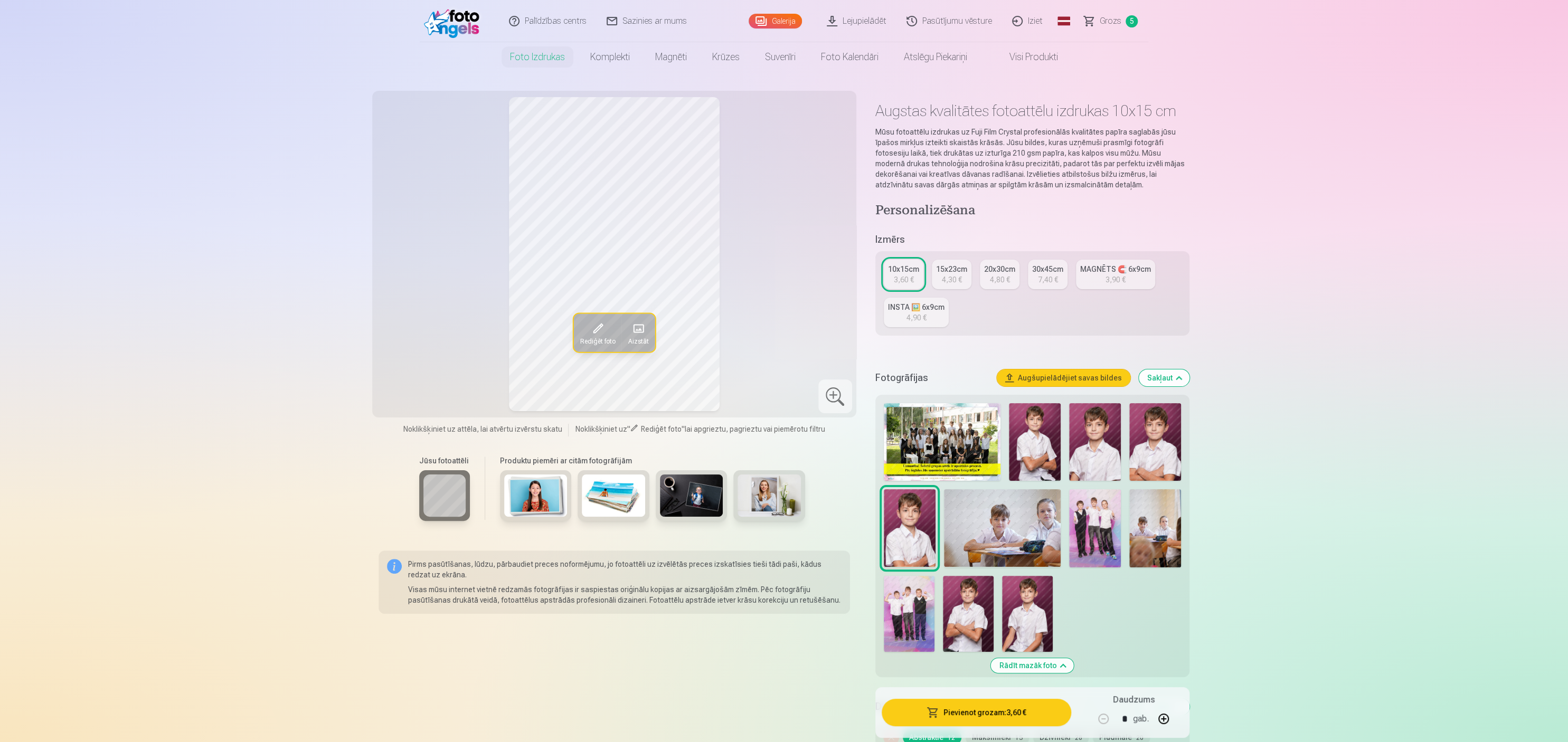
click at [780, 17] on link "Galerija" at bounding box center [775, 21] width 54 height 15
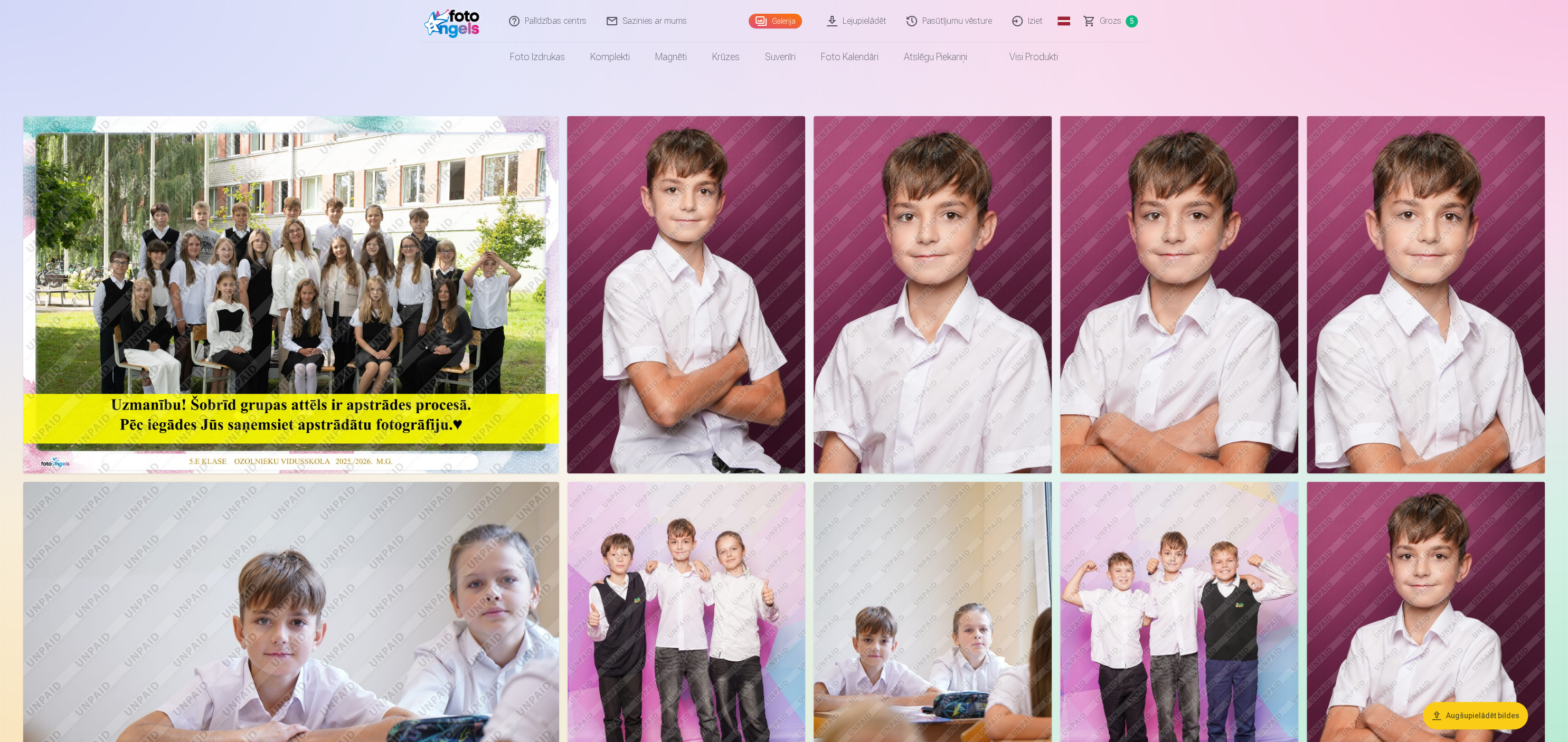
click at [783, 19] on span "Grozs" at bounding box center [1111, 21] width 22 height 13
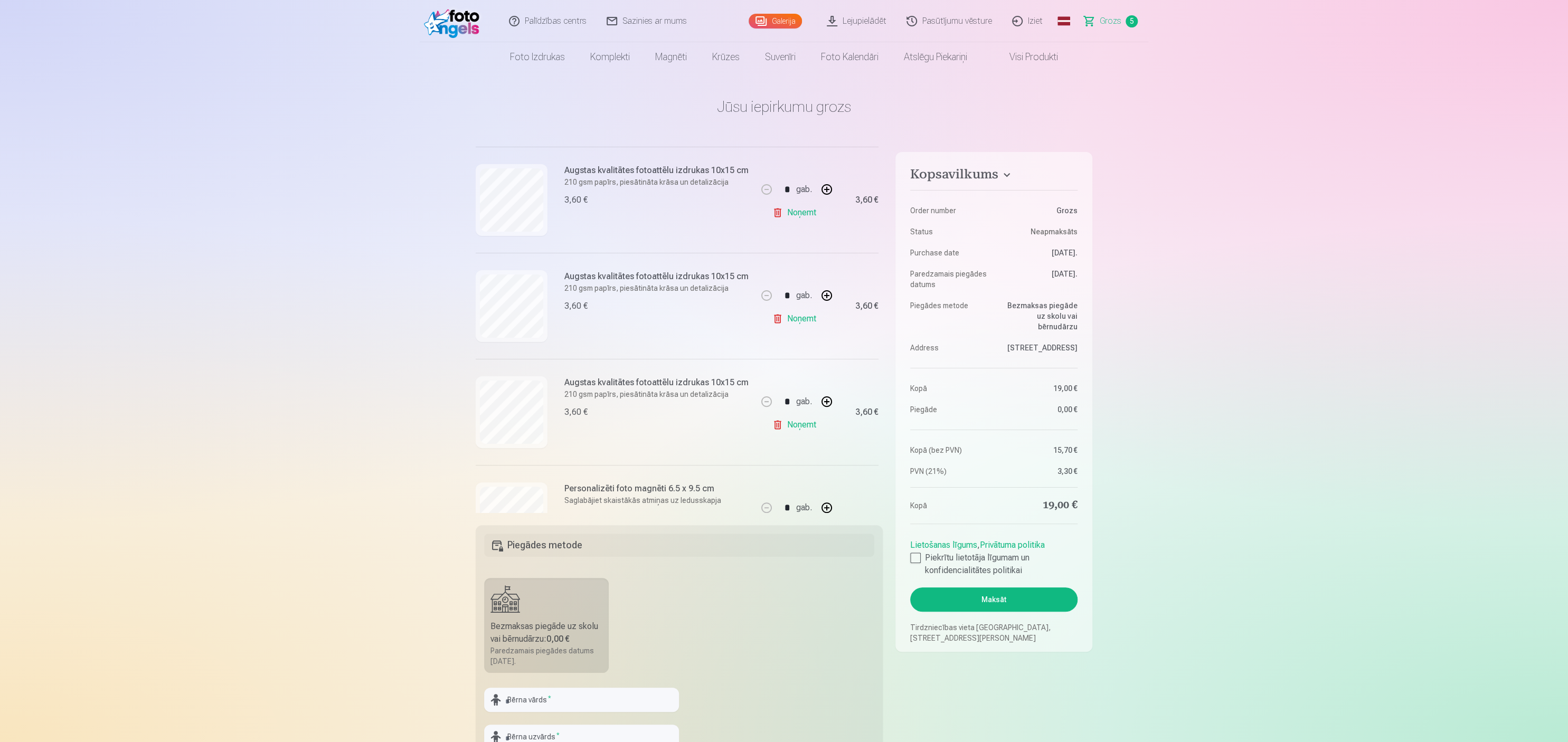
scroll to position [289, 0]
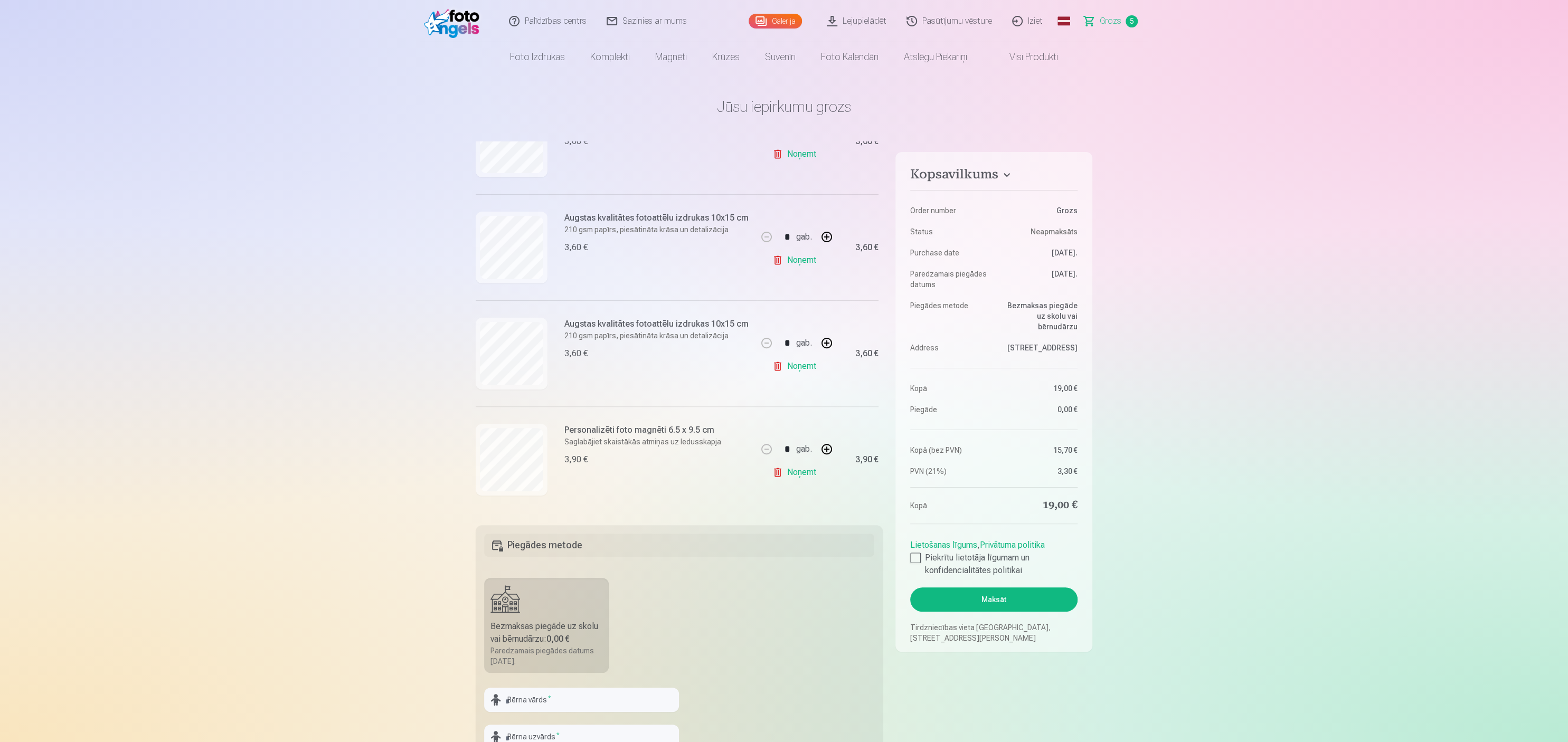
click at [783, 344] on button "button" at bounding box center [827, 343] width 25 height 25
type input "*"
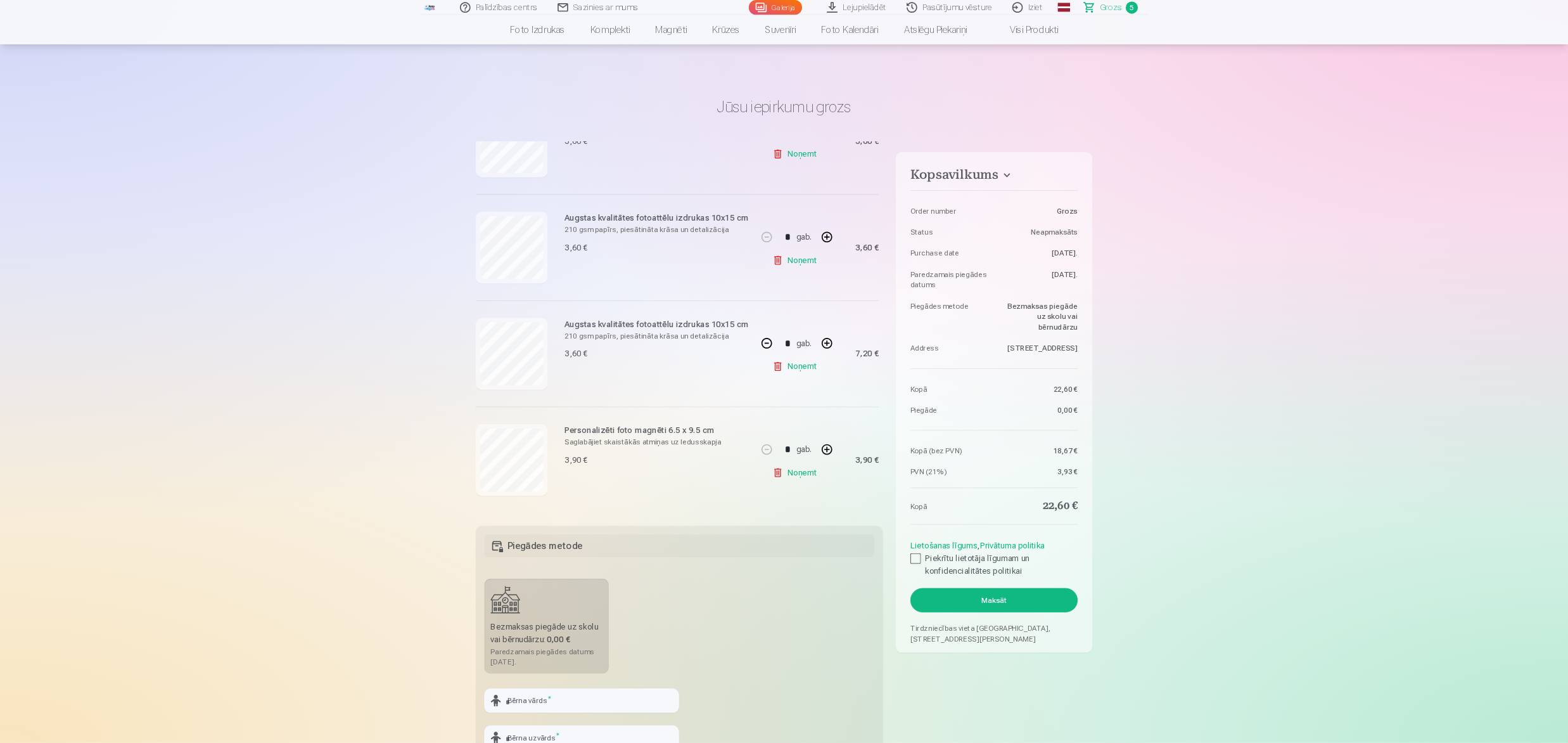
scroll to position [223, 0]
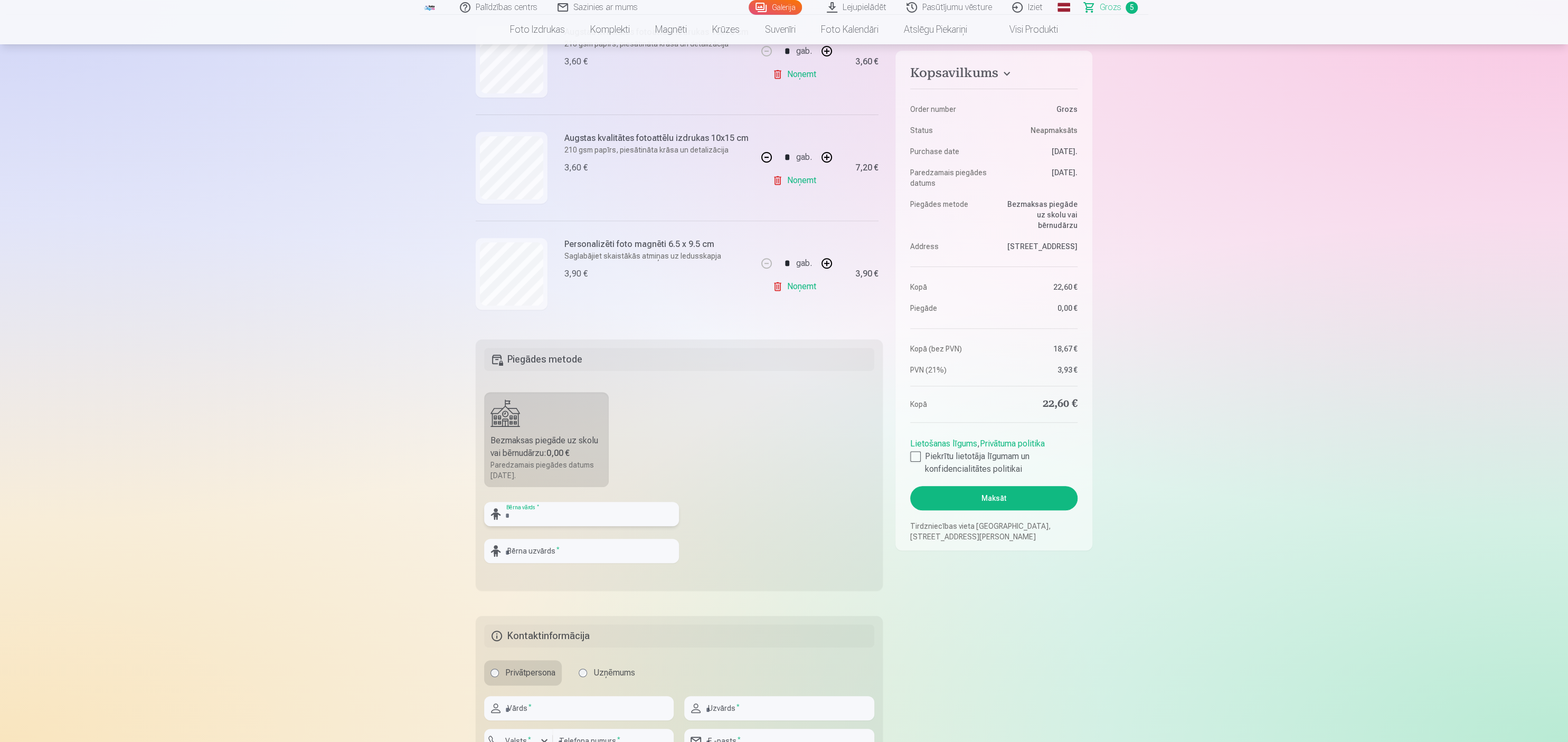
click at [552, 371] on input "text" at bounding box center [582, 514] width 195 height 24
type input "*****"
click at [547, 371] on input "text" at bounding box center [582, 551] width 195 height 24
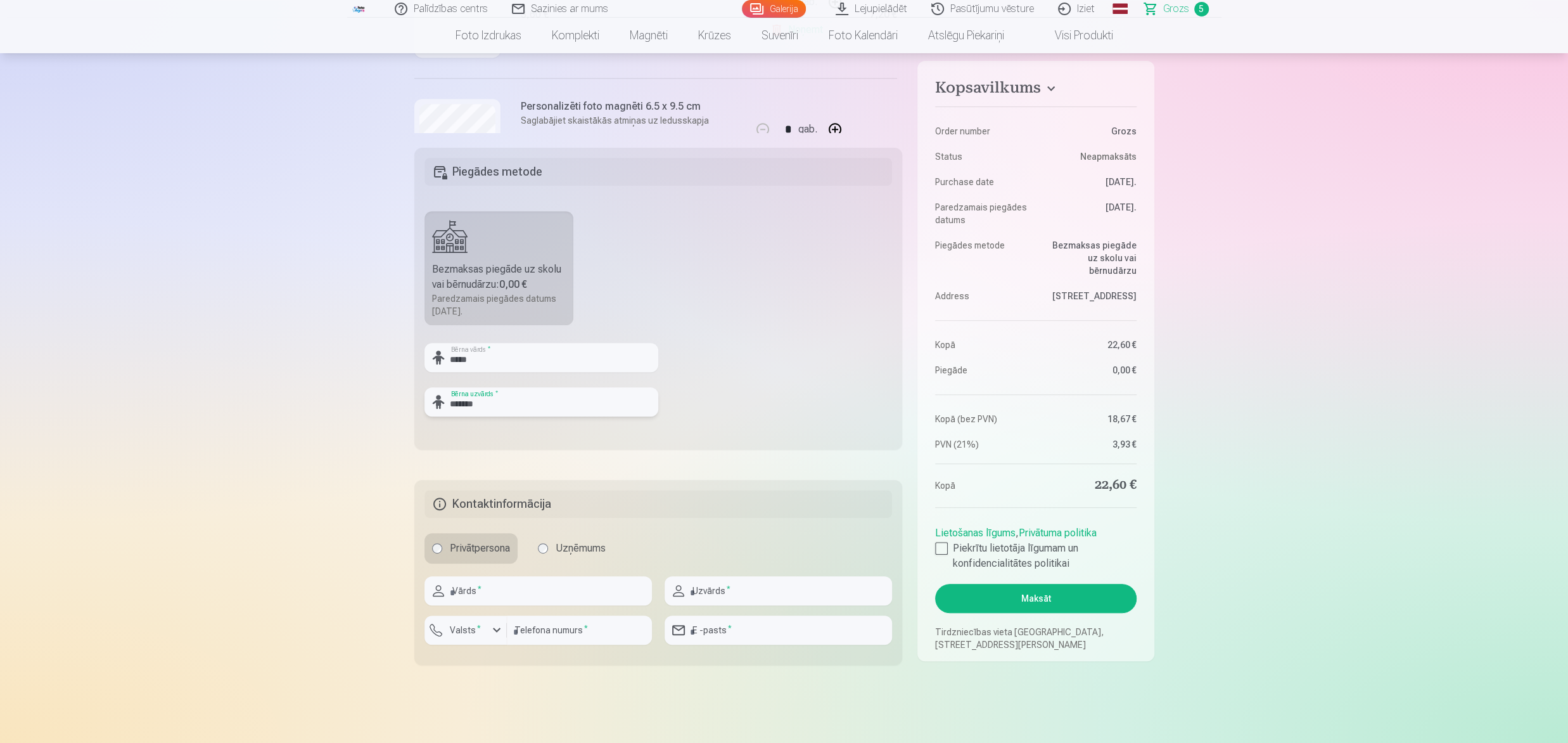
scroll to position [460, 0]
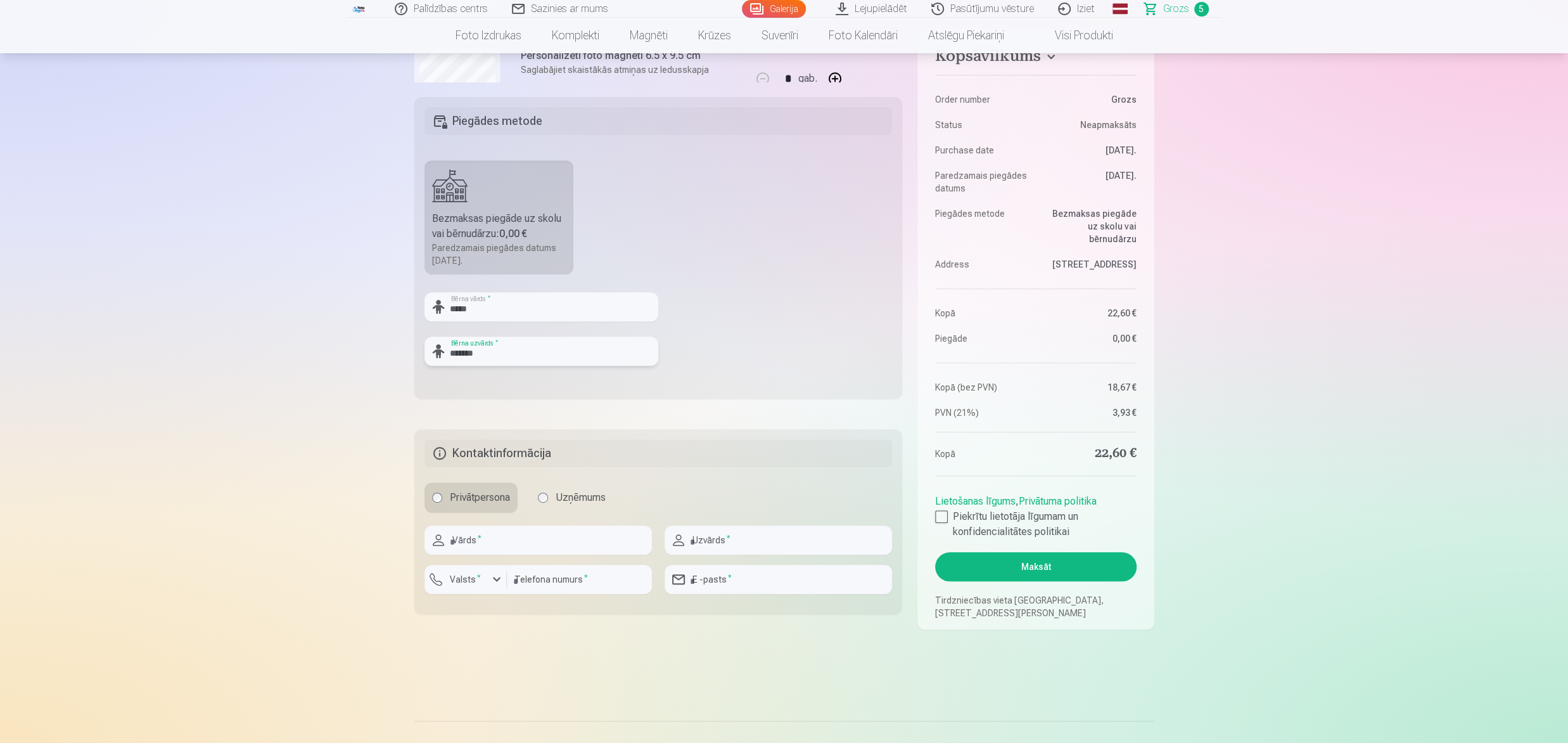
type input "*******"
click at [500, 445] on input "text" at bounding box center [538, 540] width 227 height 29
type input "*****"
click at [740, 445] on input "text" at bounding box center [778, 540] width 227 height 29
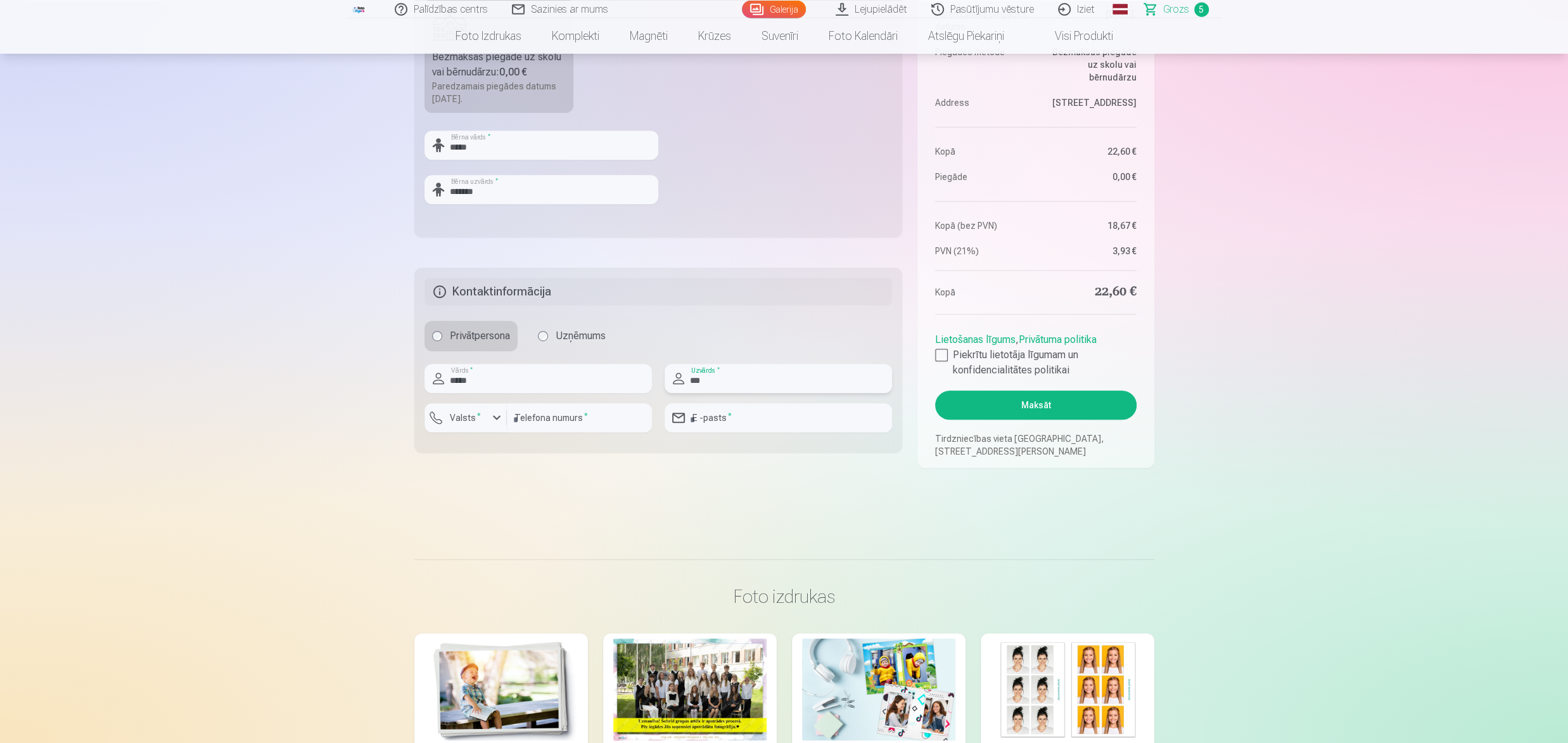
scroll to position [663, 0]
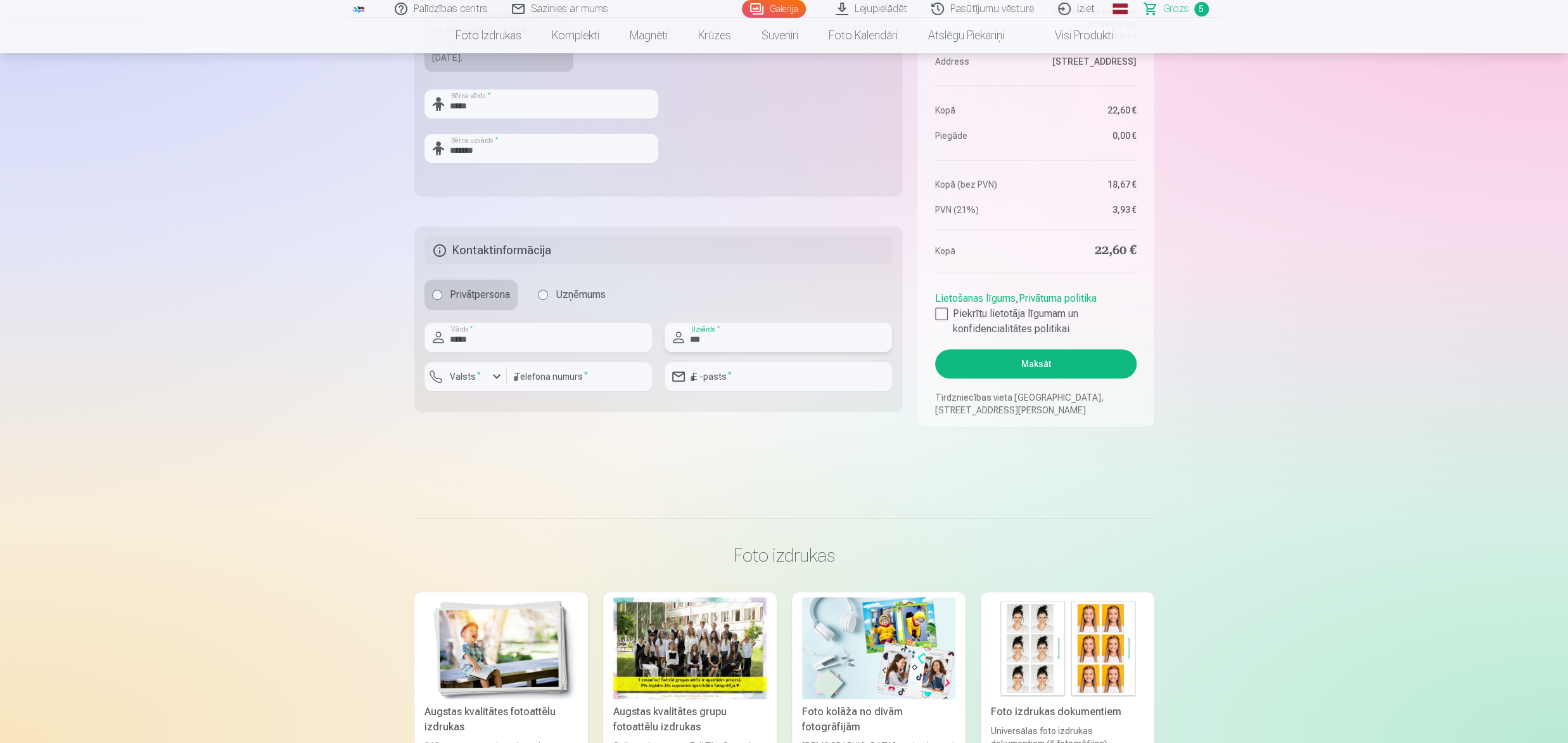
type input "***"
click at [565, 380] on input "number" at bounding box center [579, 377] width 145 height 29
click at [496, 373] on div "button" at bounding box center [497, 377] width 15 height 15
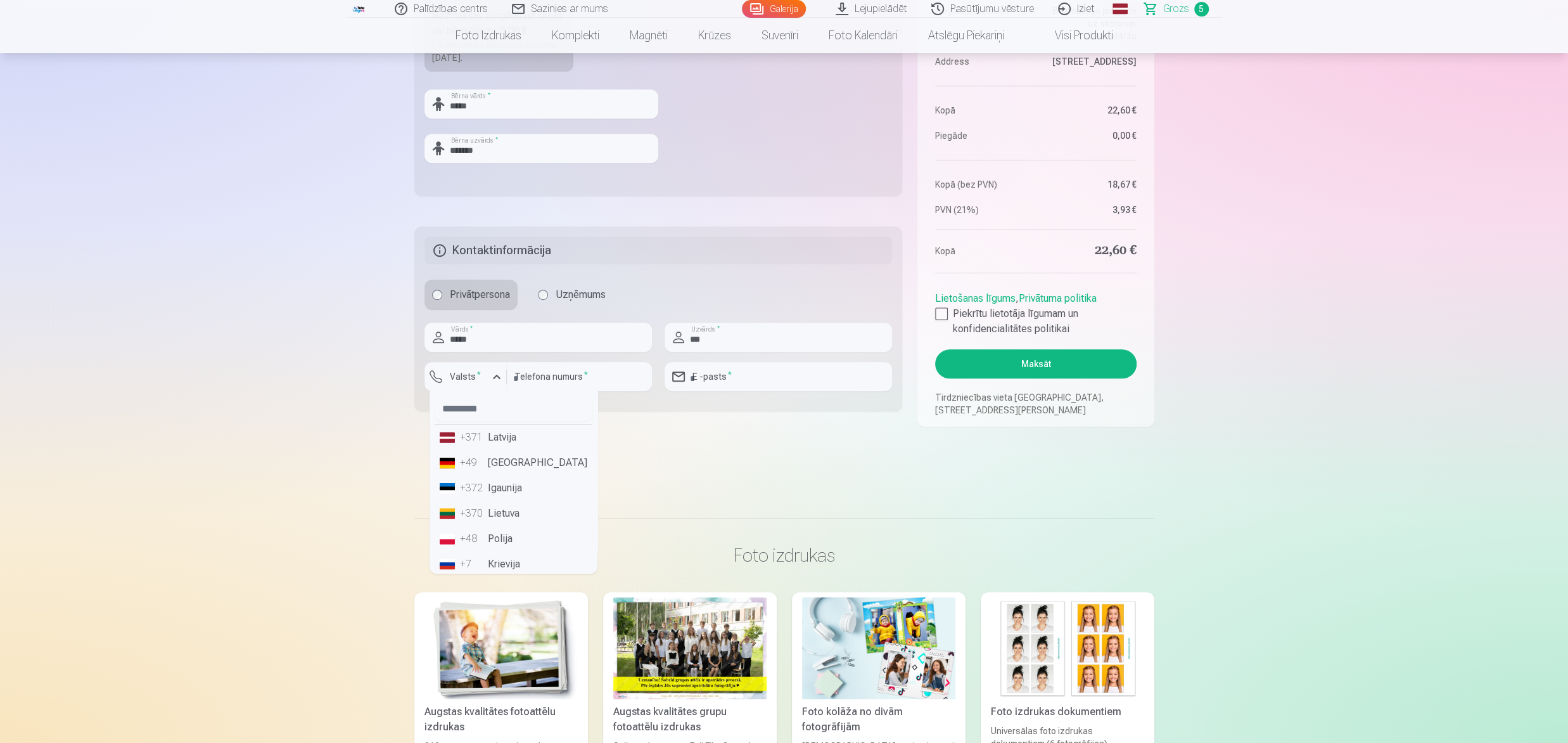
click at [504, 440] on li "+371 Latvija" at bounding box center [514, 437] width 158 height 26
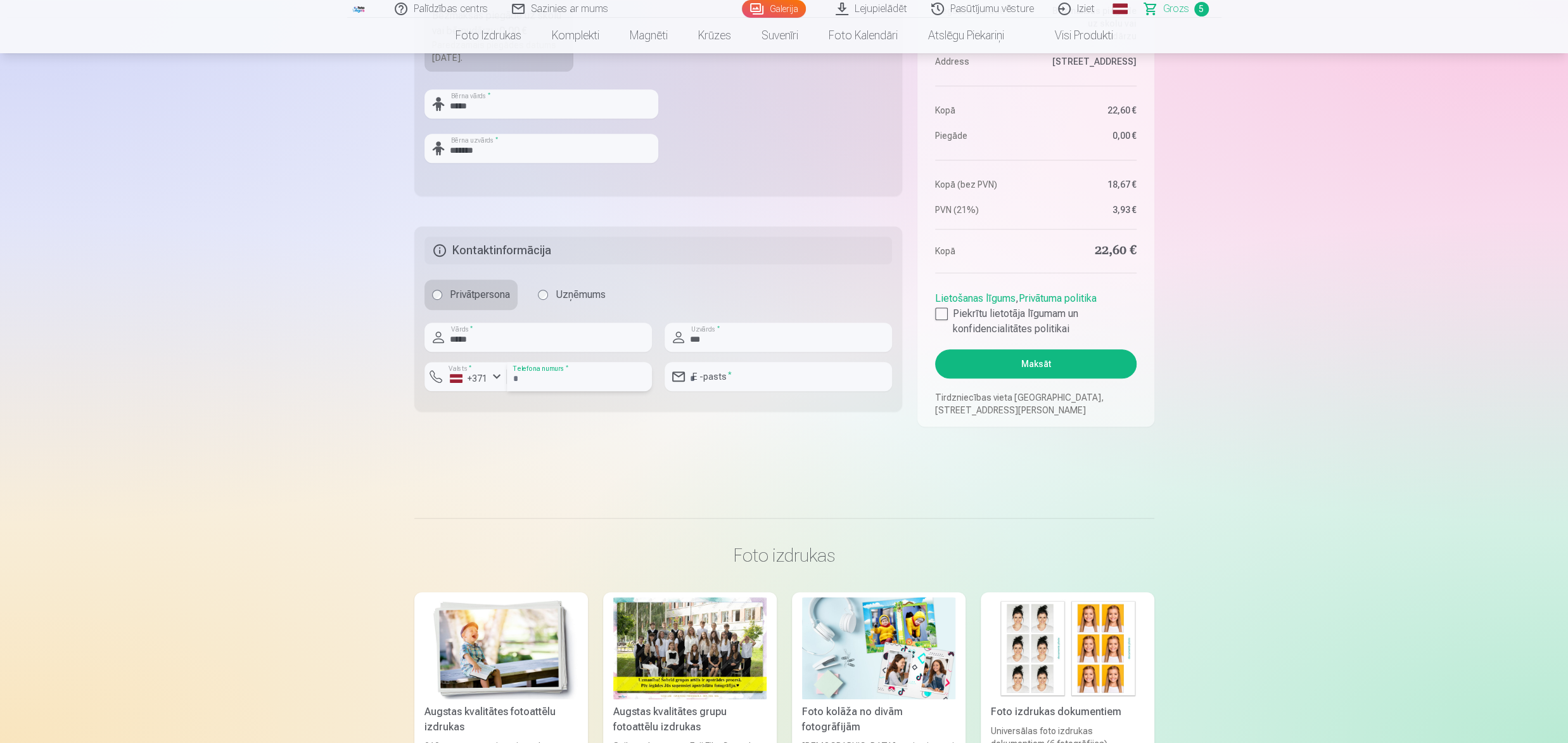
click at [533, 376] on input "number" at bounding box center [579, 377] width 145 height 29
type input "********"
click at [723, 337] on input "***" at bounding box center [778, 337] width 227 height 29
type input "******"
click at [735, 380] on input "email" at bounding box center [778, 377] width 227 height 29
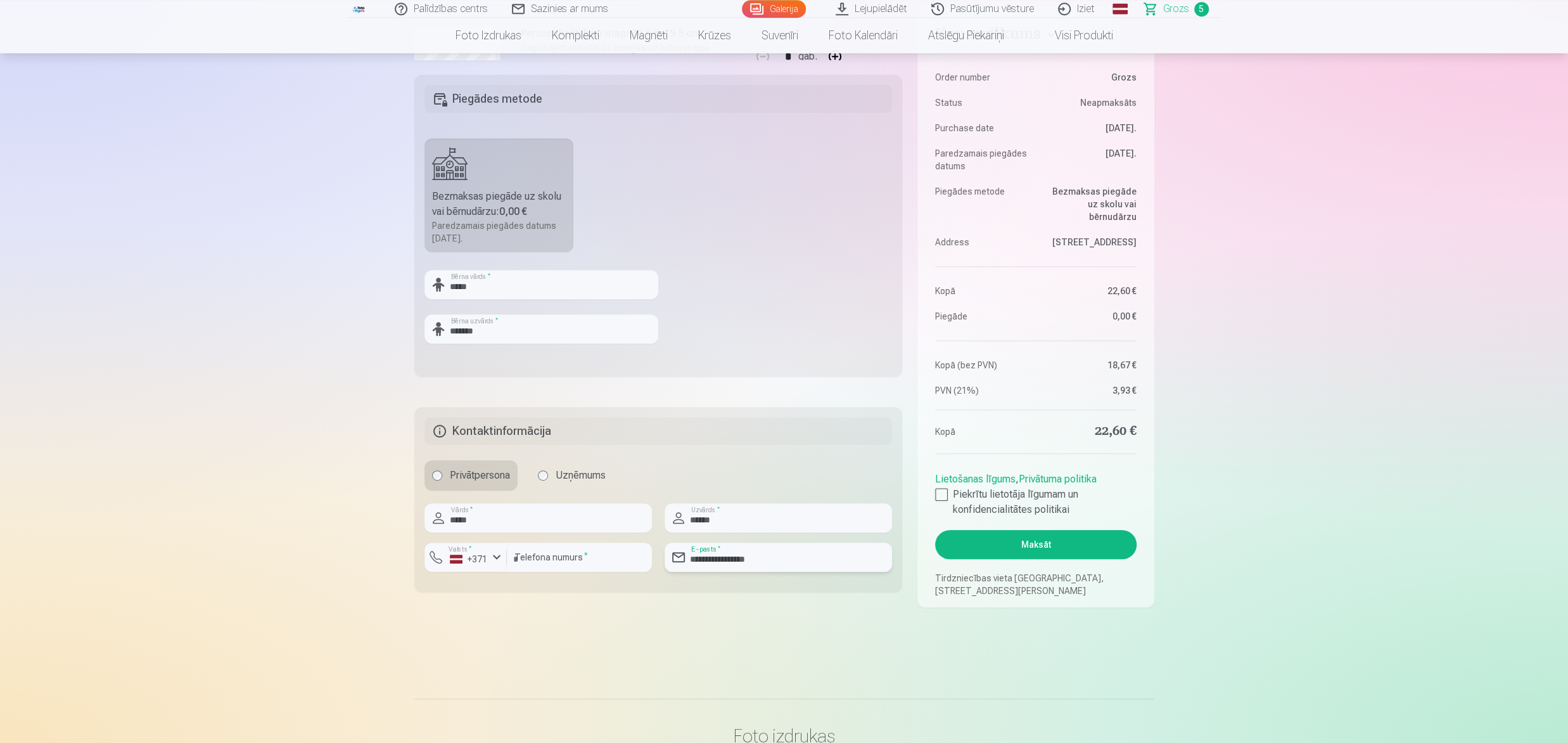
scroll to position [473, 0]
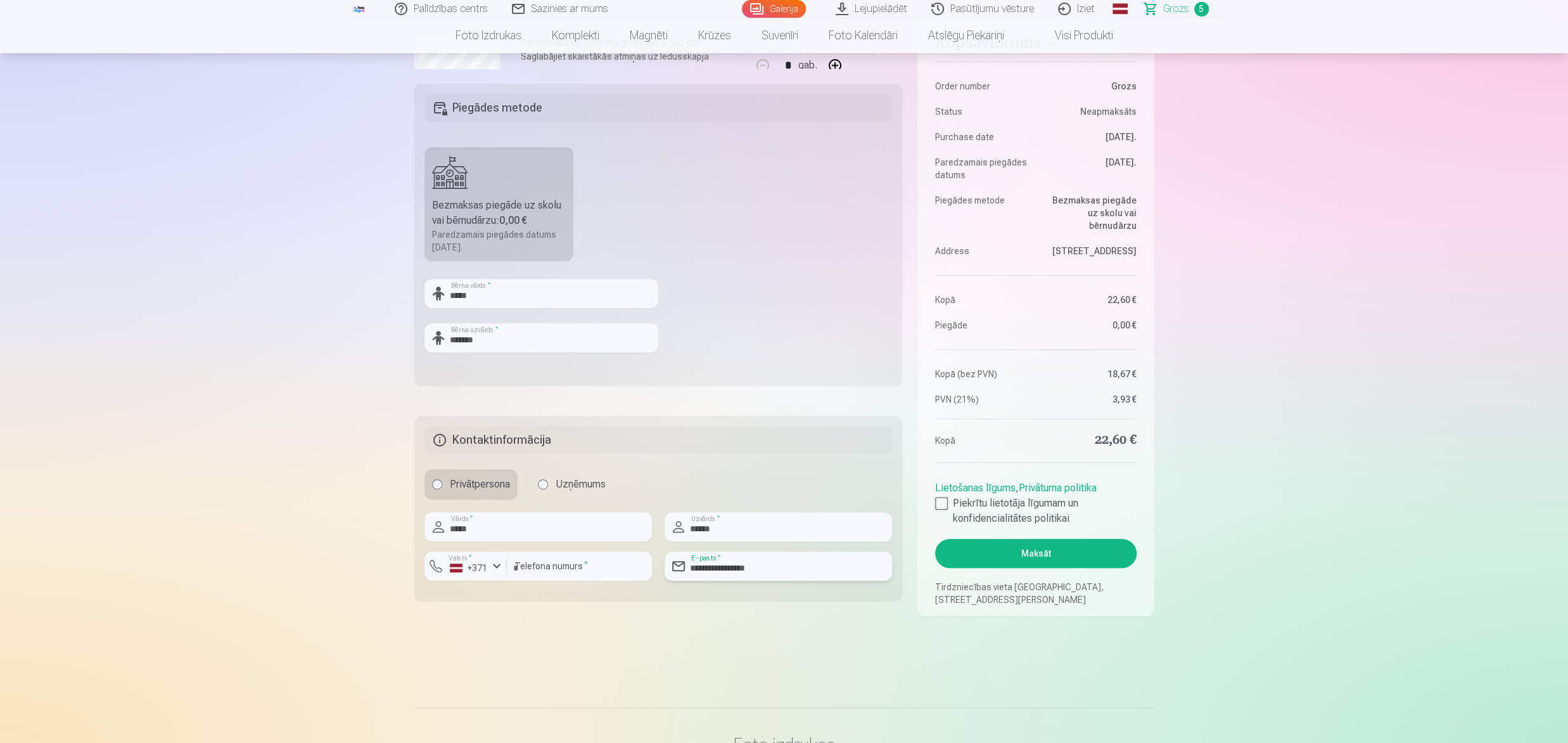
type input "**********"
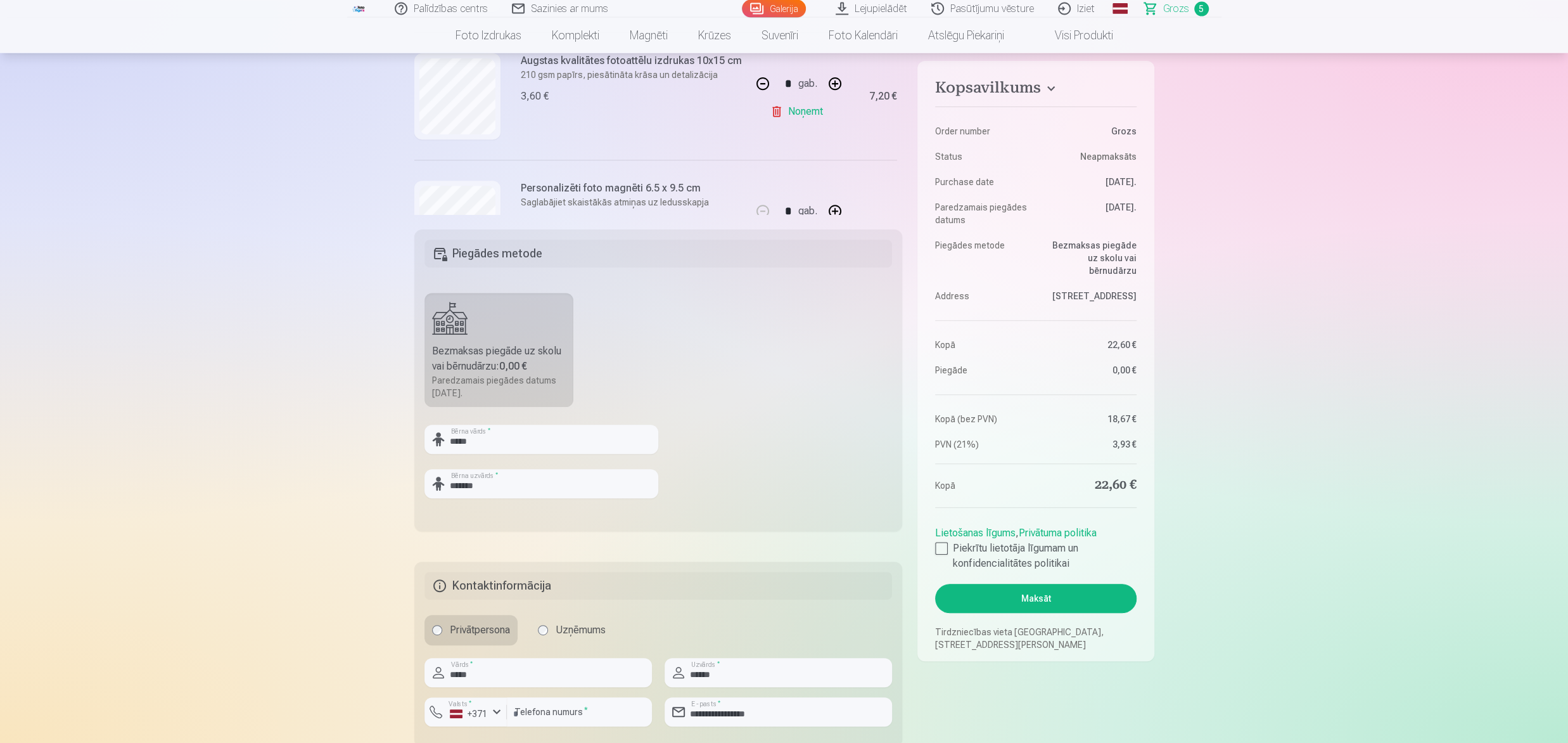
scroll to position [330, 0]
click at [940, 445] on div at bounding box center [941, 548] width 12 height 12
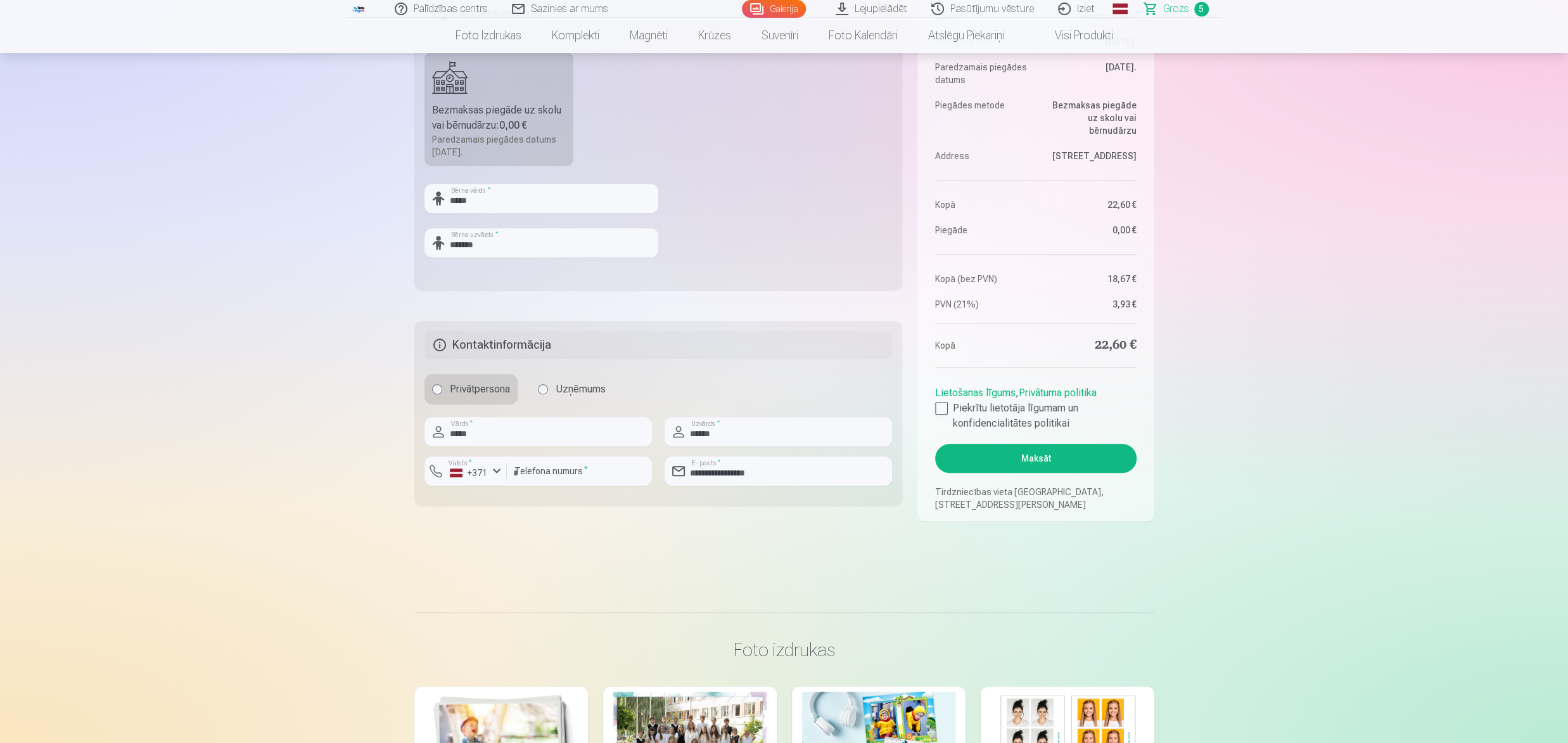
click at [940, 445] on button "Maksāt" at bounding box center [1036, 458] width 201 height 29
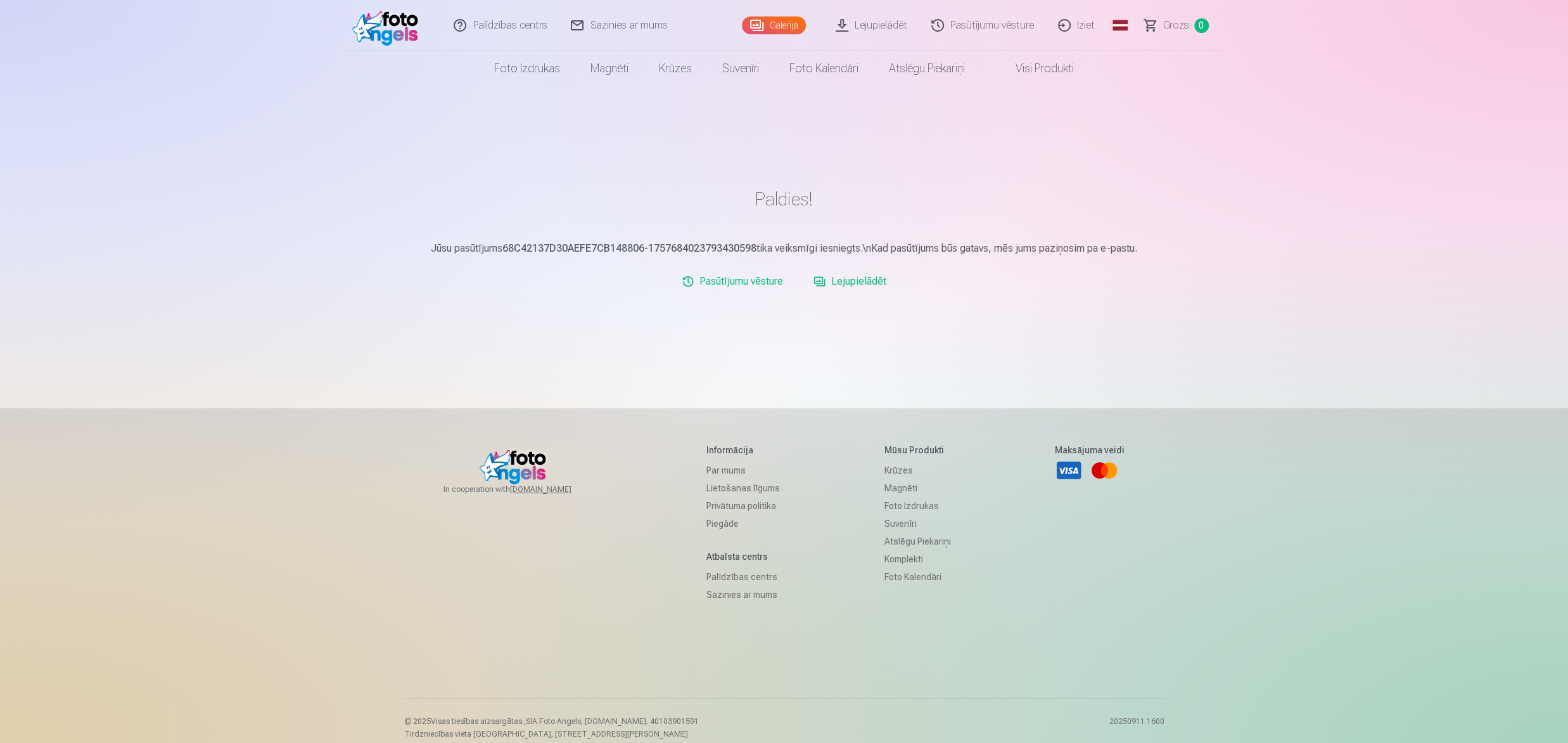
click at [867, 15] on link "Lejupielādēt" at bounding box center [872, 26] width 96 height 51
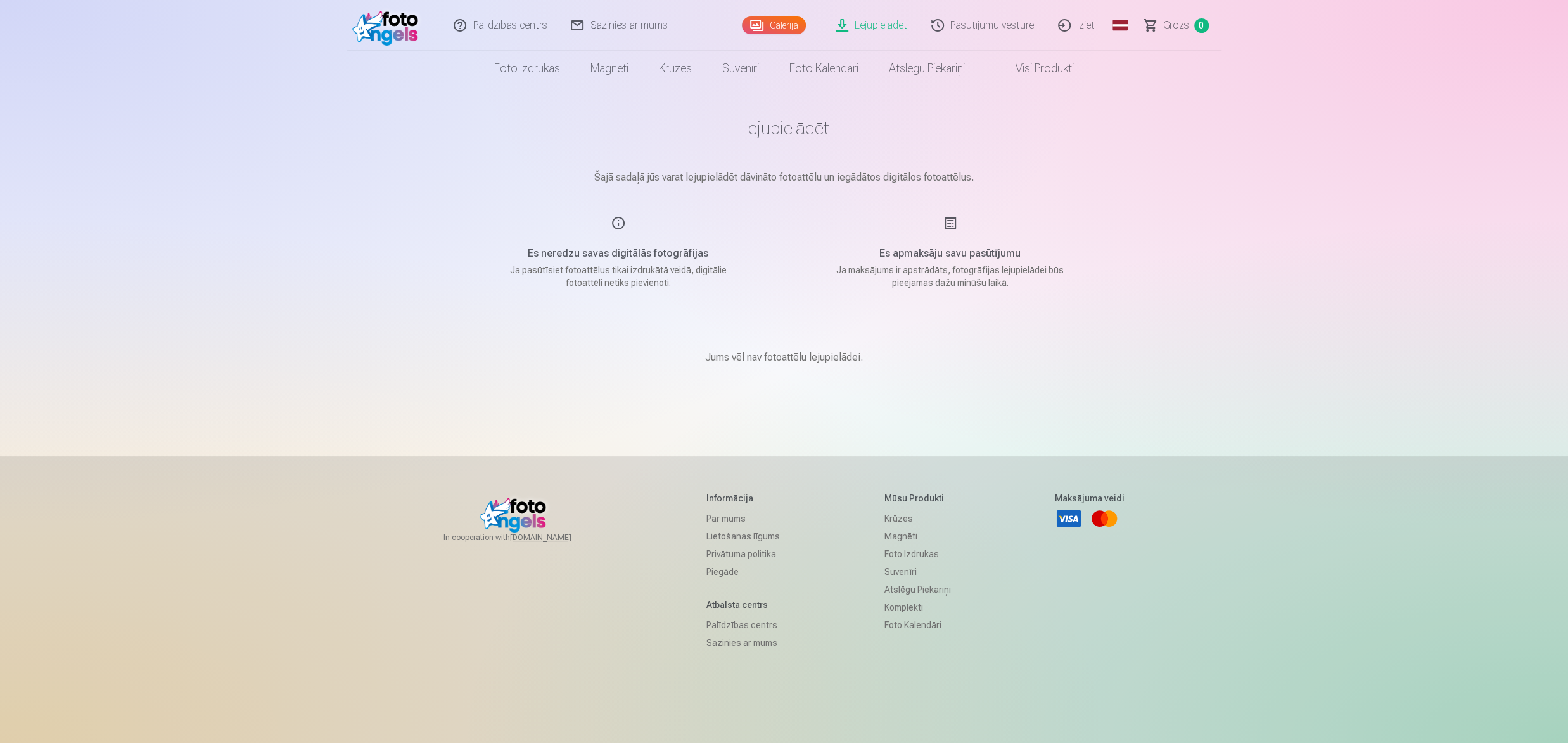
click at [967, 25] on link "Pasūtījumu vēsture" at bounding box center [983, 26] width 127 height 51
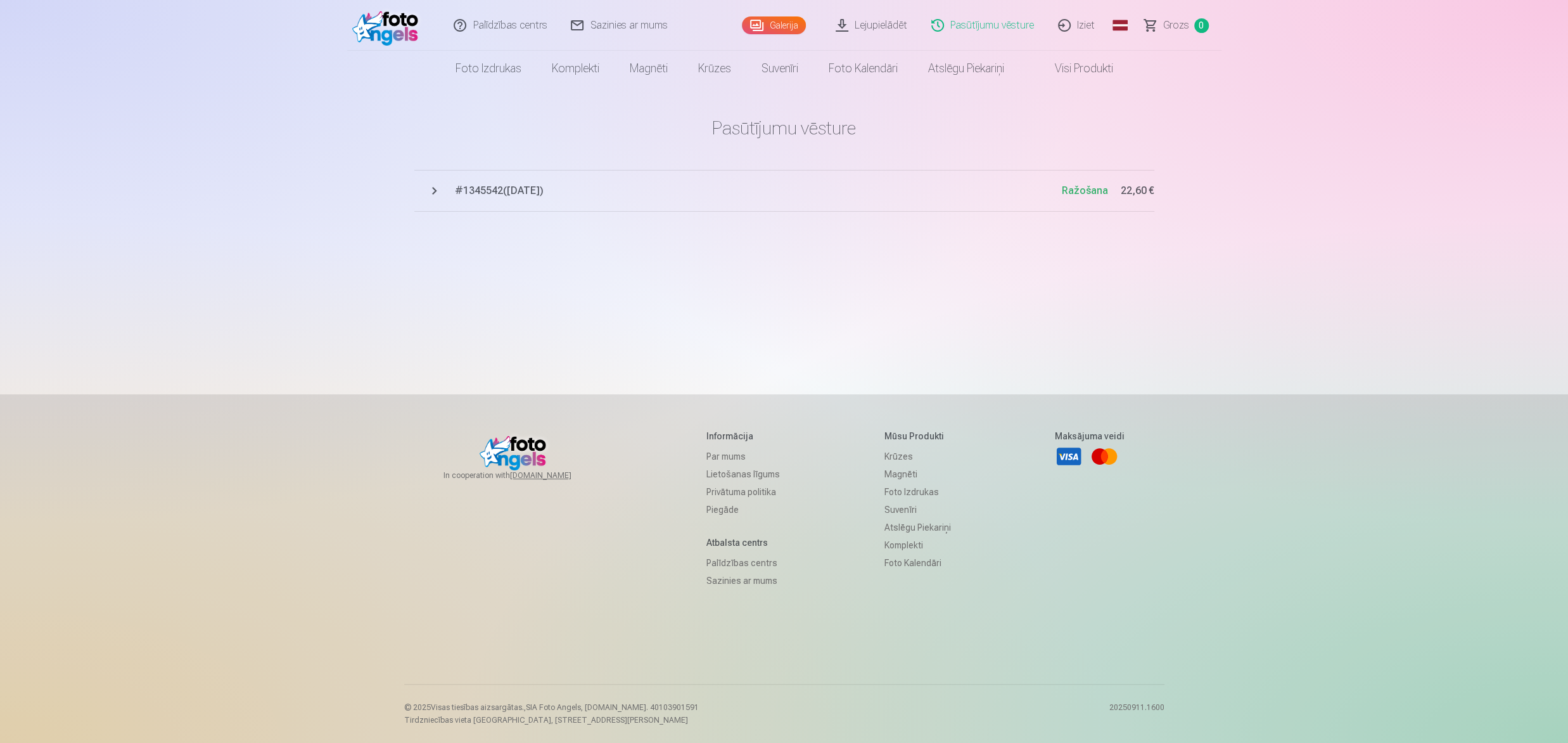
click at [523, 190] on span "# 1345542 ( 12.09.2025 )" at bounding box center [758, 191] width 607 height 15
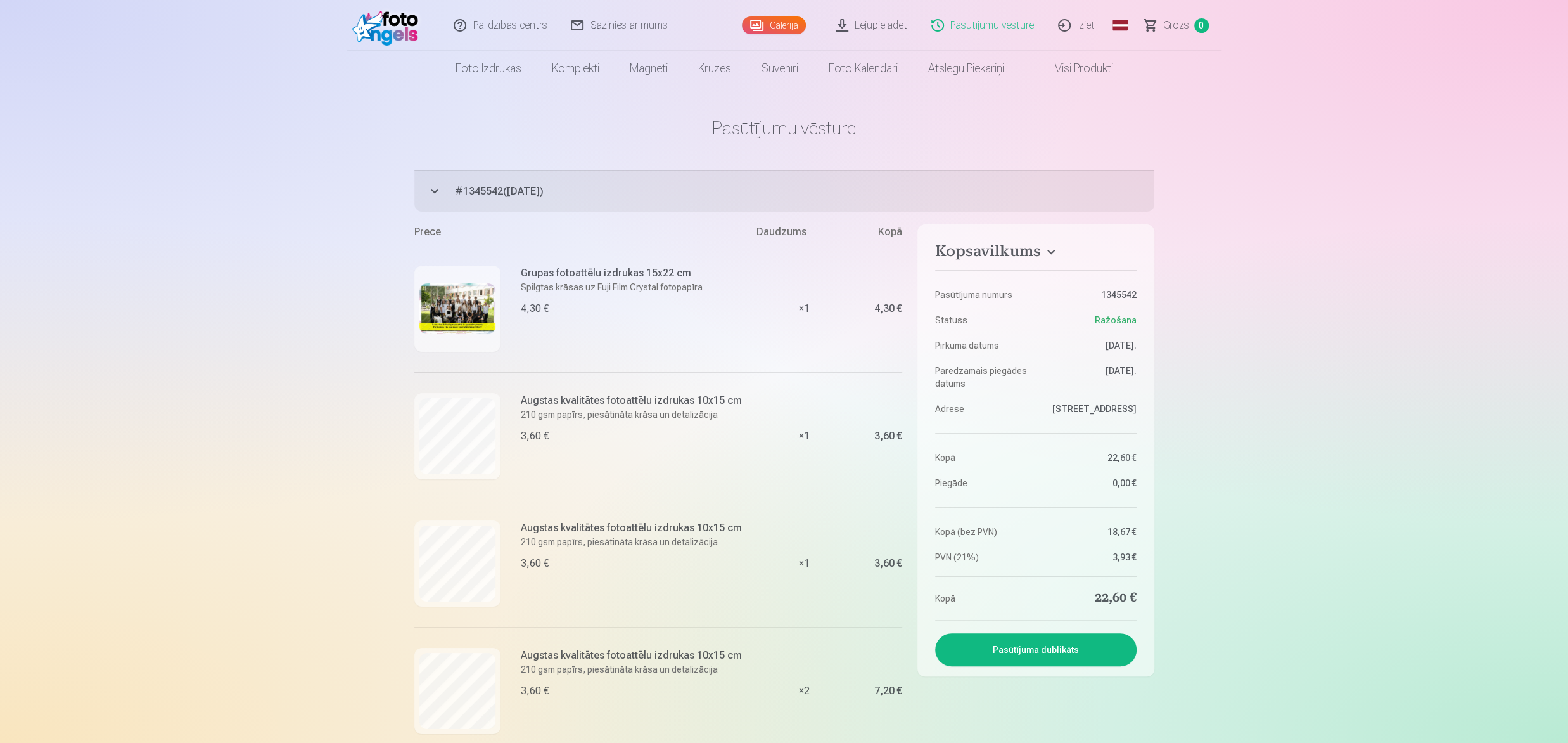
click at [1084, 23] on link "Iziet" at bounding box center [1077, 26] width 61 height 51
